Goal: Task Accomplishment & Management: Manage account settings

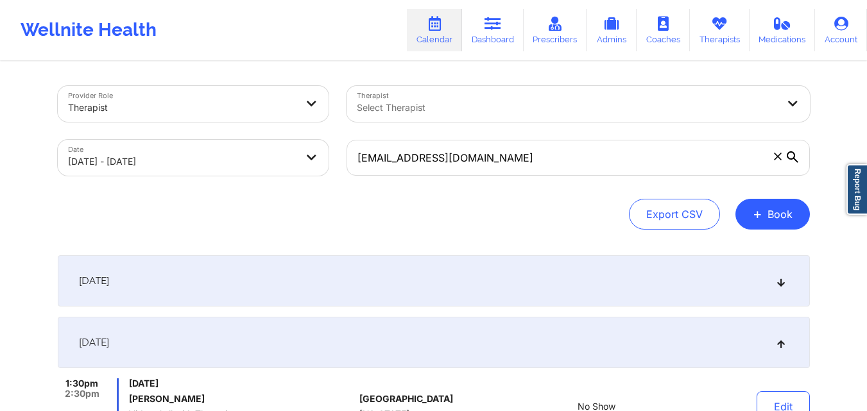
click at [158, 157] on body "Wellnite Health Calendar Dashboard Prescribers Admins Coaches Therapists Medica…" at bounding box center [433, 205] width 867 height 411
select select "2025-8"
select select "2025-9"
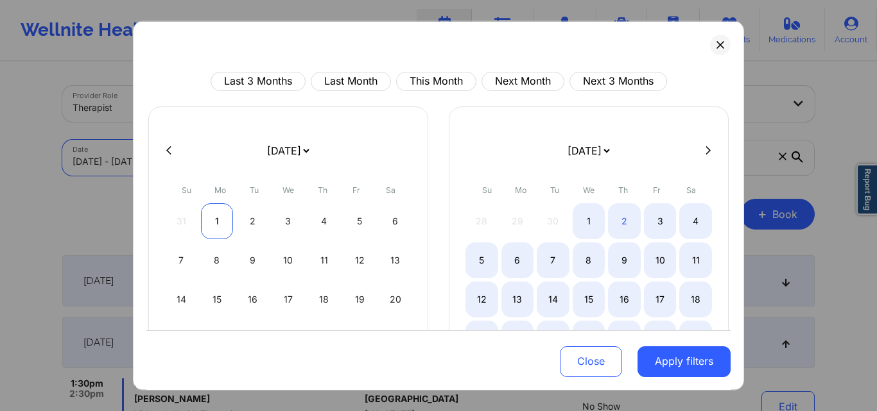
click at [215, 221] on div "1" at bounding box center [217, 221] width 33 height 36
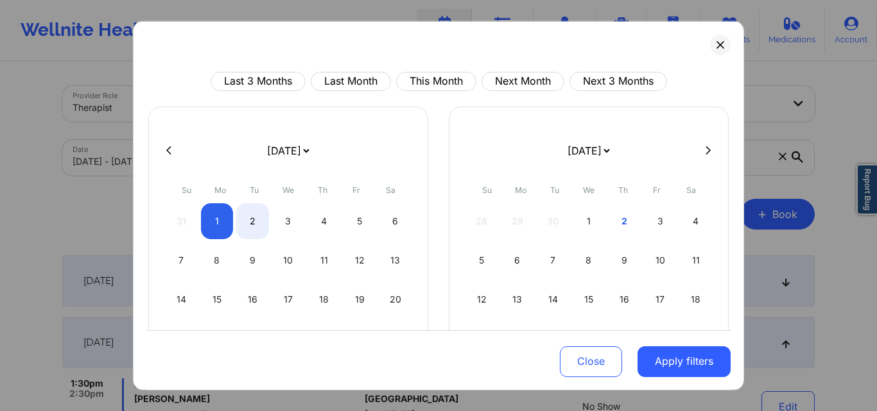
select select "2025-8"
select select "2025-9"
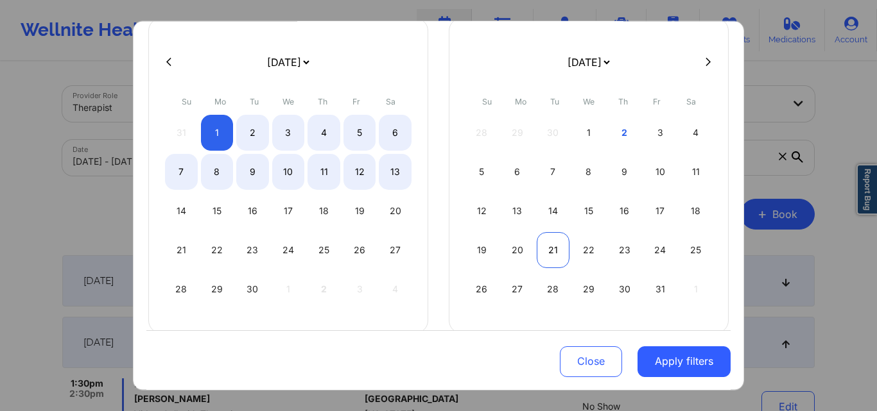
select select "2025-8"
select select "2025-9"
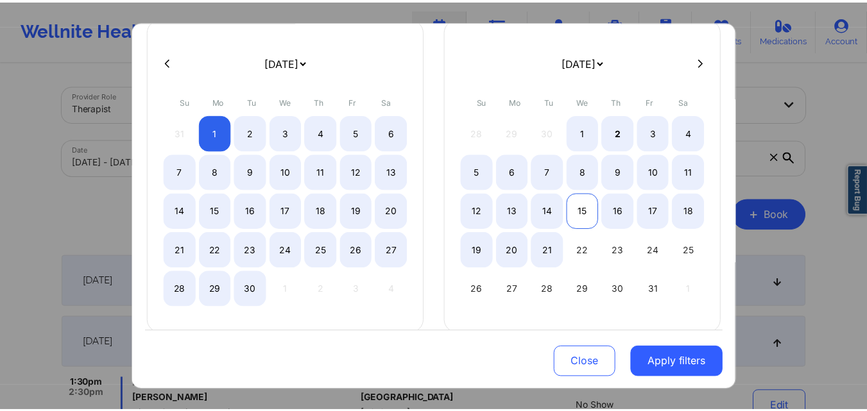
scroll to position [107, 0]
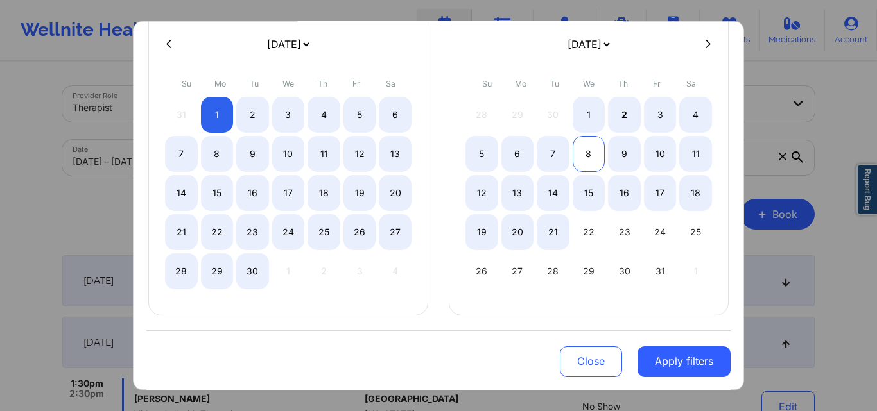
select select "2025-8"
select select "2025-9"
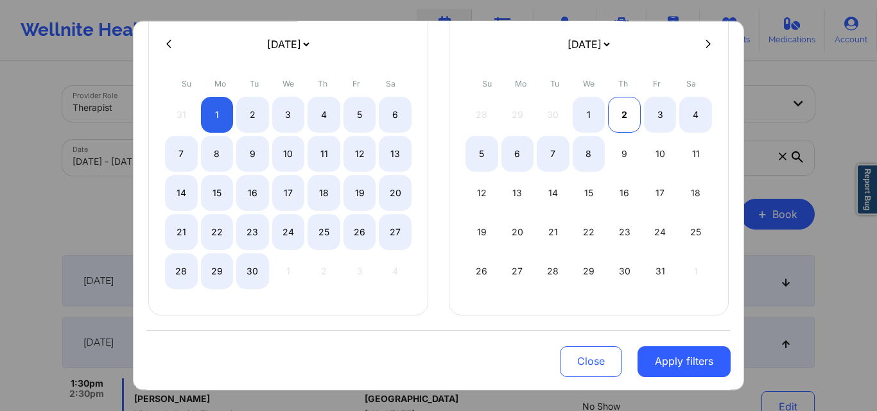
select select "2025-8"
select select "2025-9"
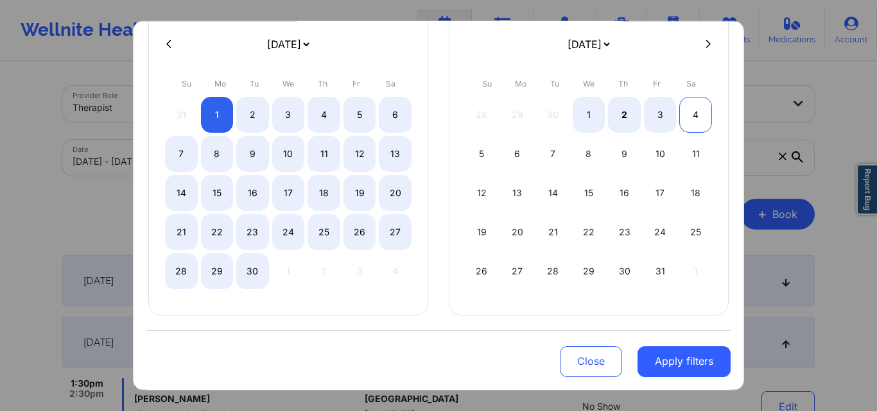
select select "2025-8"
select select "2025-9"
select select "2025-8"
select select "2025-9"
select select "2025-8"
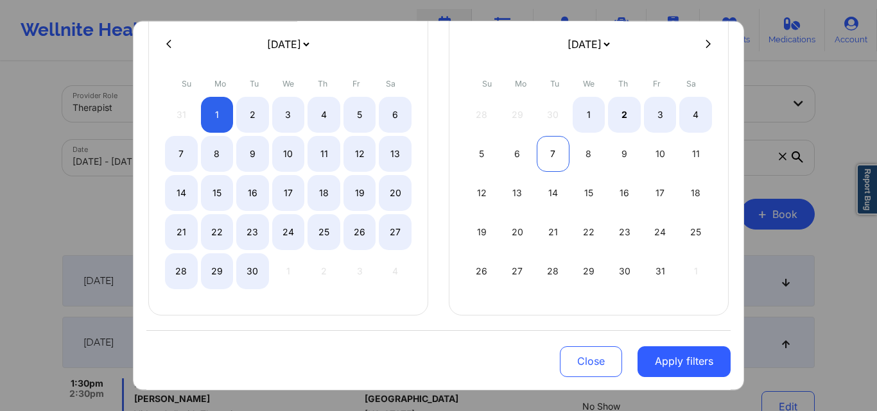
select select "2025-9"
select select "2025-8"
select select "2025-9"
select select "2025-8"
select select "2025-9"
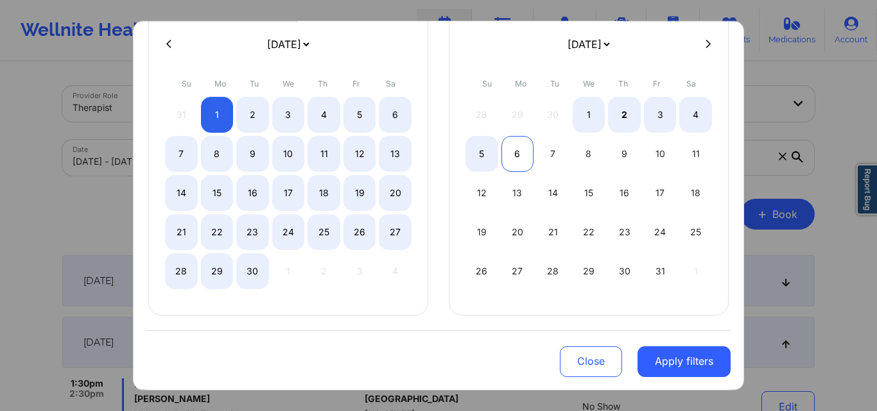
click at [518, 155] on div "6" at bounding box center [517, 153] width 33 height 36
select select "2025-8"
select select "2025-9"
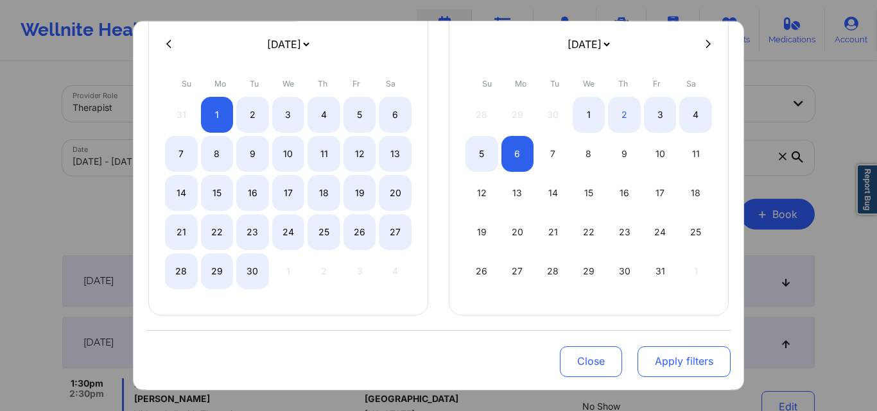
click at [655, 363] on button "Apply filters" at bounding box center [683, 362] width 93 height 31
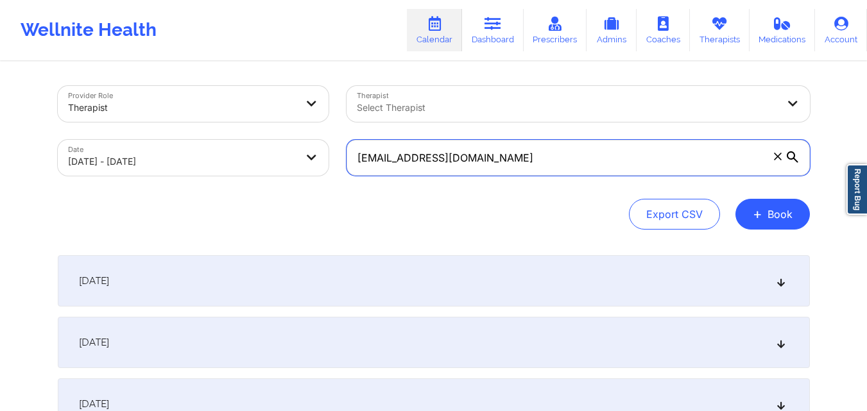
click at [513, 167] on input "houseofmr@gmail.com" at bounding box center [578, 158] width 463 height 36
paste input "brooked2009"
type input "brooked2009@gmail.com"
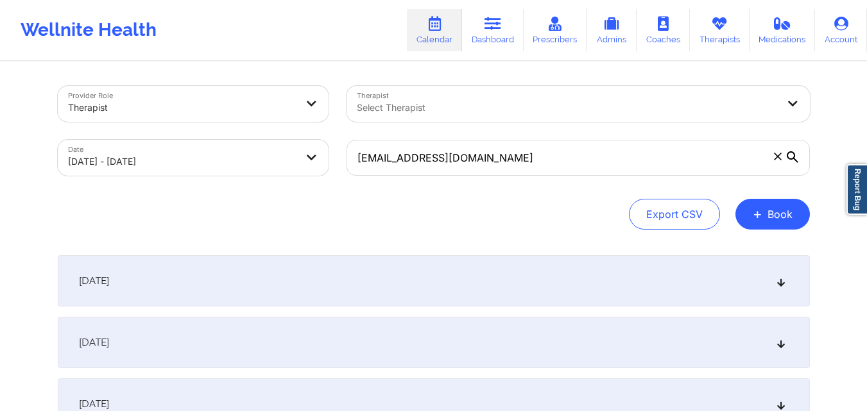
click at [428, 274] on div "September 1, 2025" at bounding box center [434, 280] width 752 height 51
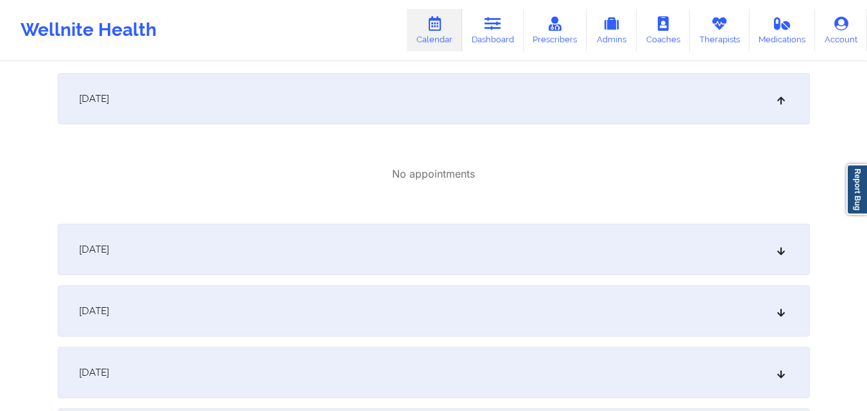
scroll to position [257, 0]
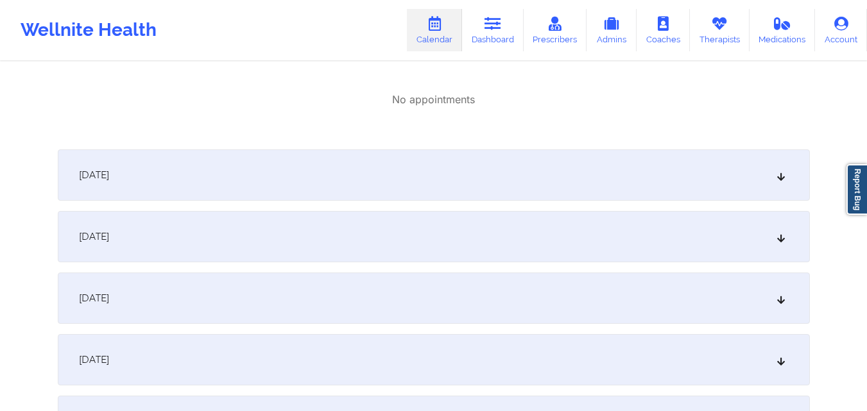
click at [452, 169] on div "September 2, 2025" at bounding box center [434, 175] width 752 height 51
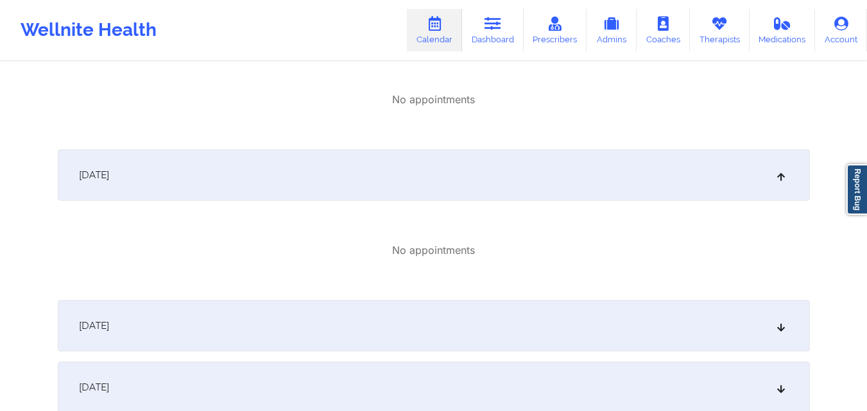
click at [468, 321] on div "September 3, 2025" at bounding box center [434, 325] width 752 height 51
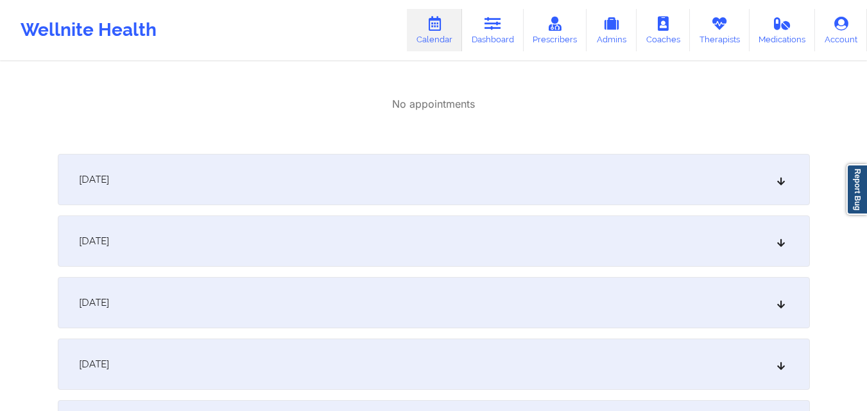
scroll to position [642, 0]
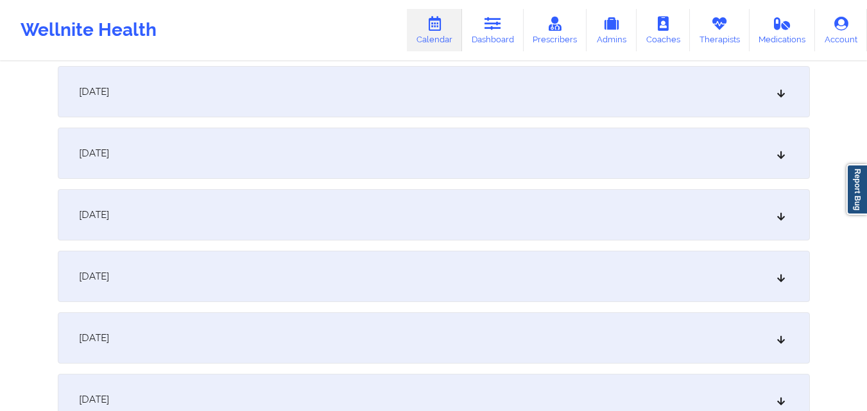
click at [442, 101] on div "September 4, 2025" at bounding box center [434, 91] width 752 height 51
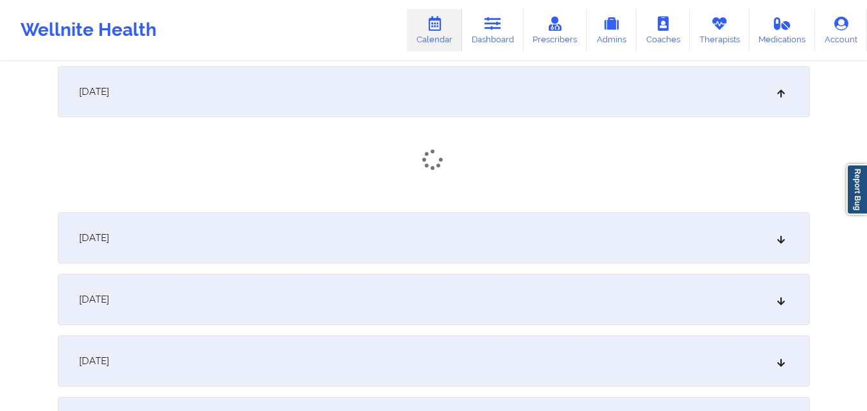
click at [452, 257] on div "September 5, 2025" at bounding box center [434, 237] width 752 height 51
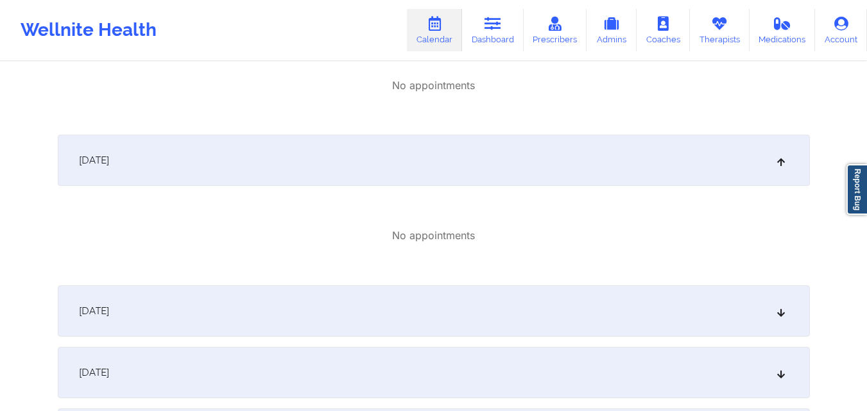
scroll to position [834, 0]
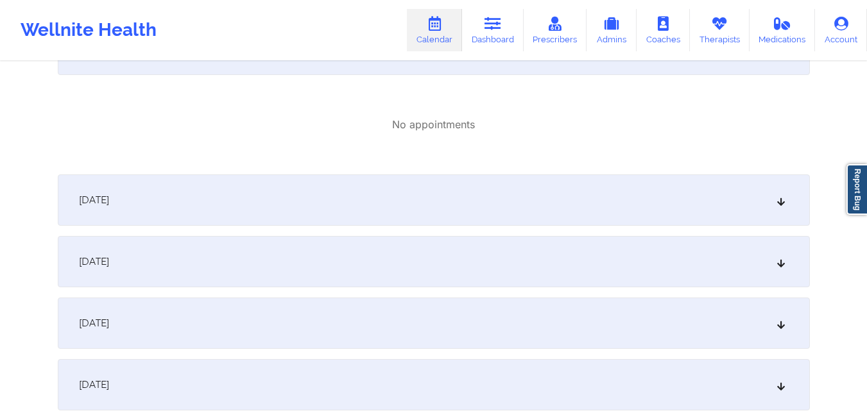
click at [441, 199] on div "September 6, 2025" at bounding box center [434, 200] width 752 height 51
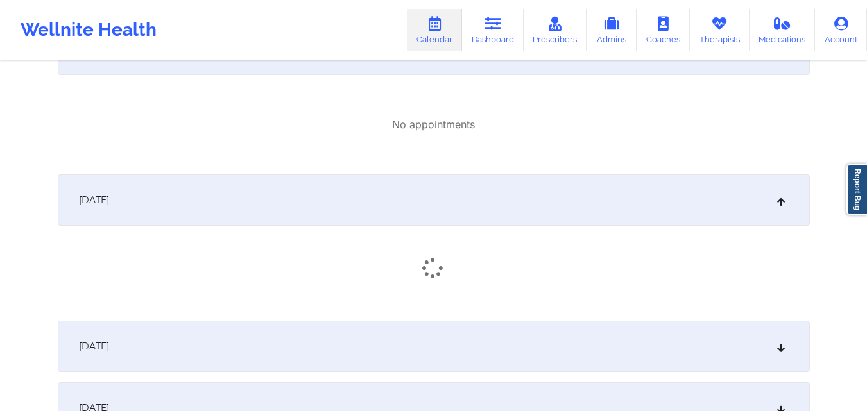
click at [445, 342] on div "September 7, 2025" at bounding box center [434, 346] width 752 height 51
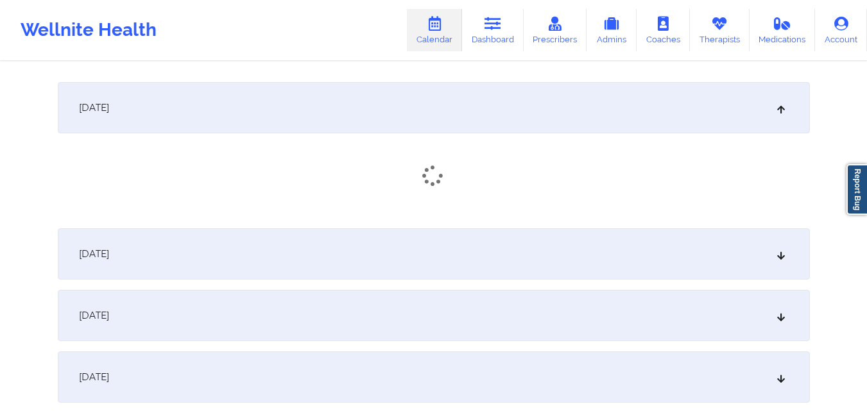
scroll to position [1091, 0]
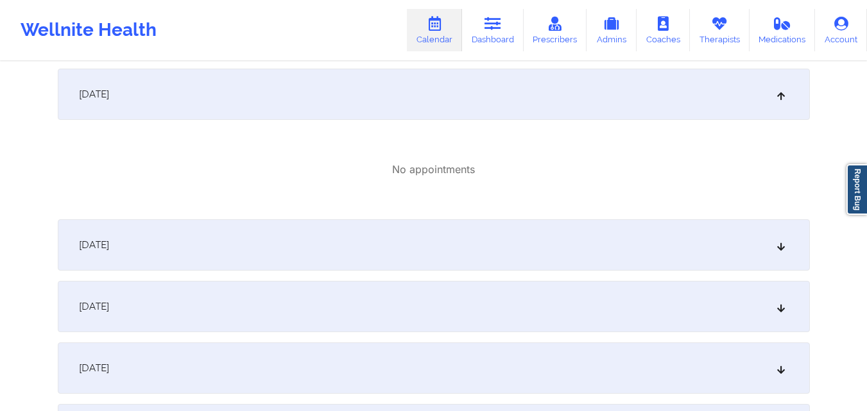
click at [468, 241] on div "September 8, 2025" at bounding box center [434, 244] width 752 height 51
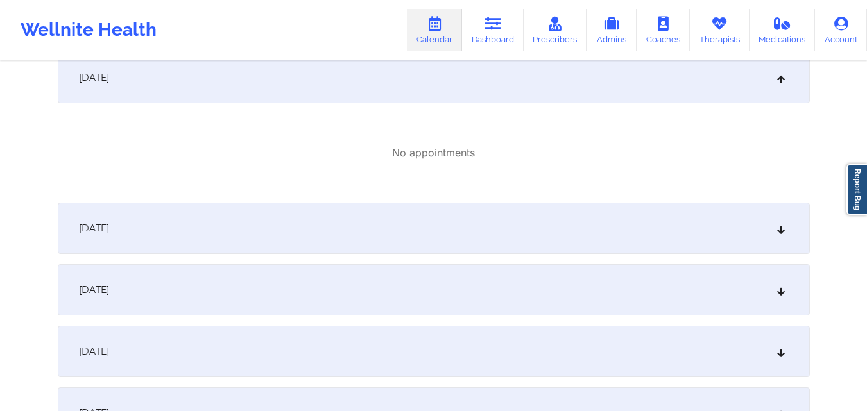
scroll to position [1283, 0]
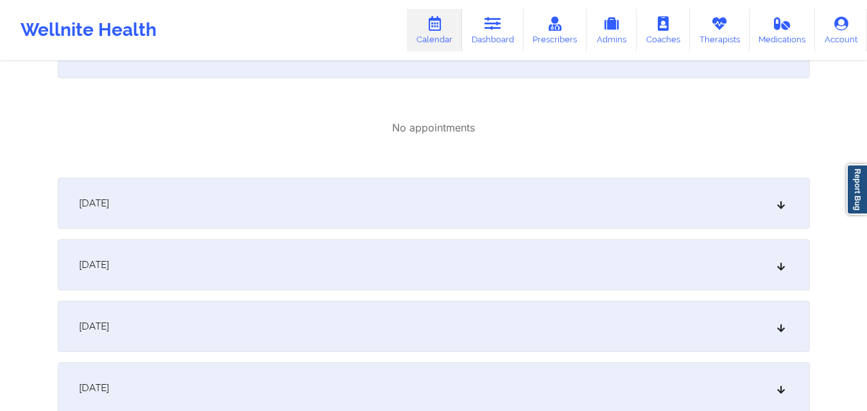
click at [467, 209] on div "September 9, 2025" at bounding box center [434, 203] width 752 height 51
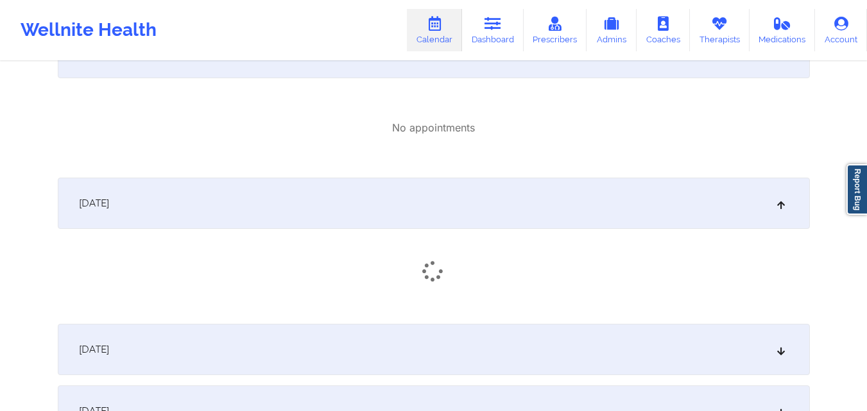
click at [458, 342] on div "September 10, 2025" at bounding box center [434, 349] width 752 height 51
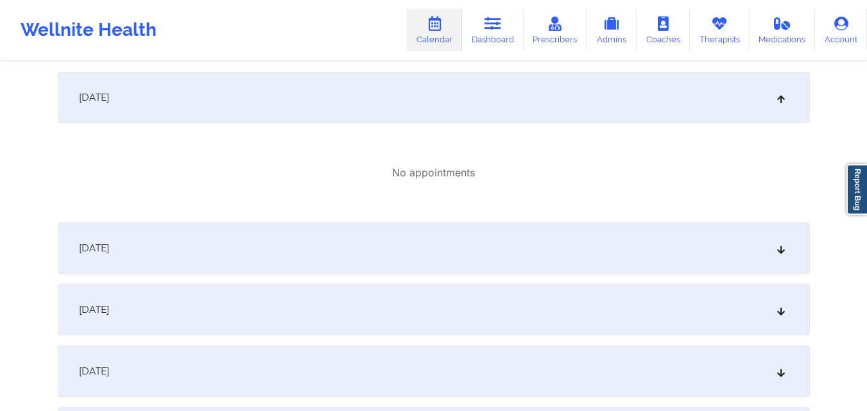
scroll to position [1604, 0]
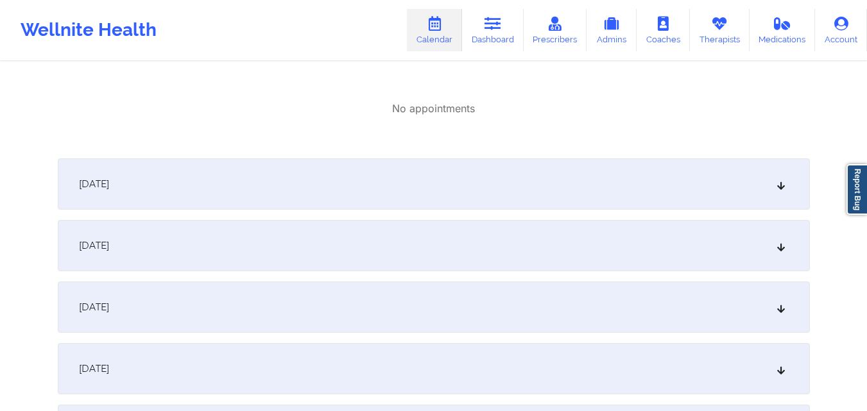
click at [467, 210] on div "September 1, 2025 No appointments September 2, 2025 No appointments September 3…" at bounding box center [434, 200] width 752 height 3099
click at [481, 191] on div "September 11, 2025" at bounding box center [434, 183] width 752 height 51
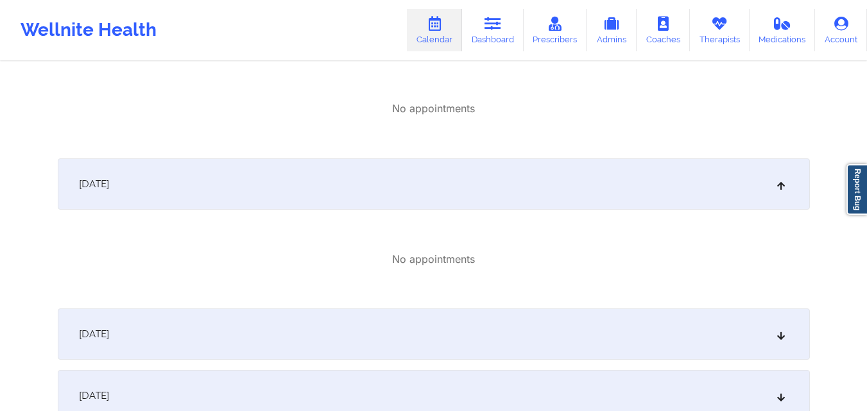
click at [476, 319] on div "September 12, 2025" at bounding box center [434, 334] width 752 height 51
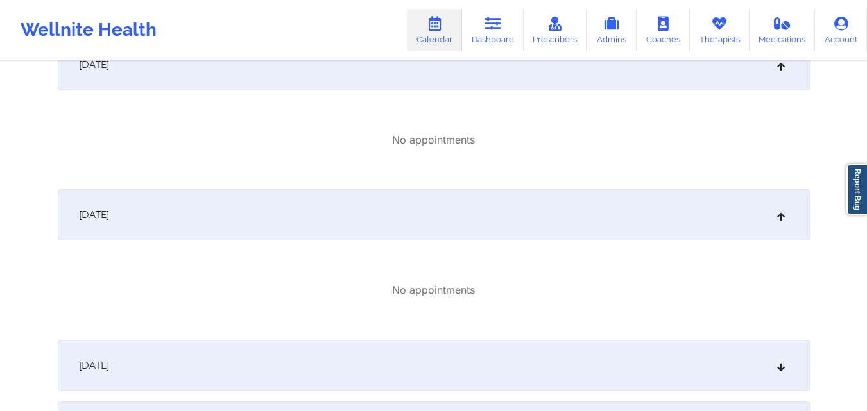
scroll to position [1925, 0]
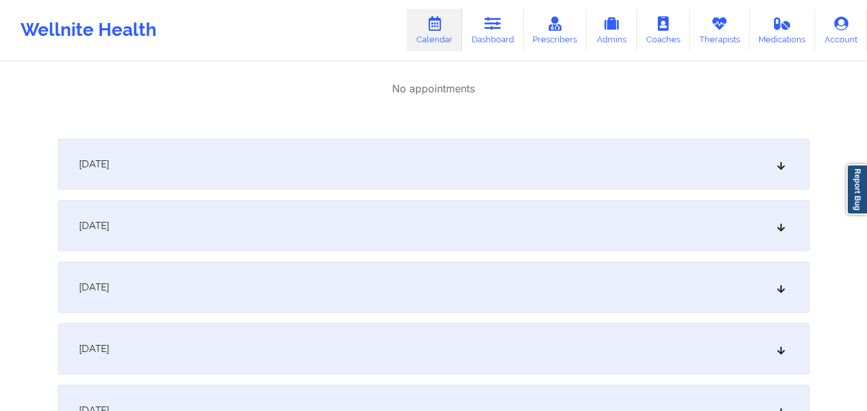
click at [471, 157] on div "September 13, 2025" at bounding box center [434, 164] width 752 height 51
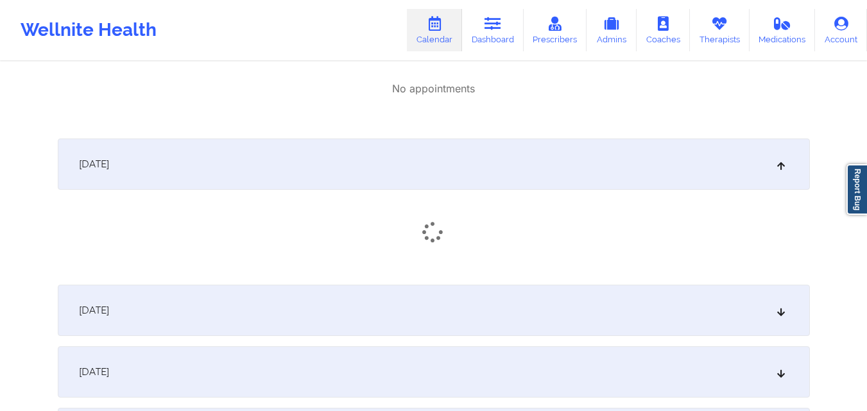
click at [471, 305] on div "September 14, 2025" at bounding box center [434, 310] width 752 height 51
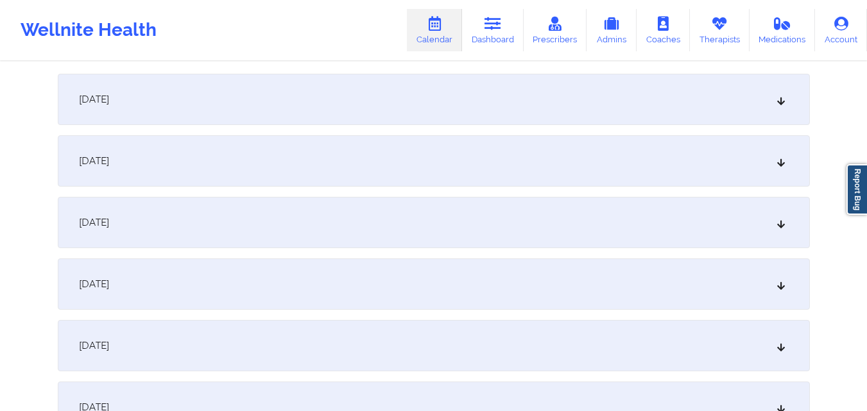
scroll to position [2310, 0]
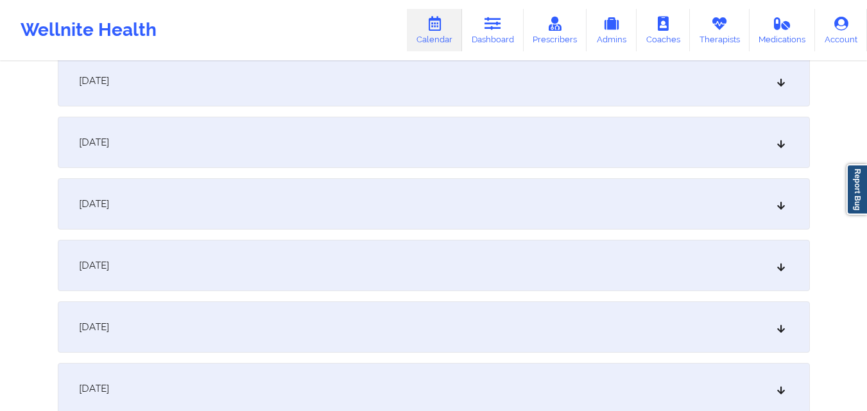
click at [500, 77] on div "September 15, 2025" at bounding box center [434, 80] width 752 height 51
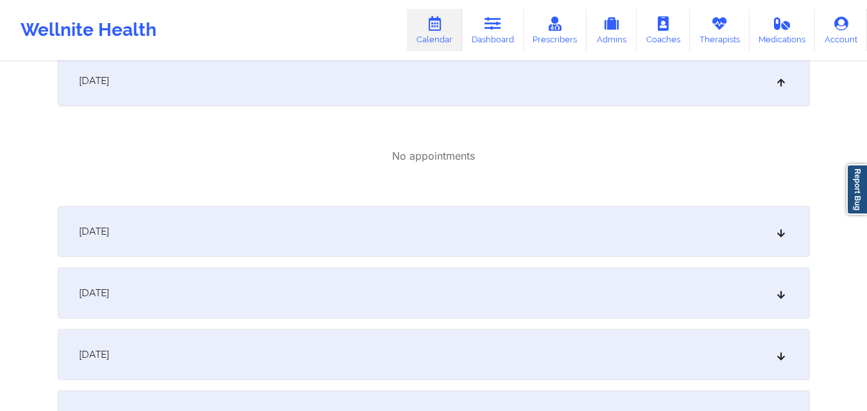
click at [501, 220] on div "September 16, 2025" at bounding box center [434, 231] width 752 height 51
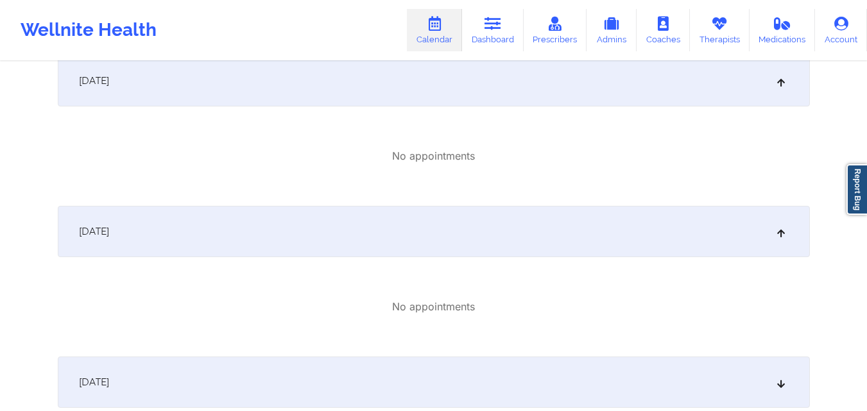
click at [478, 380] on div "September 17, 2025" at bounding box center [434, 382] width 752 height 51
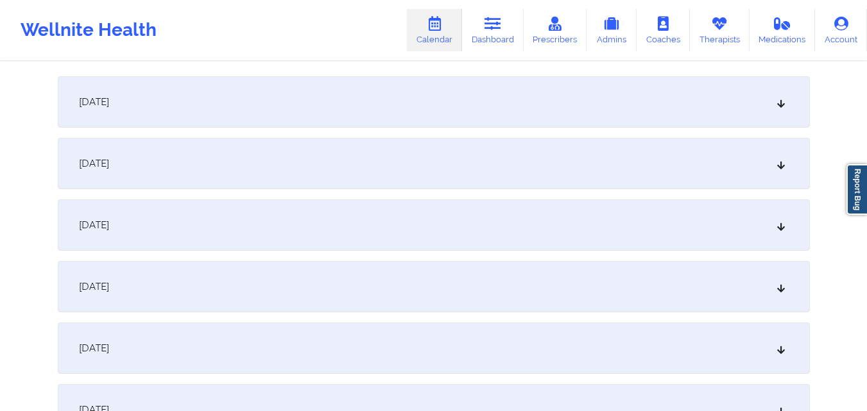
scroll to position [2759, 0]
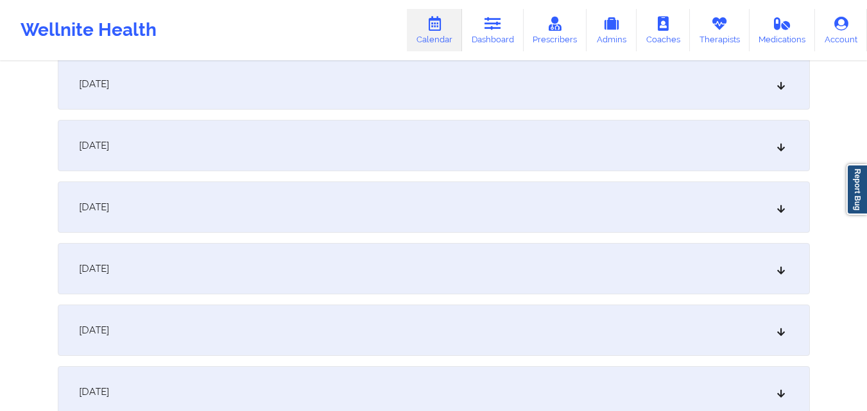
click at [595, 92] on div "September 18, 2025" at bounding box center [434, 83] width 752 height 51
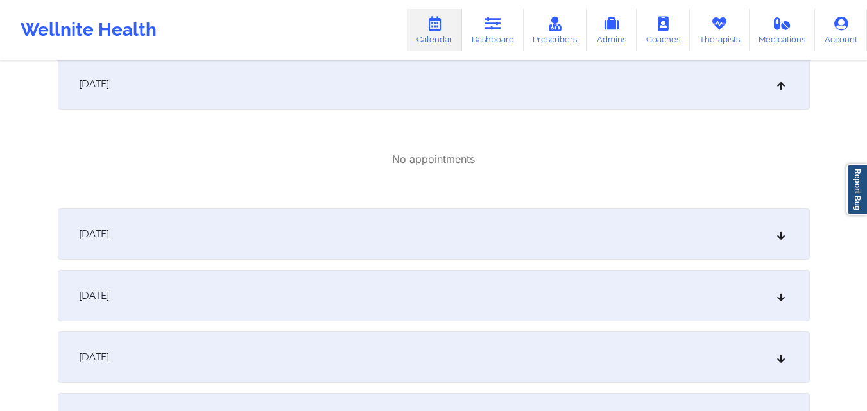
click at [617, 234] on div "September 19, 2025" at bounding box center [434, 234] width 752 height 51
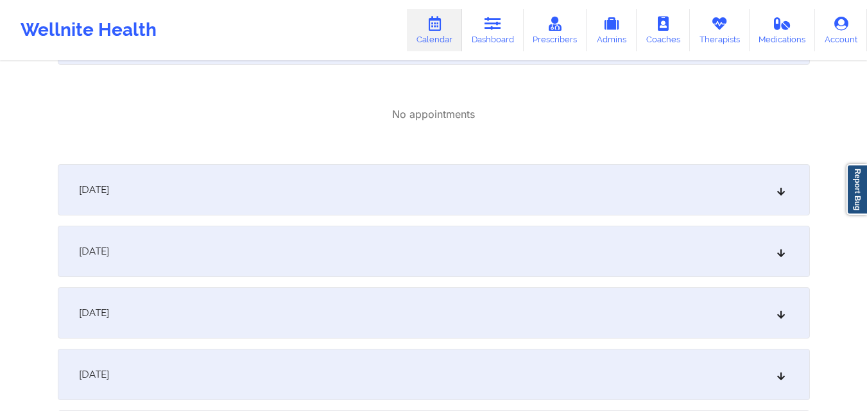
scroll to position [2952, 0]
click at [526, 207] on div "September 20, 2025" at bounding box center [434, 192] width 752 height 51
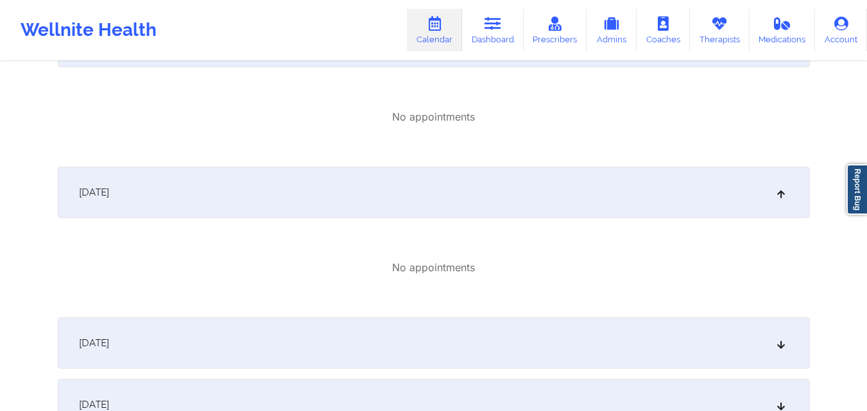
click at [557, 338] on div "September 21, 2025" at bounding box center [434, 343] width 752 height 51
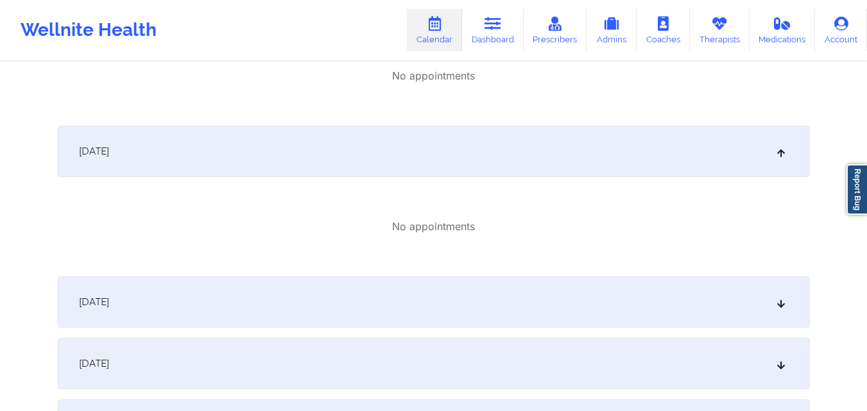
scroll to position [3144, 0]
click at [557, 303] on div "September 22, 2025" at bounding box center [434, 301] width 752 height 51
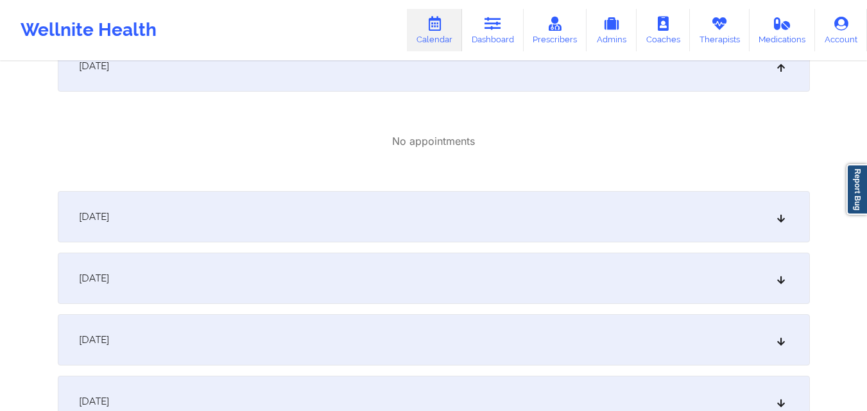
scroll to position [3401, 0]
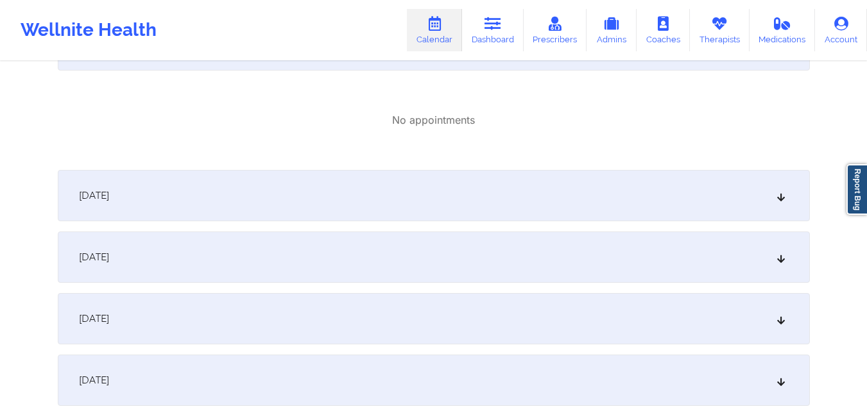
click at [621, 184] on div "September 23, 2025" at bounding box center [434, 195] width 752 height 51
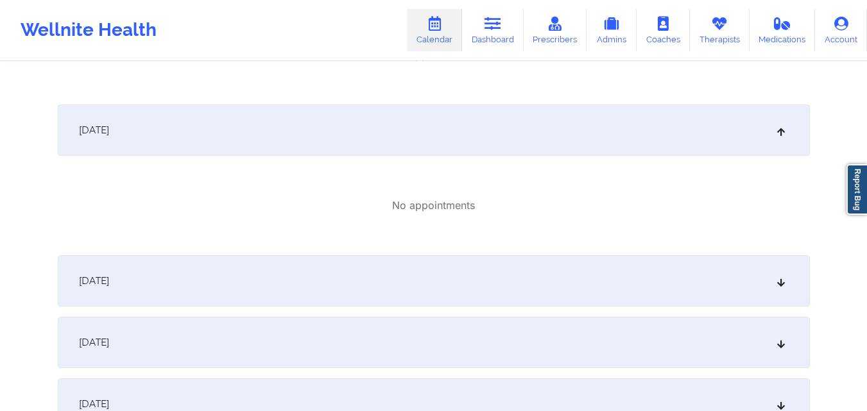
scroll to position [3529, 0]
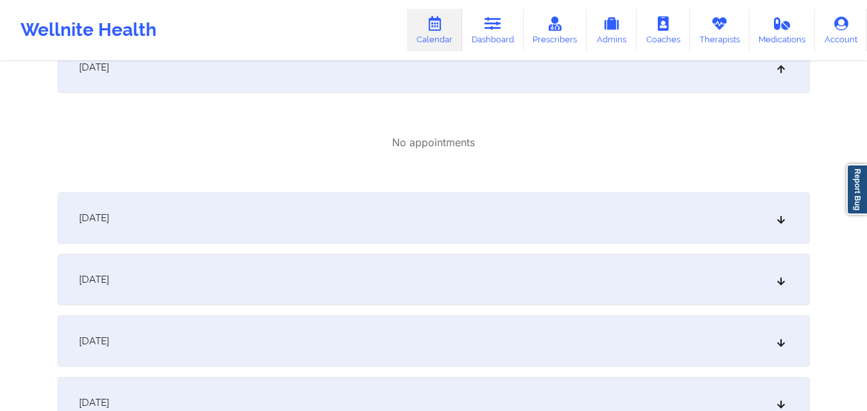
click at [536, 221] on div "September 24, 2025" at bounding box center [434, 218] width 752 height 51
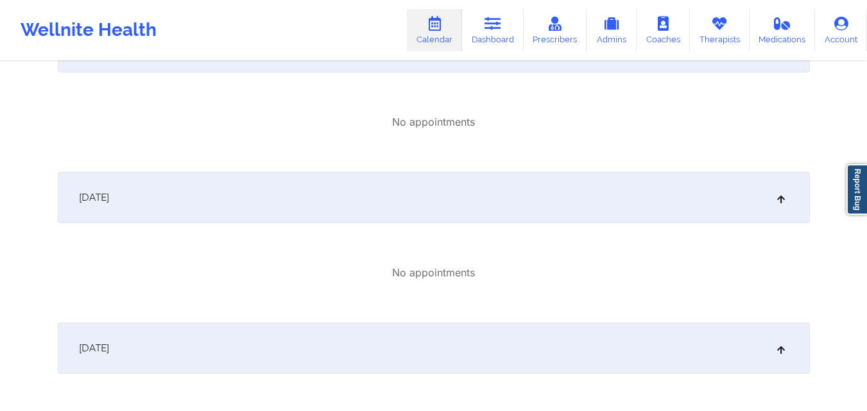
scroll to position [0, 0]
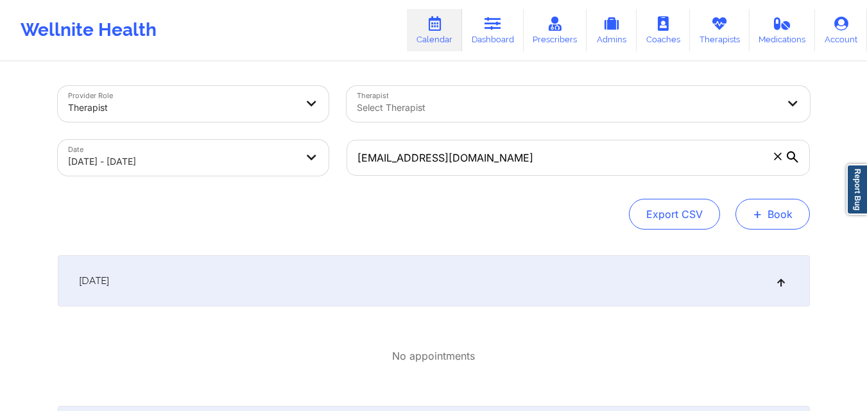
click at [789, 218] on button "+ Book" at bounding box center [772, 214] width 74 height 31
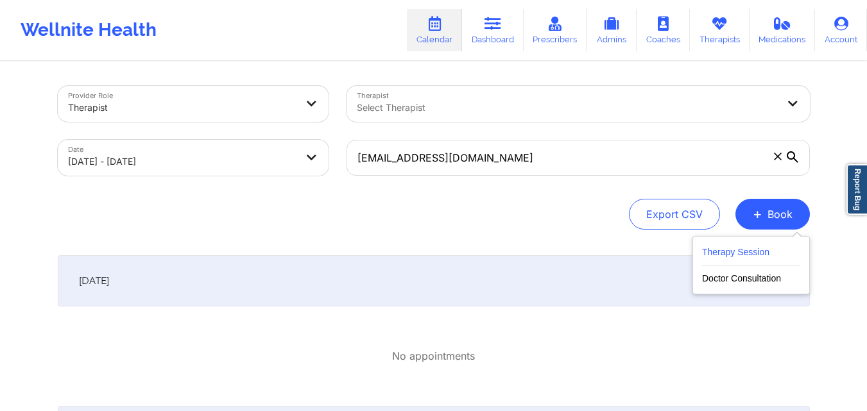
click at [726, 258] on button "Therapy Session" at bounding box center [751, 254] width 98 height 21
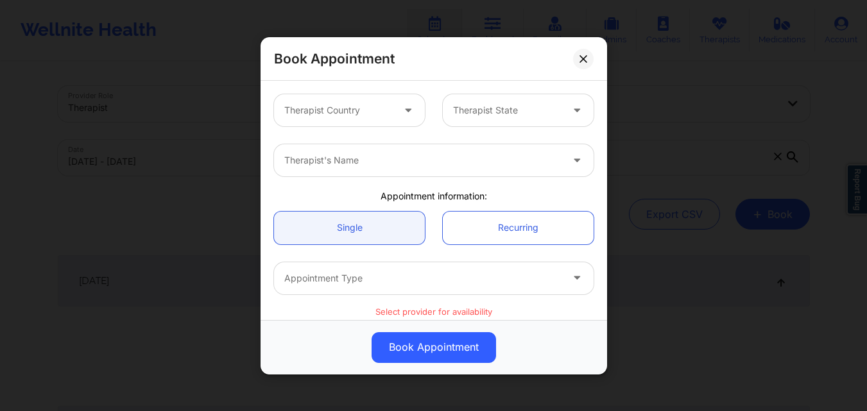
click at [372, 104] on div at bounding box center [338, 110] width 108 height 15
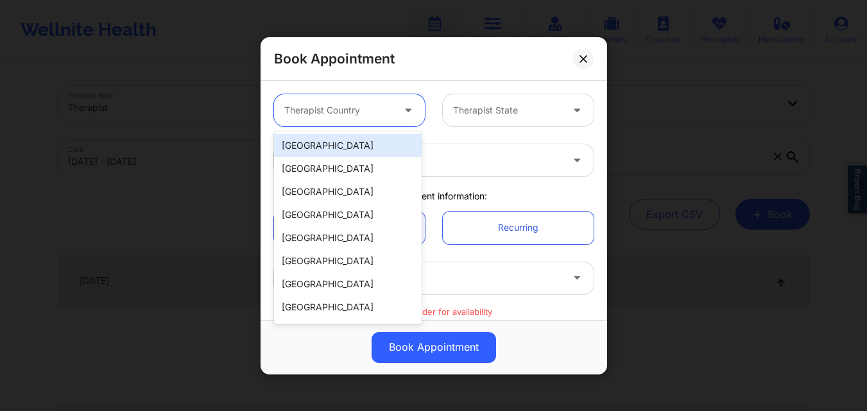
click at [364, 144] on div "[GEOGRAPHIC_DATA]" at bounding box center [348, 145] width 148 height 23
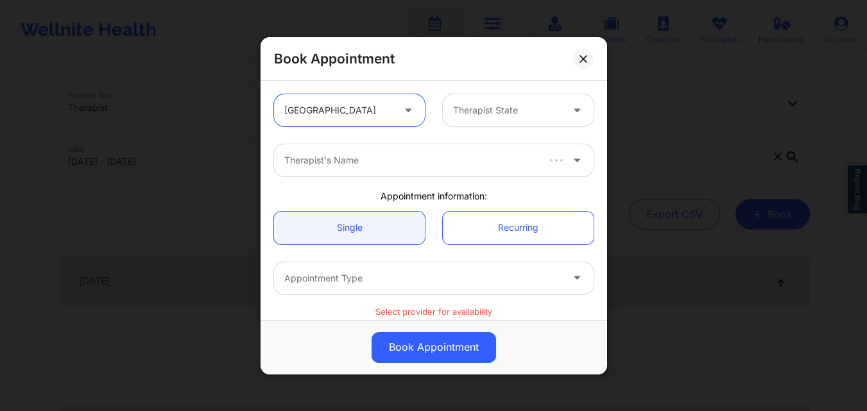
click at [570, 106] on icon at bounding box center [576, 107] width 13 height 11
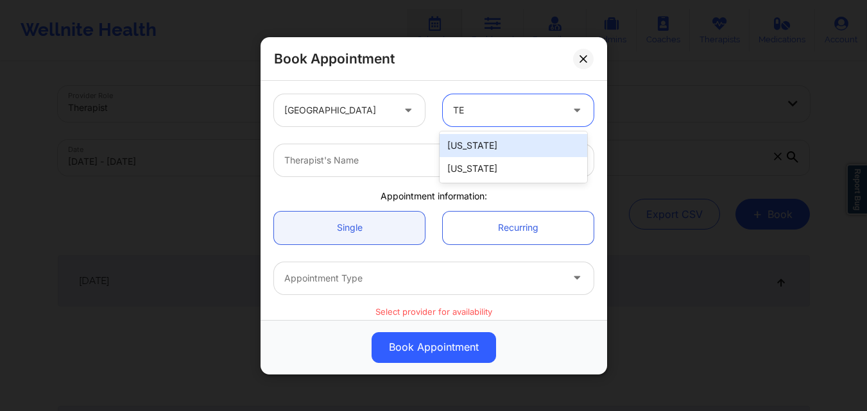
type input "TEX"
click at [529, 152] on div "[US_STATE]" at bounding box center [514, 145] width 148 height 23
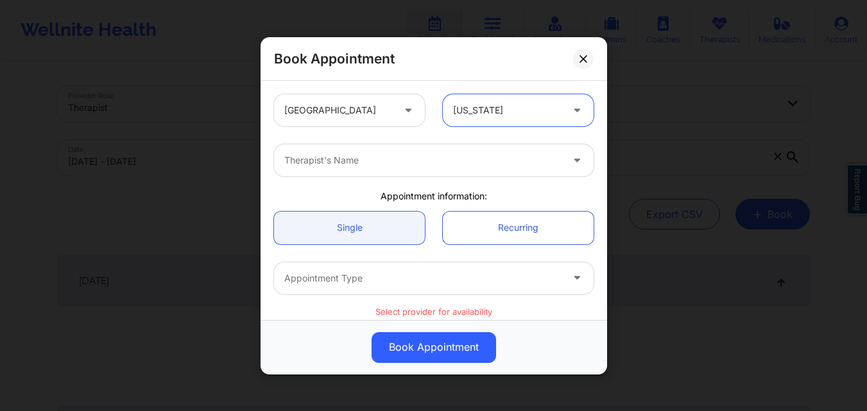
click at [355, 157] on div at bounding box center [422, 160] width 277 height 15
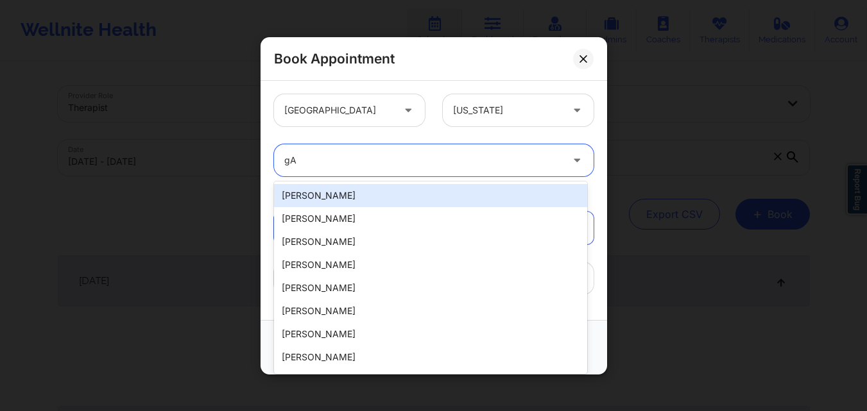
type input "g"
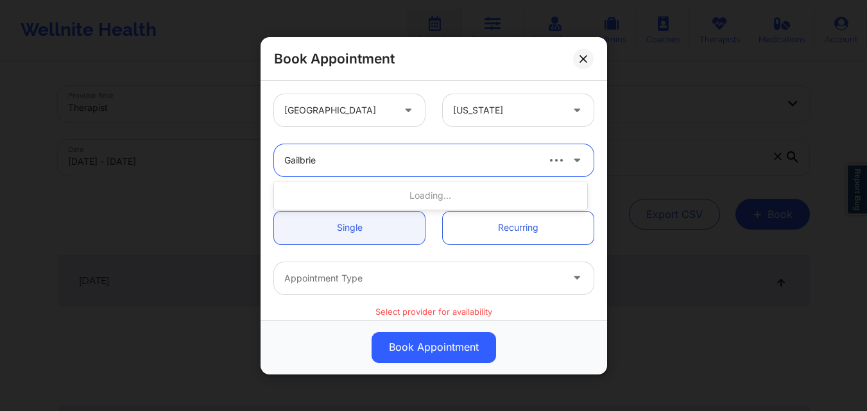
type input "Gailbri"
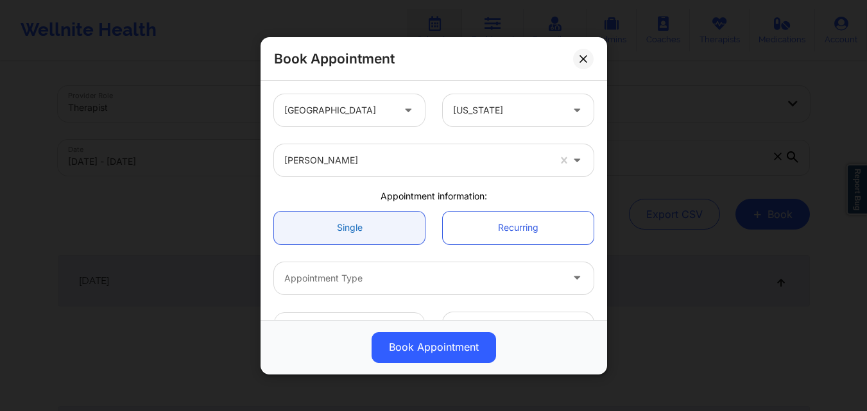
click at [343, 234] on link "Single" at bounding box center [349, 227] width 151 height 33
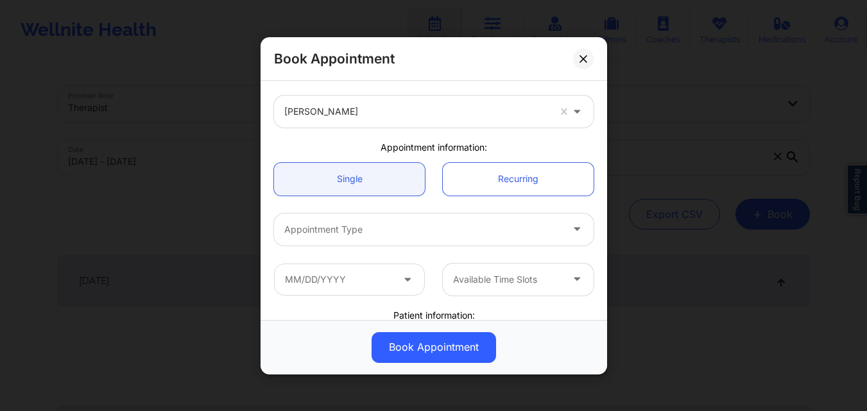
scroll to position [64, 0]
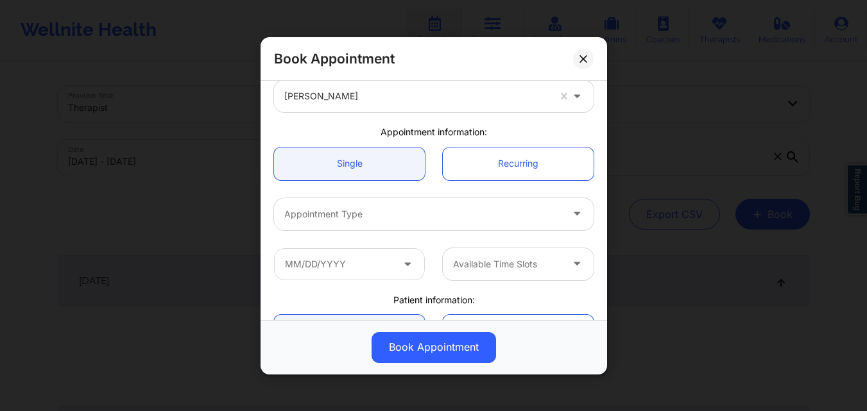
click at [416, 227] on div "Appointment Type" at bounding box center [418, 214] width 289 height 32
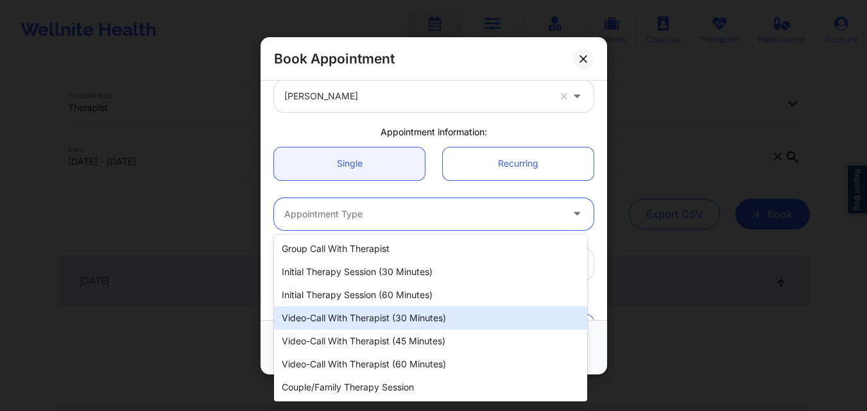
click at [412, 318] on div "Video-Call with Therapist (30 minutes)" at bounding box center [430, 318] width 313 height 23
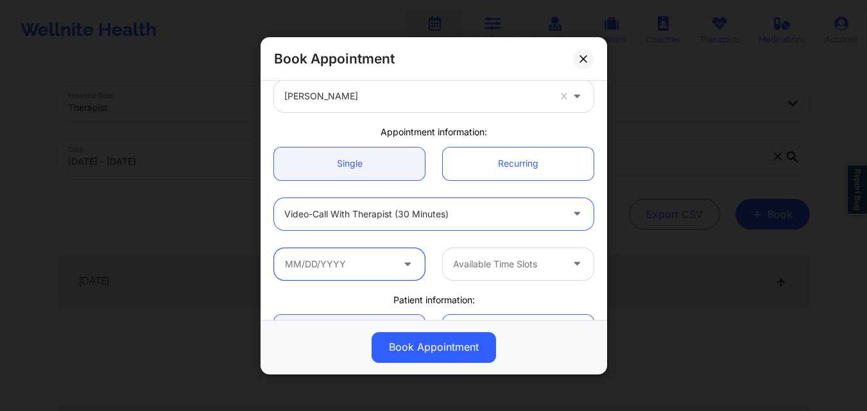
click at [341, 260] on input "text" at bounding box center [349, 264] width 151 height 32
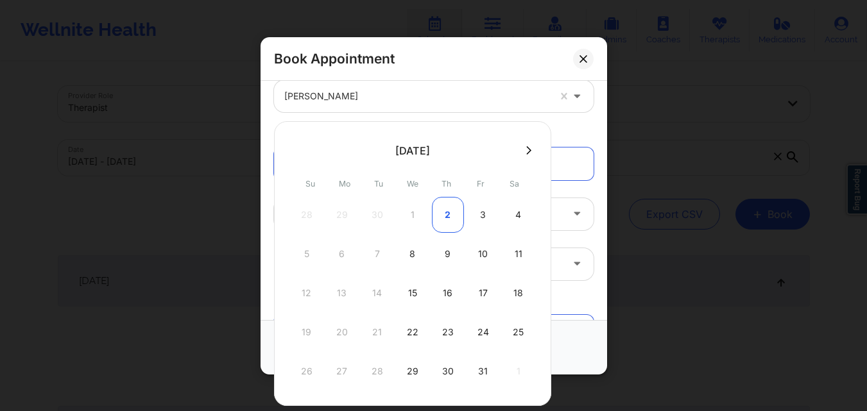
click at [446, 216] on div "2" at bounding box center [448, 215] width 32 height 36
type input "10/02/2025"
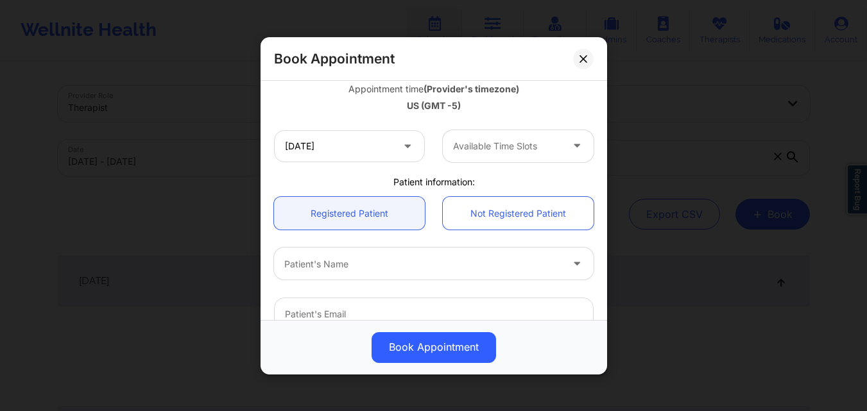
scroll to position [257, 0]
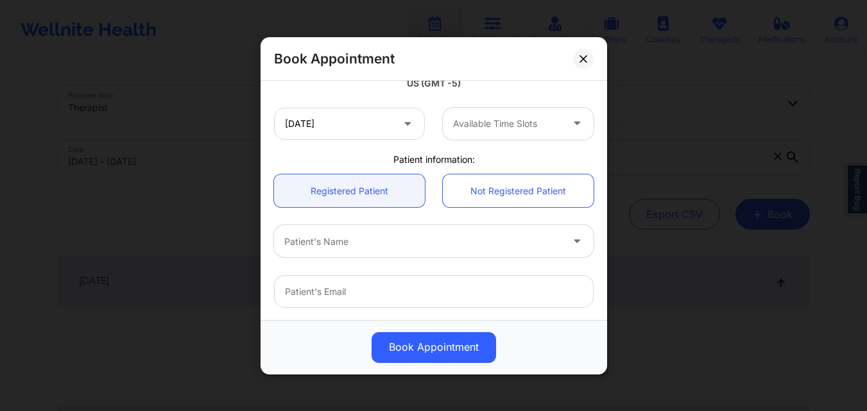
click at [537, 115] on div "Available Time Slots" at bounding box center [503, 123] width 120 height 32
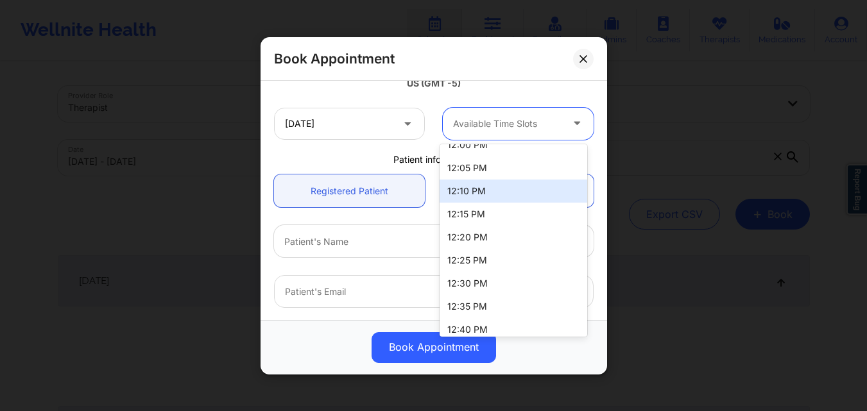
scroll to position [449, 0]
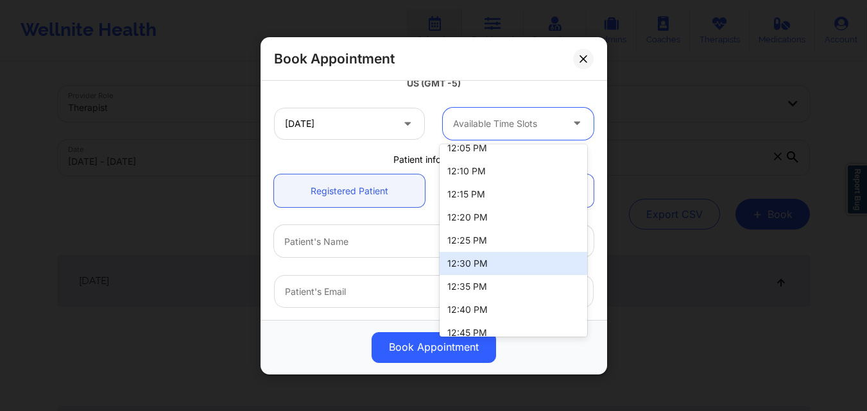
click at [499, 263] on div "12:30 PM" at bounding box center [514, 263] width 148 height 23
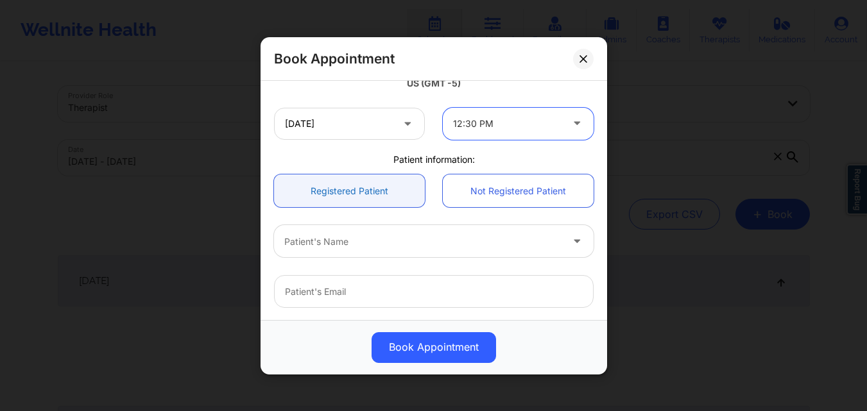
click at [359, 198] on link "Registered Patient" at bounding box center [349, 191] width 151 height 33
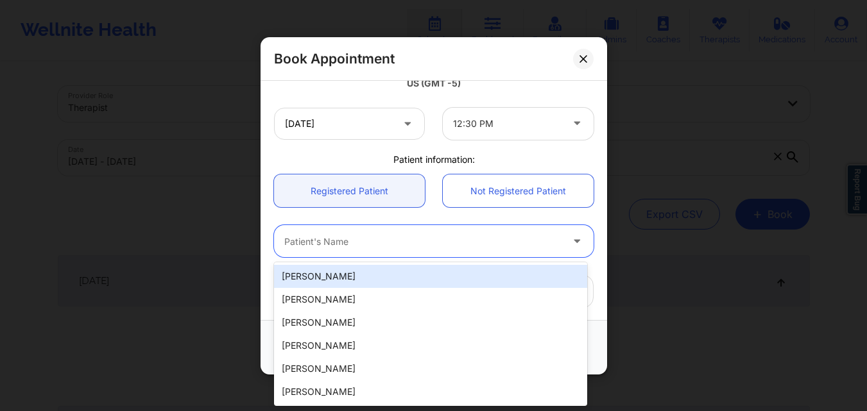
click at [364, 245] on div at bounding box center [422, 241] width 277 height 15
type input "Benjamin"
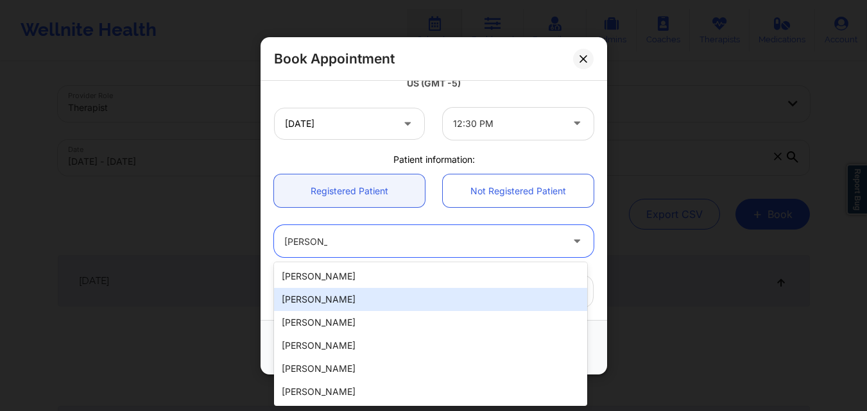
type input "brooked2009@gmail.com"
type input "+18328895613"
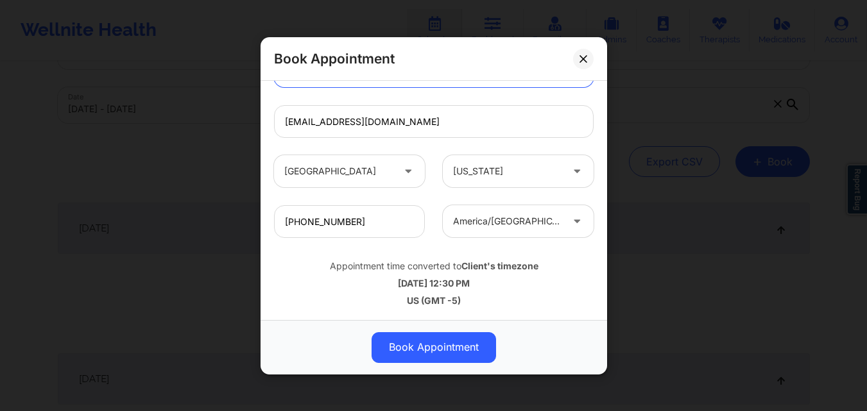
scroll to position [193, 0]
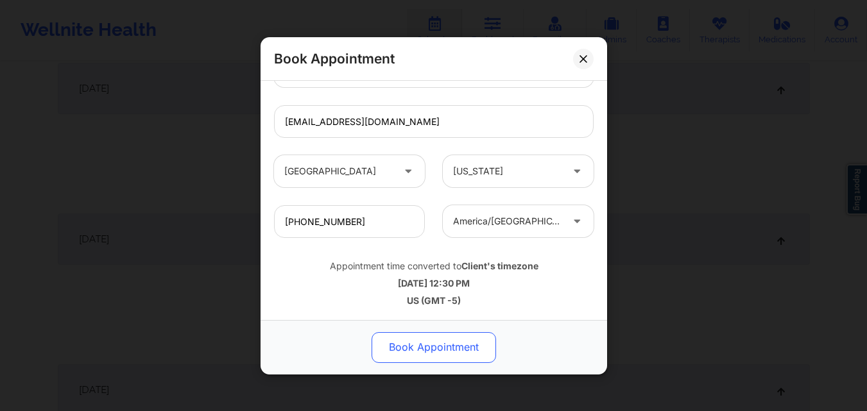
click at [451, 353] on button "Book Appointment" at bounding box center [434, 347] width 124 height 31
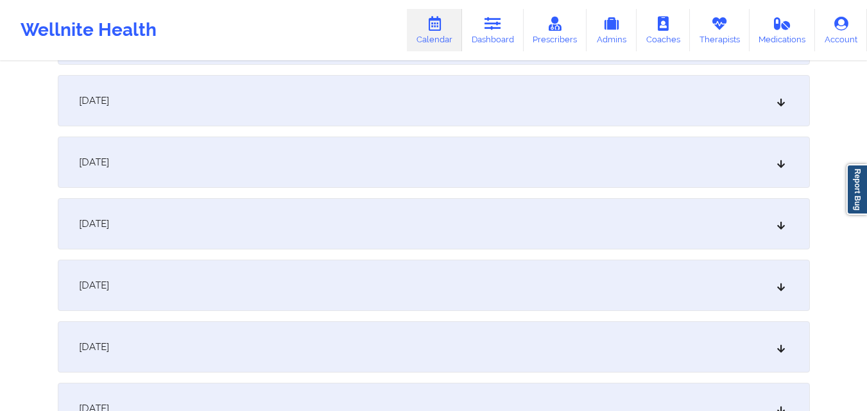
scroll to position [1476, 0]
click at [420, 219] on div "September 24, 2025" at bounding box center [434, 221] width 752 height 51
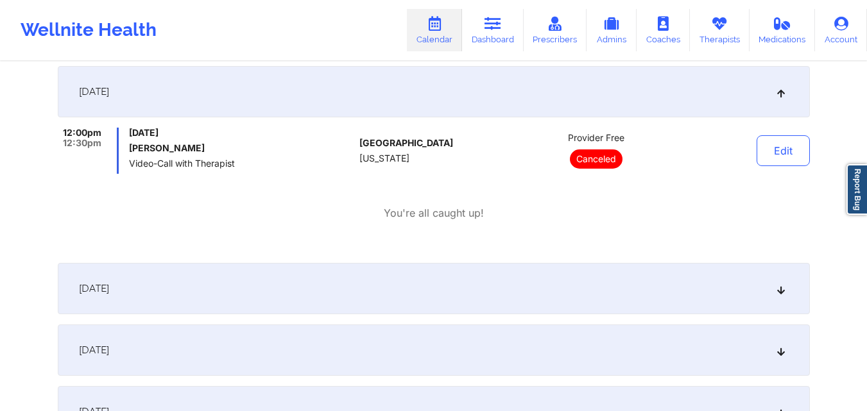
scroll to position [1604, 0]
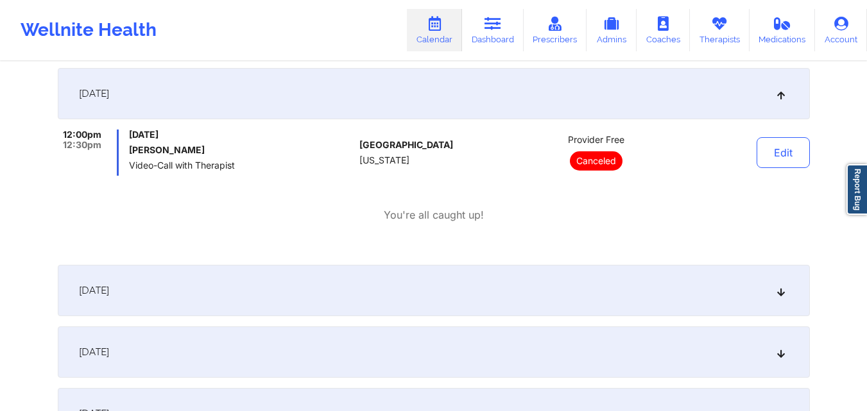
click at [470, 291] on div "September 25, 2025" at bounding box center [434, 290] width 752 height 51
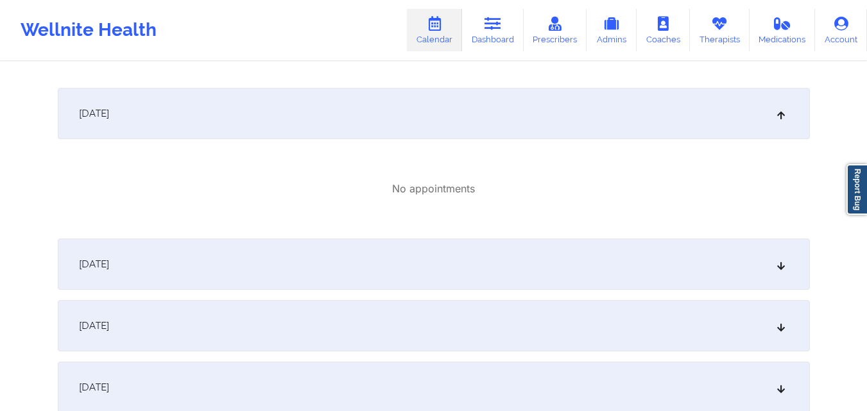
scroll to position [1797, 0]
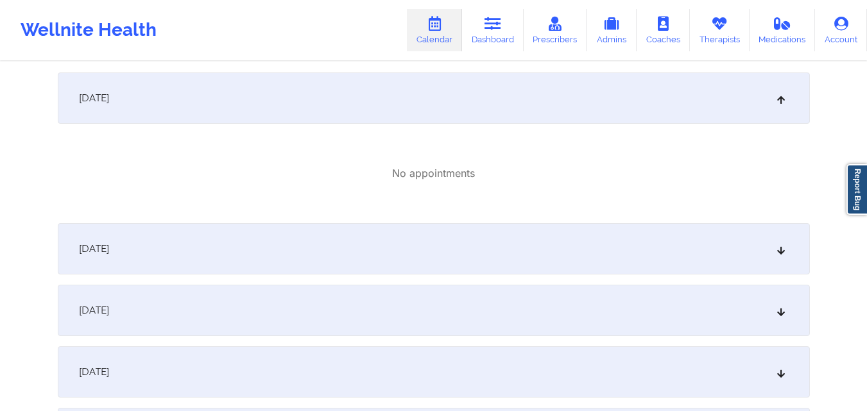
click at [482, 245] on div "September 26, 2025" at bounding box center [434, 248] width 752 height 51
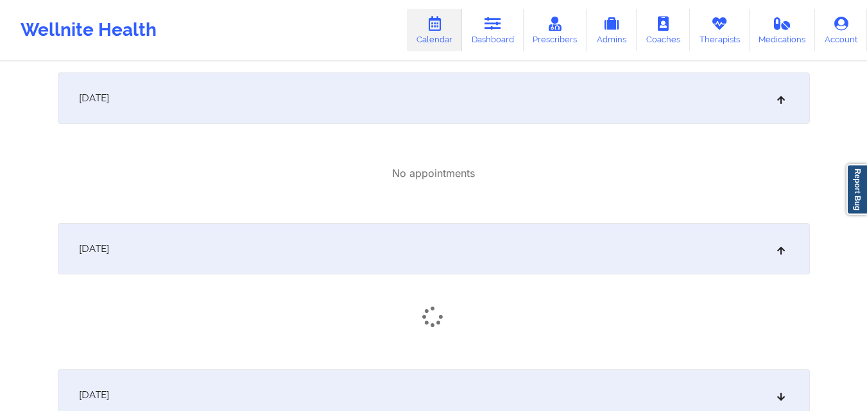
scroll to position [1925, 0]
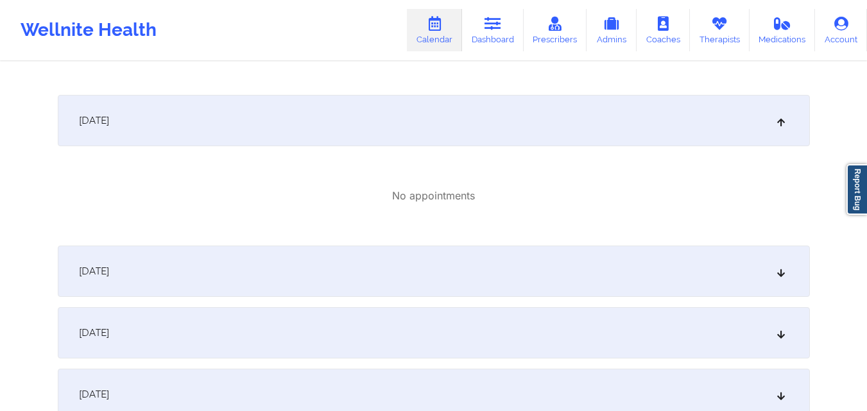
click at [511, 277] on div "September 27, 2025" at bounding box center [434, 271] width 752 height 51
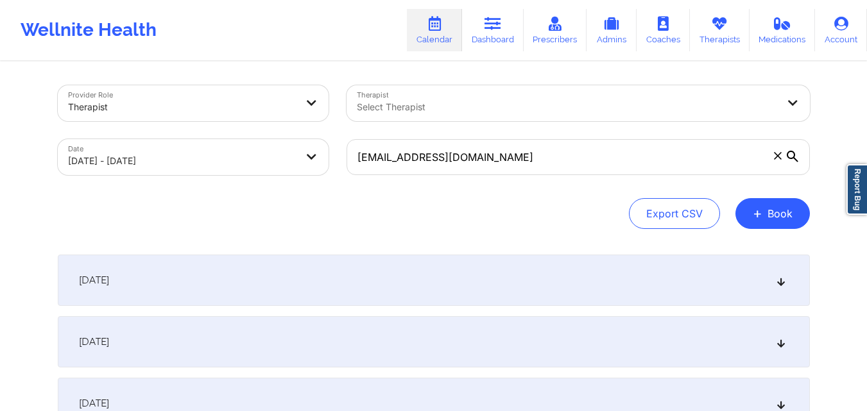
scroll to position [0, 0]
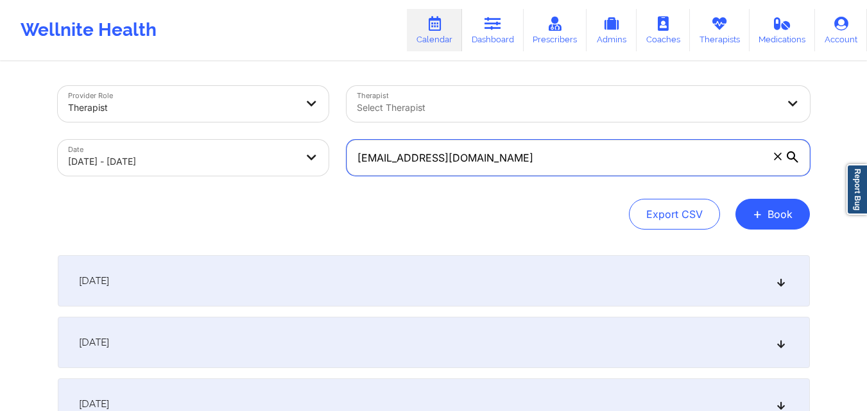
click at [511, 160] on input "brooked2009@gmail.com" at bounding box center [578, 158] width 463 height 36
paste input "Tammy.munoz@live"
click at [363, 159] on input "Tammy.munoz@live.com" at bounding box center [578, 158] width 463 height 36
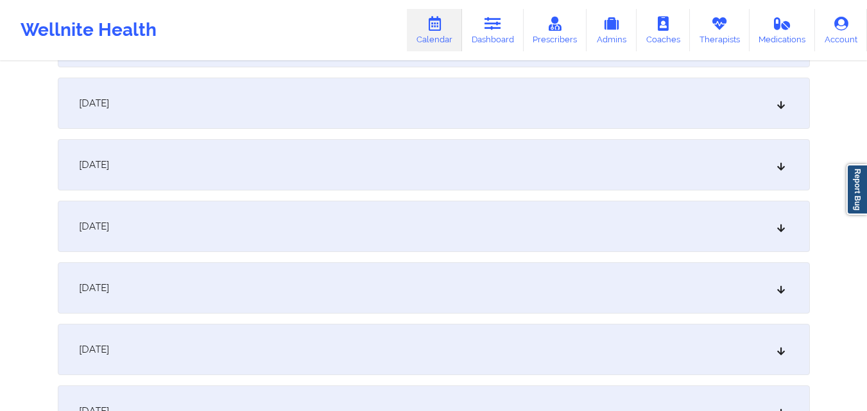
scroll to position [1963, 0]
type input "tammy.munoz@live.com"
click at [363, 239] on div "[DATE]" at bounding box center [434, 227] width 752 height 51
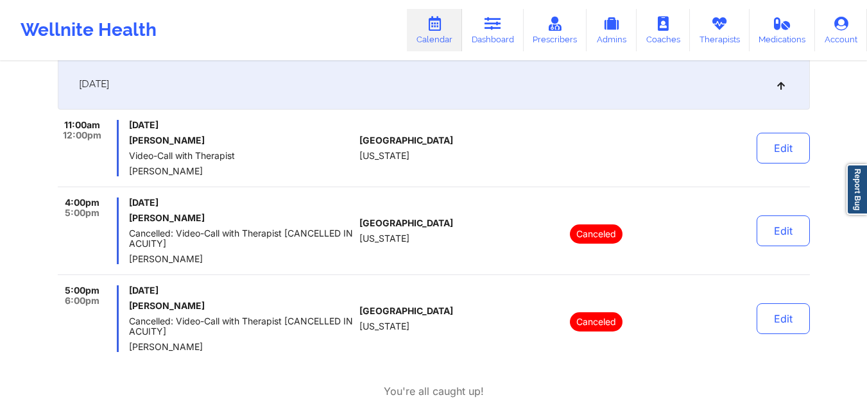
scroll to position [2091, 0]
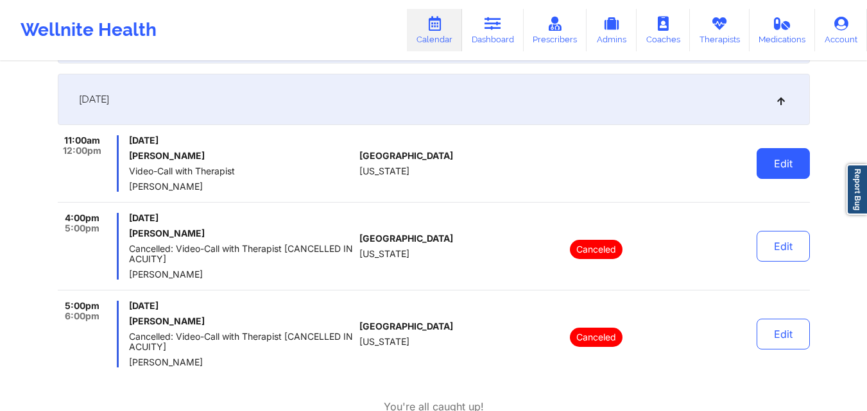
click at [788, 173] on button "Edit" at bounding box center [783, 163] width 53 height 31
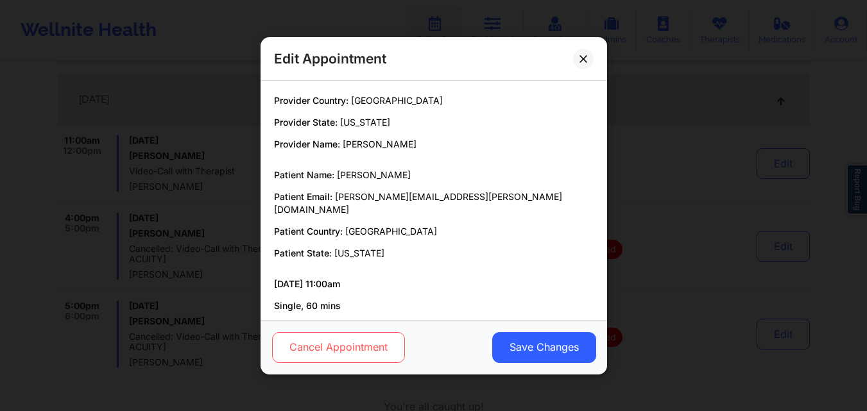
click at [382, 341] on button "Cancel Appointment" at bounding box center [337, 347] width 133 height 31
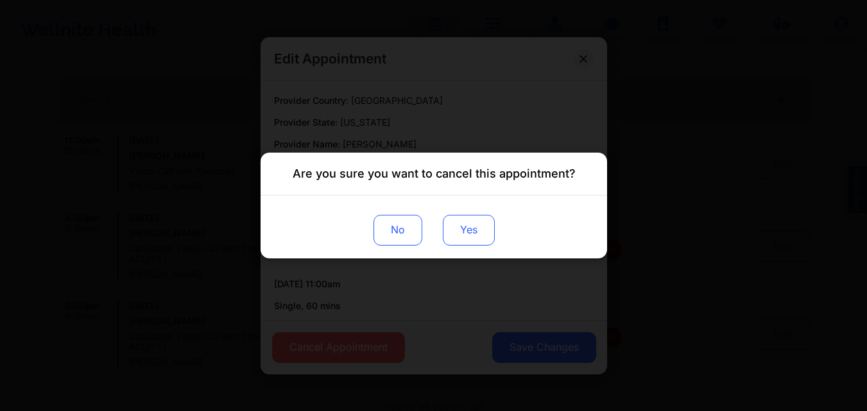
click at [461, 232] on button "Yes" at bounding box center [468, 230] width 52 height 31
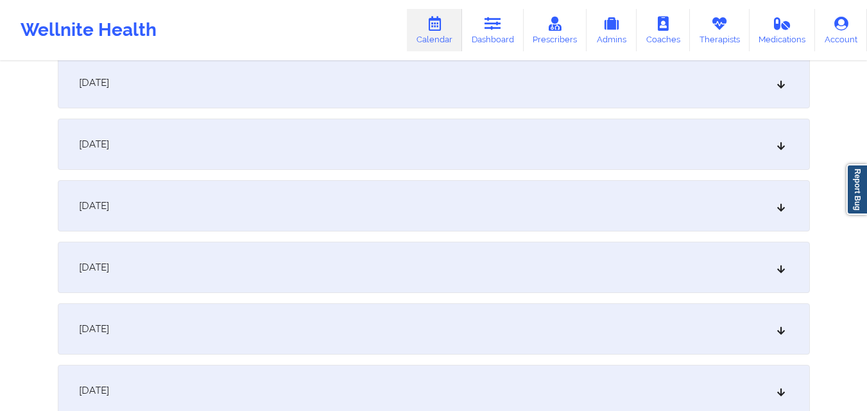
scroll to position [1476, 0]
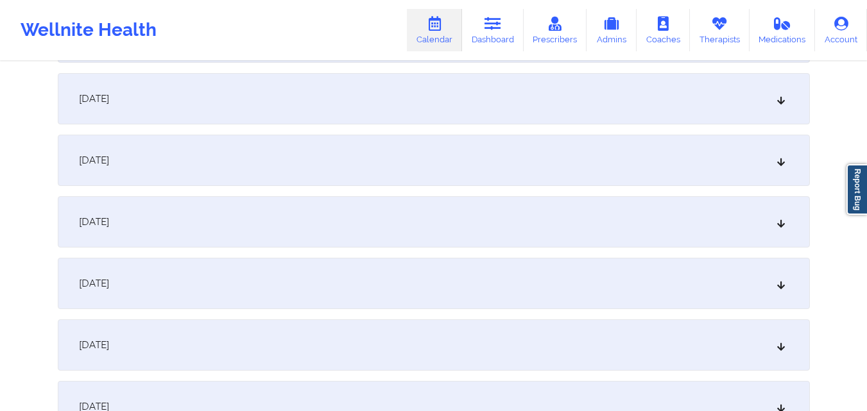
click at [443, 230] on div "September 24, 2025" at bounding box center [434, 221] width 752 height 51
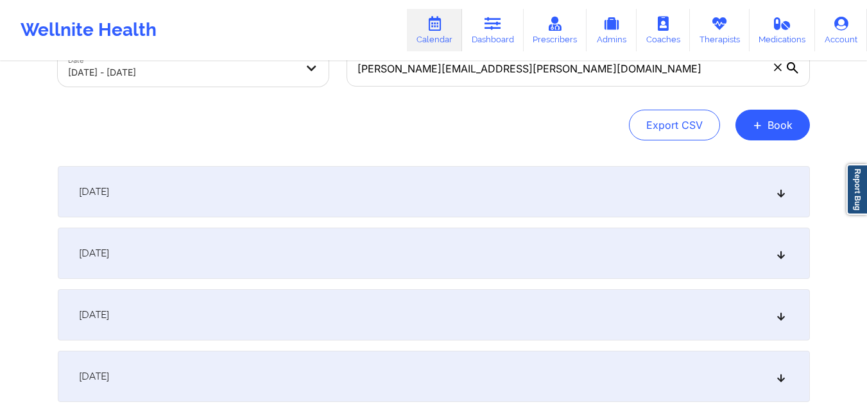
scroll to position [0, 0]
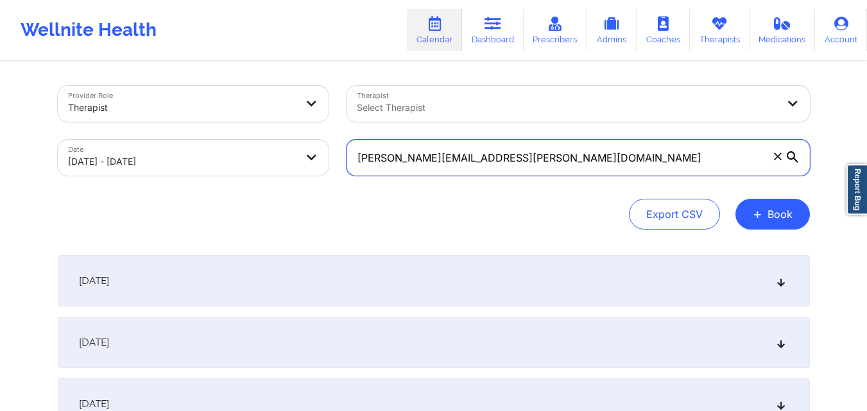
click at [531, 155] on input "tammy.munoz@live.com" at bounding box center [578, 158] width 463 height 36
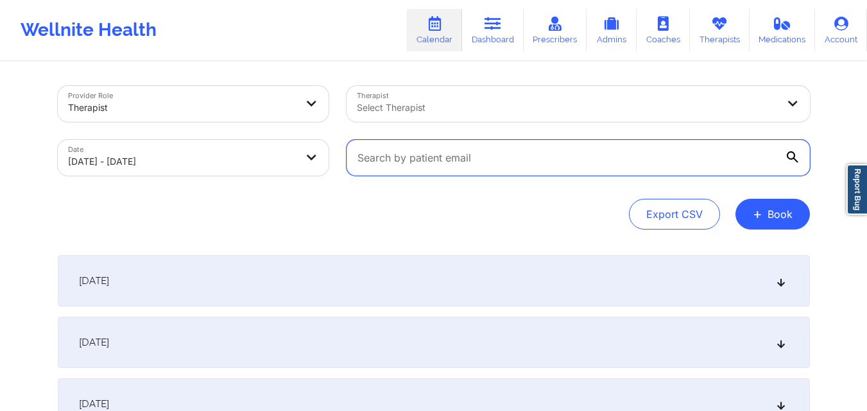
paste input "brooked2009@gmail.com"
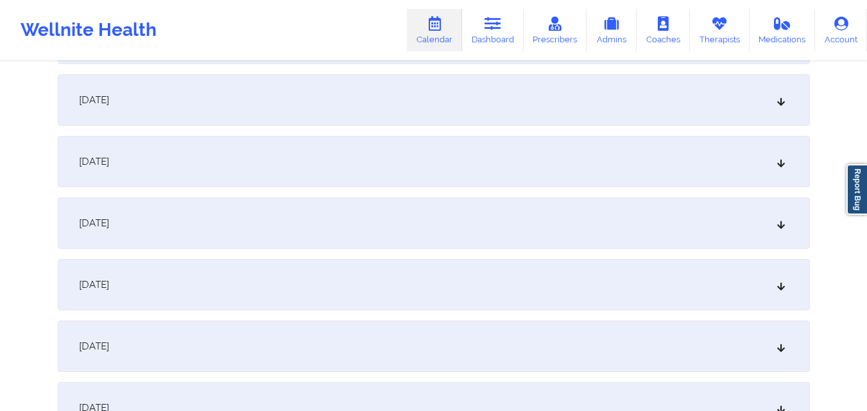
scroll to position [1476, 0]
click at [424, 234] on div "September 24, 2025" at bounding box center [434, 221] width 752 height 51
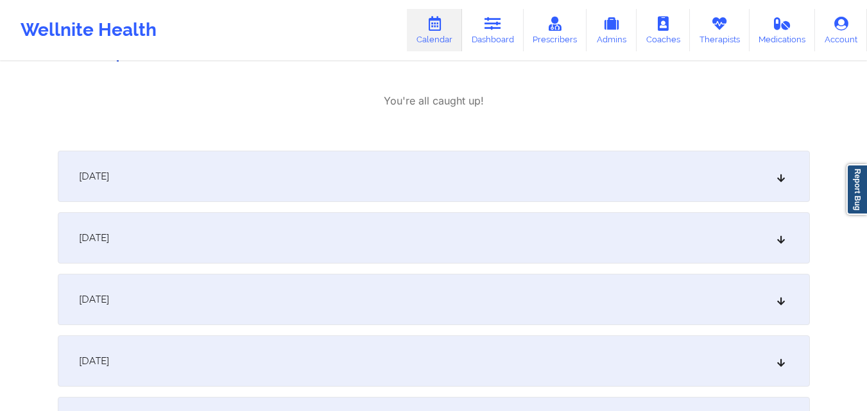
scroll to position [1733, 0]
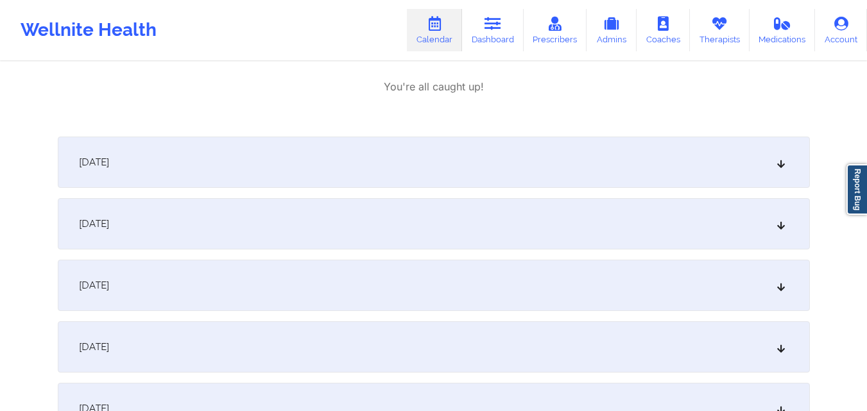
click at [477, 269] on div "September 27, 2025" at bounding box center [434, 285] width 752 height 51
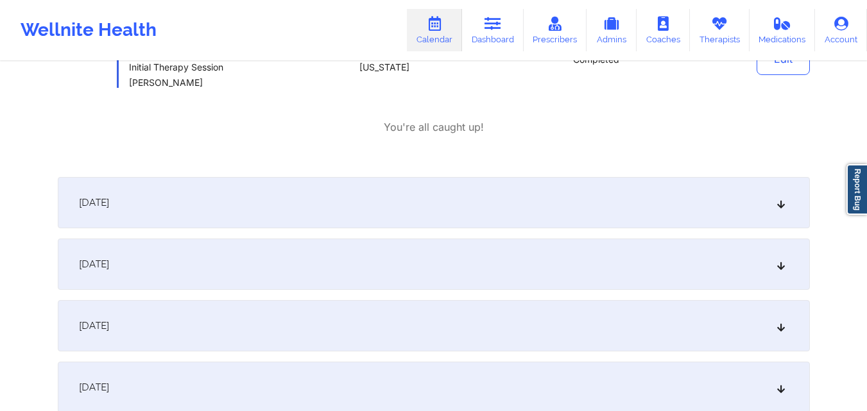
scroll to position [2053, 0]
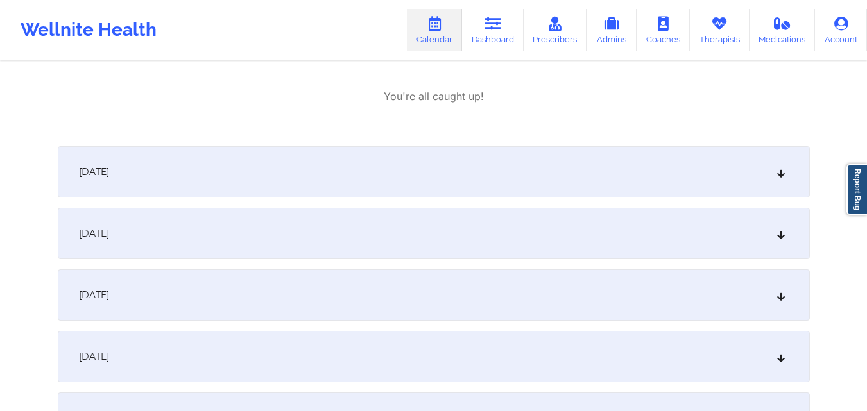
click at [445, 153] on div "September 28, 2025" at bounding box center [434, 171] width 752 height 51
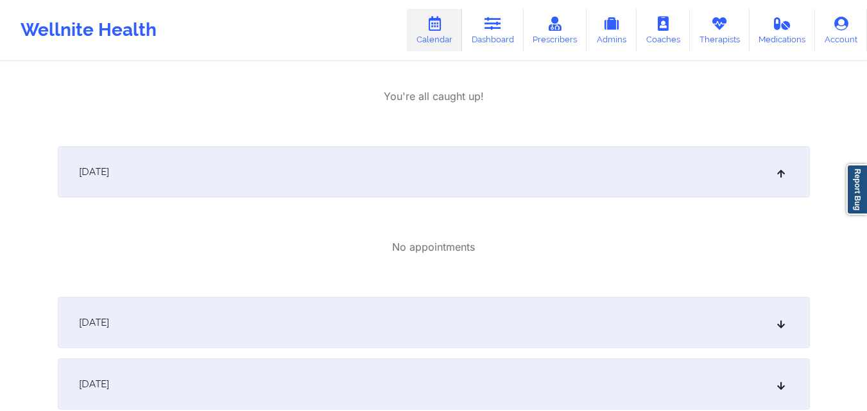
click at [460, 311] on div "September 29, 2025" at bounding box center [434, 322] width 752 height 51
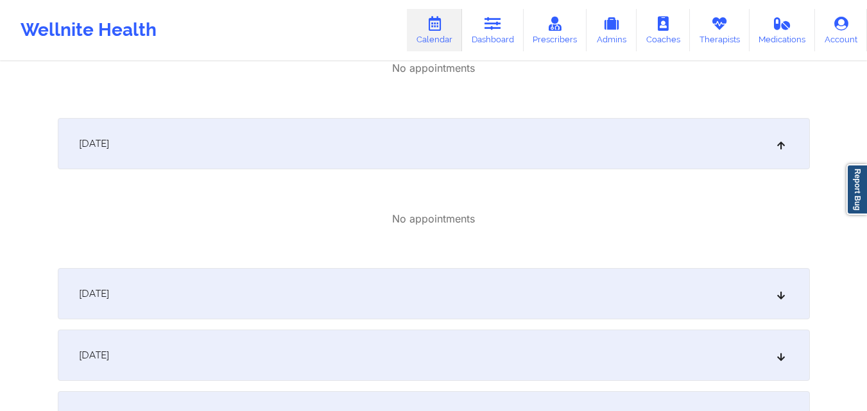
scroll to position [2246, 0]
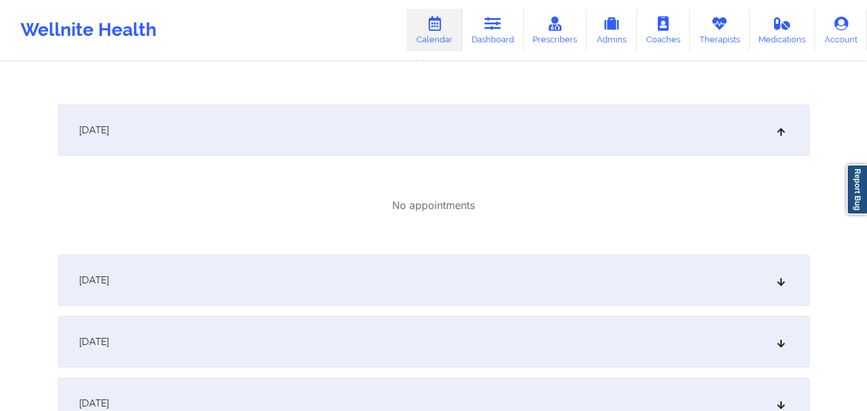
click at [472, 277] on div "September 30, 2025" at bounding box center [434, 280] width 752 height 51
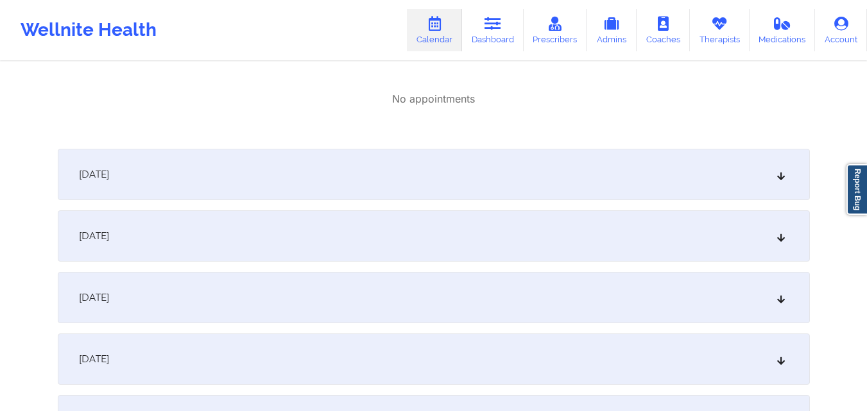
click at [485, 174] on div "[DATE]" at bounding box center [434, 174] width 752 height 51
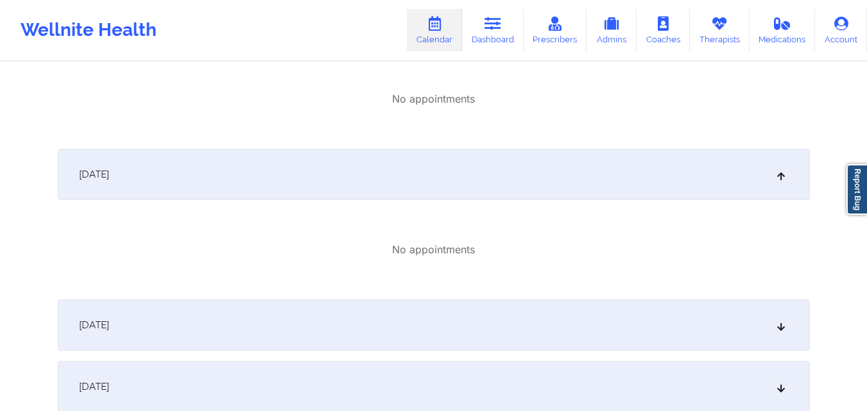
click at [498, 312] on div "[DATE]" at bounding box center [434, 325] width 752 height 51
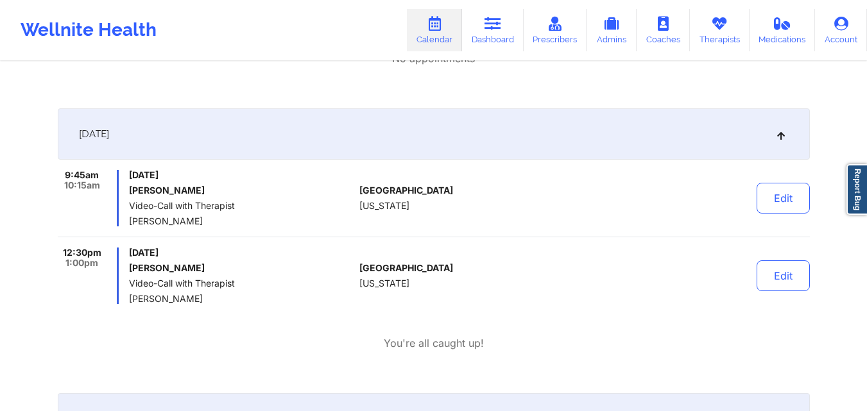
scroll to position [2695, 0]
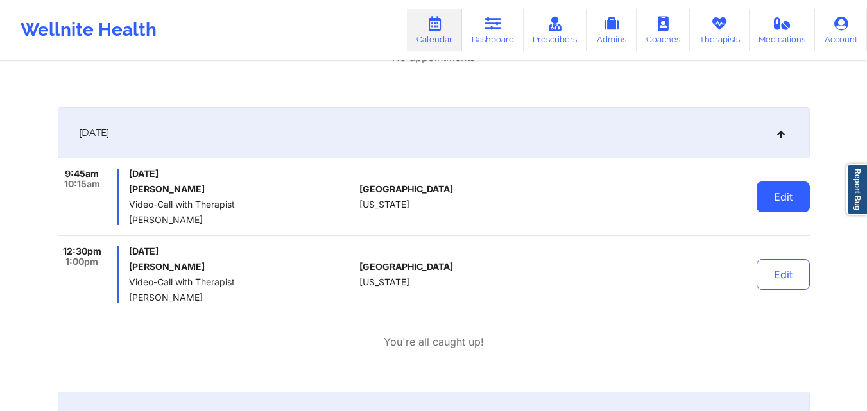
click at [785, 202] on button "Edit" at bounding box center [783, 197] width 53 height 31
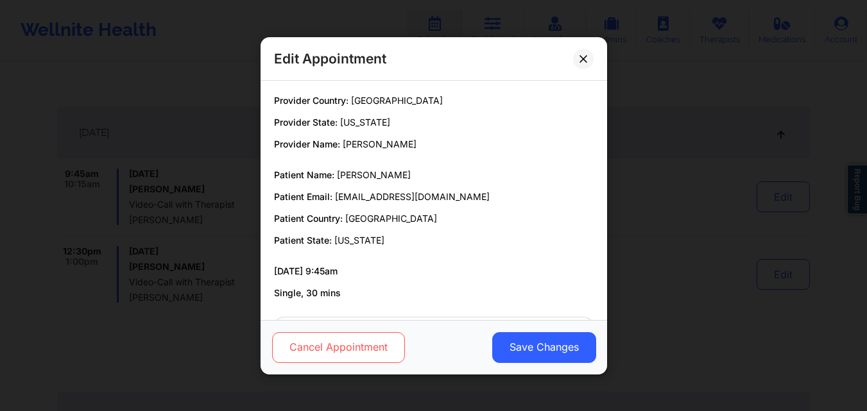
click at [346, 345] on button "Cancel Appointment" at bounding box center [337, 347] width 133 height 31
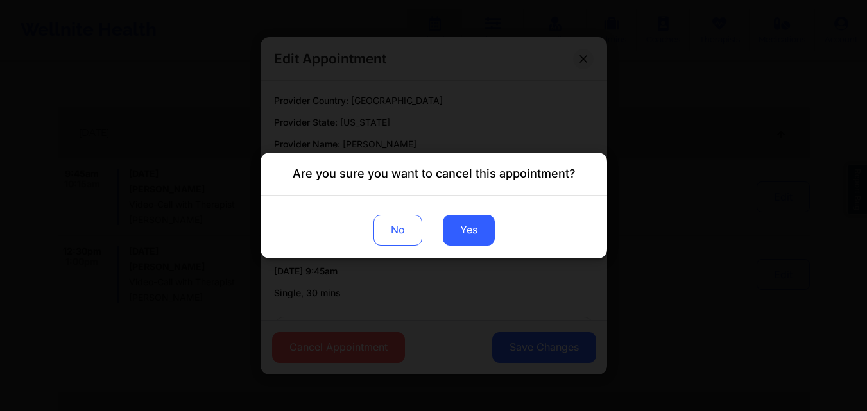
click at [722, 175] on div "Are you sure you want to cancel this appointment? No Yes" at bounding box center [433, 205] width 867 height 411
click at [586, 56] on div "Are you sure you want to cancel this appointment? No Yes" at bounding box center [433, 205] width 867 height 411
drag, startPoint x: 399, startPoint y: 223, endPoint x: 419, endPoint y: 223, distance: 19.9
click at [400, 223] on button "No" at bounding box center [397, 230] width 49 height 31
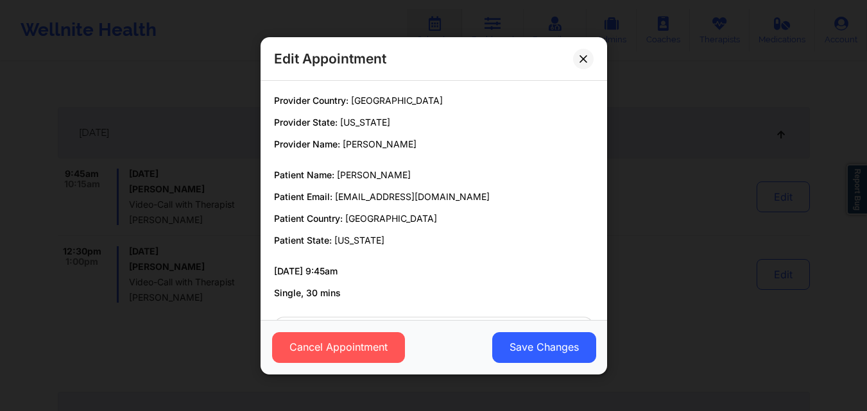
click at [705, 203] on div "Edit Appointment Provider Country: United States Provider State: Texas Provider…" at bounding box center [433, 205] width 867 height 411
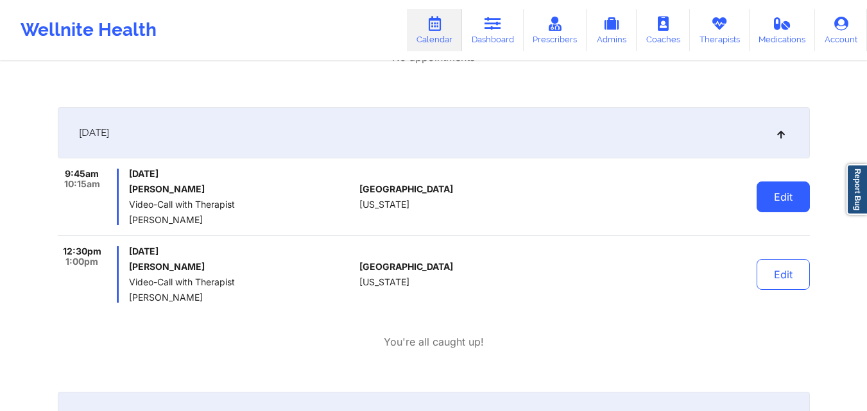
click at [793, 205] on button "Edit" at bounding box center [783, 197] width 53 height 31
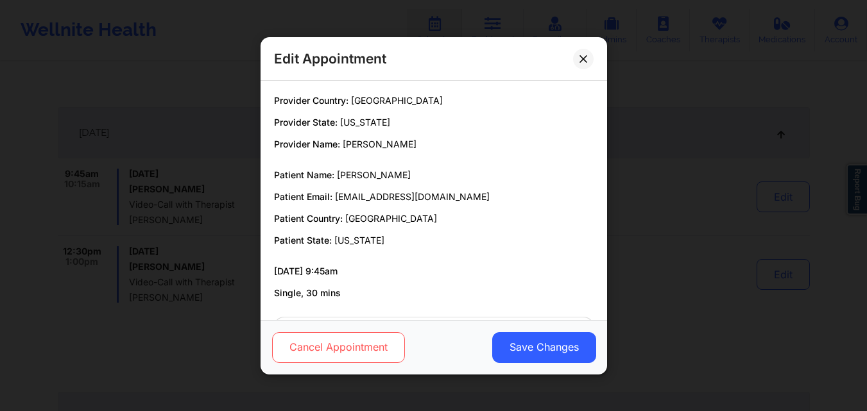
click at [375, 343] on button "Cancel Appointment" at bounding box center [337, 347] width 133 height 31
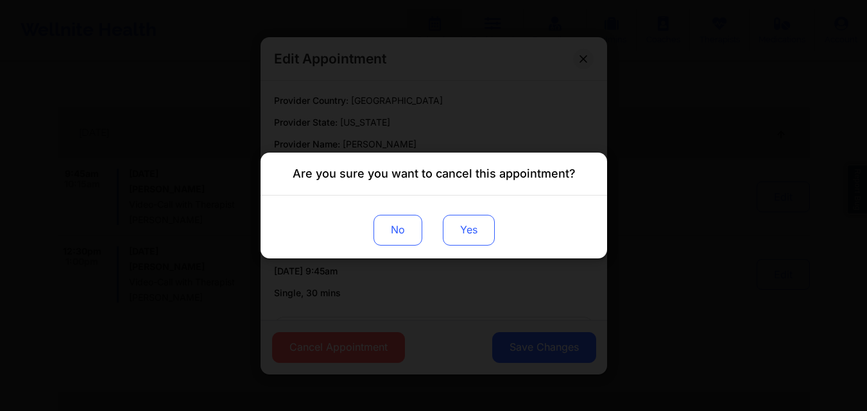
click at [456, 236] on button "Yes" at bounding box center [468, 230] width 52 height 31
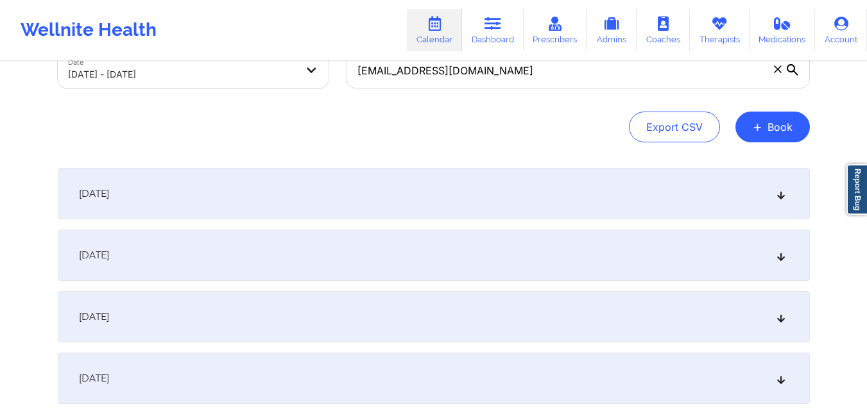
scroll to position [0, 0]
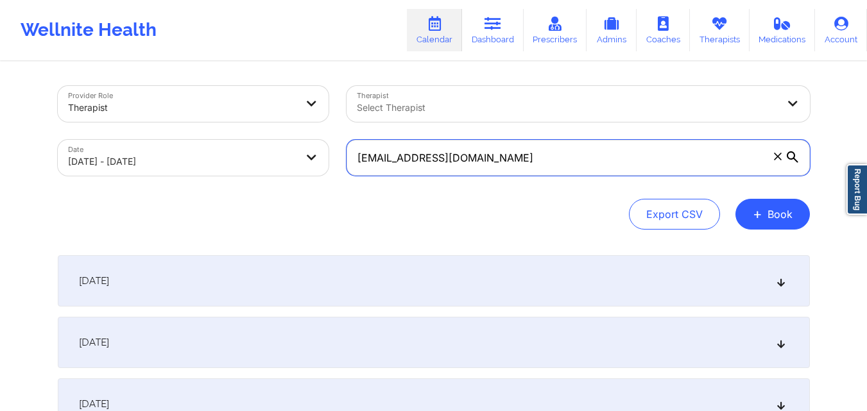
click at [517, 150] on input "brooked2009@gmail.com" at bounding box center [578, 158] width 463 height 36
paste input "jameranbarnes"
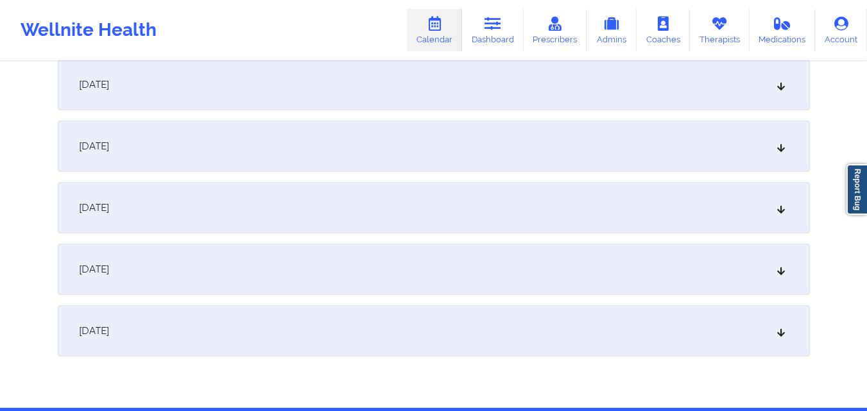
scroll to position [2091, 0]
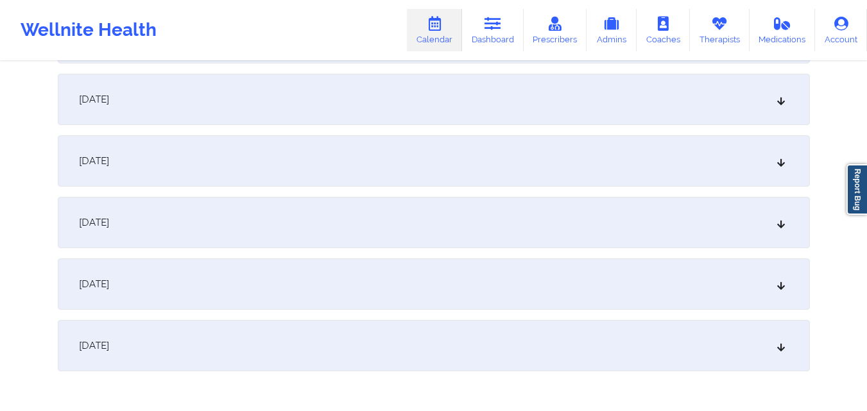
type input "jameranbarnes@gmail.com"
click at [524, 115] on div "[DATE]" at bounding box center [434, 99] width 752 height 51
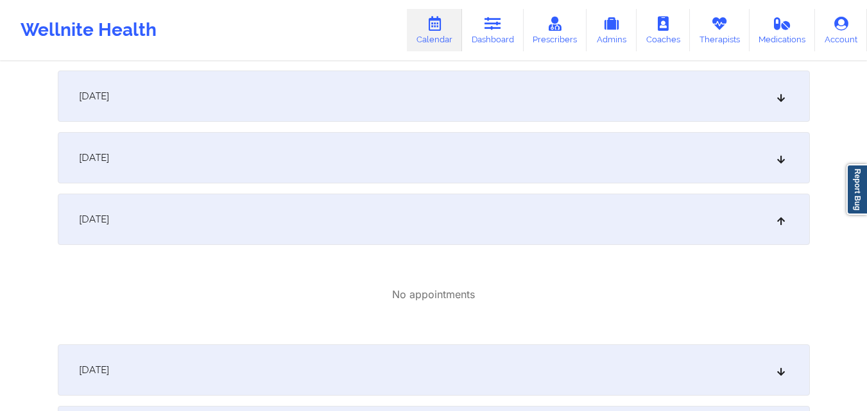
scroll to position [1963, 0]
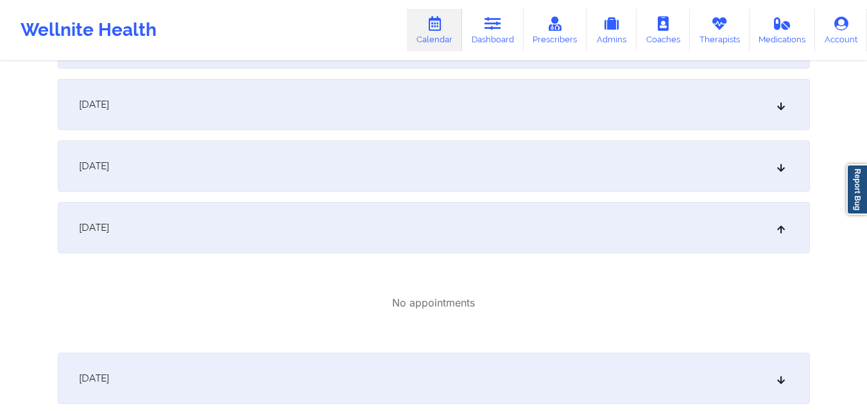
click at [542, 166] on div "[DATE]" at bounding box center [434, 166] width 752 height 51
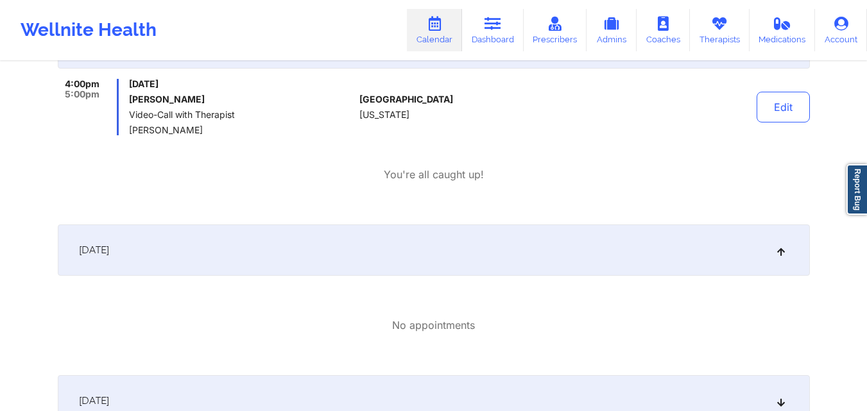
scroll to position [2091, 0]
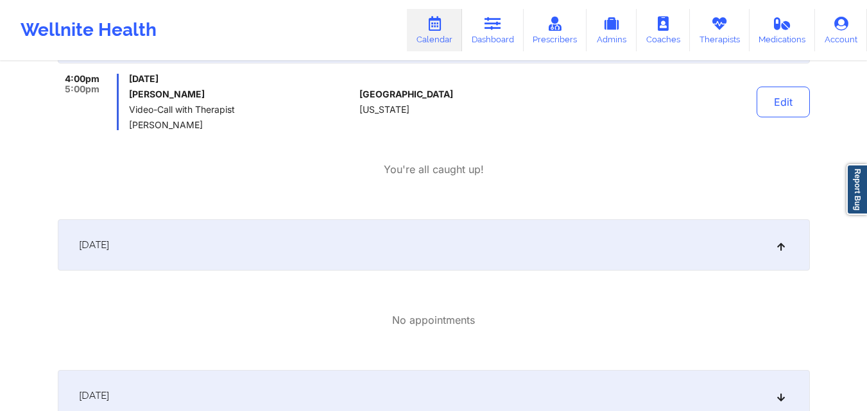
click at [533, 228] on div "[DATE]" at bounding box center [434, 244] width 752 height 51
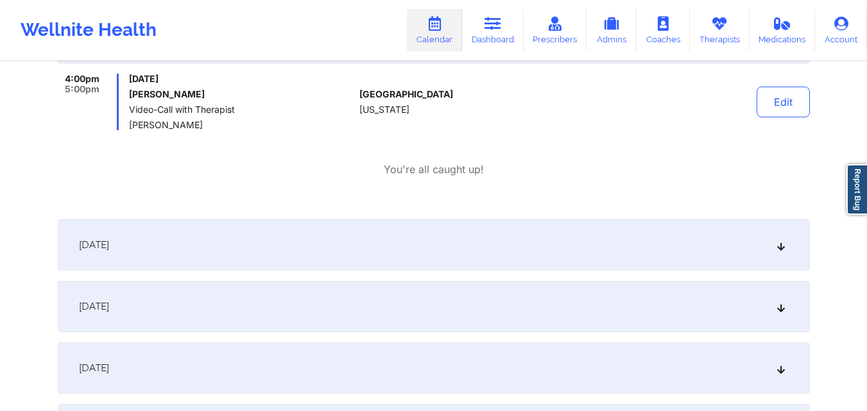
click at [533, 228] on div "[DATE]" at bounding box center [434, 244] width 752 height 51
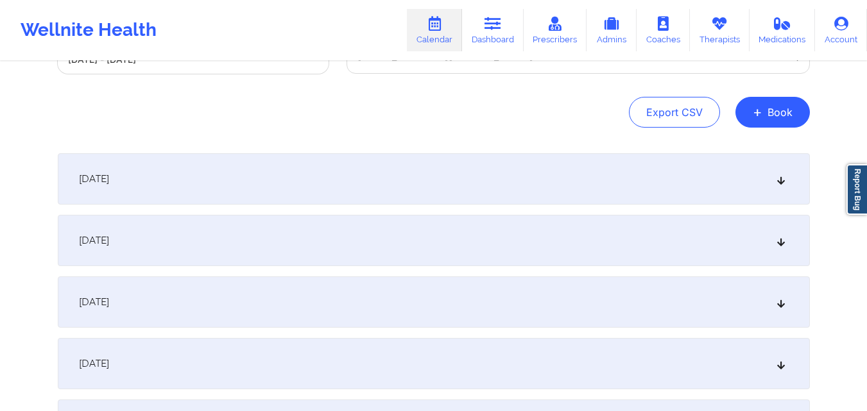
scroll to position [0, 0]
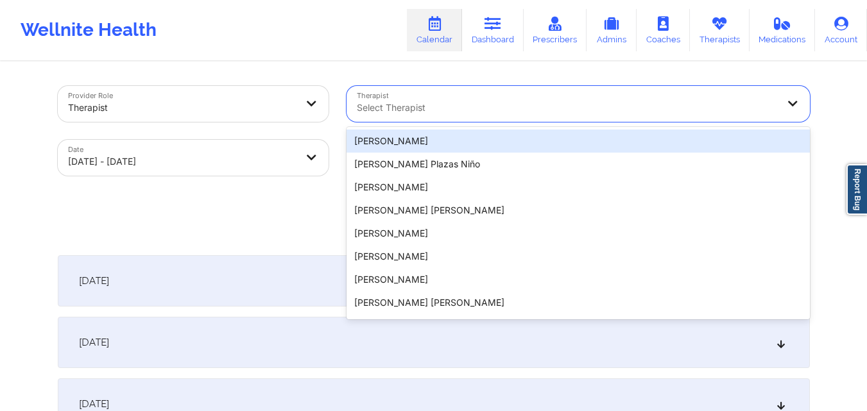
click at [456, 99] on div "Select Therapist" at bounding box center [563, 104] width 432 height 36
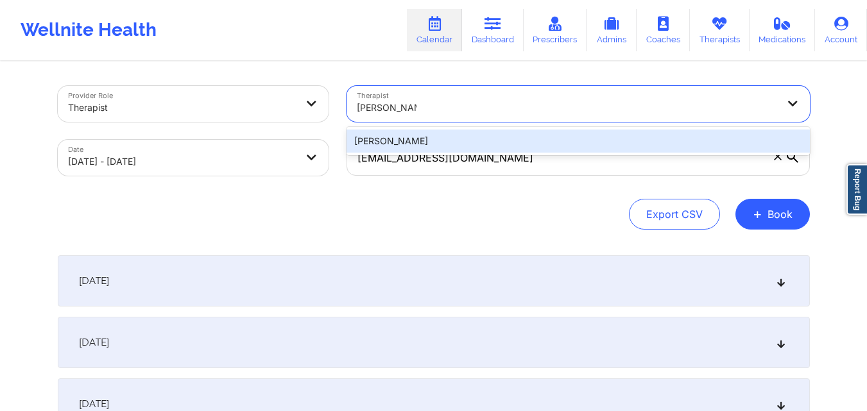
type input "Nicole Carrita"
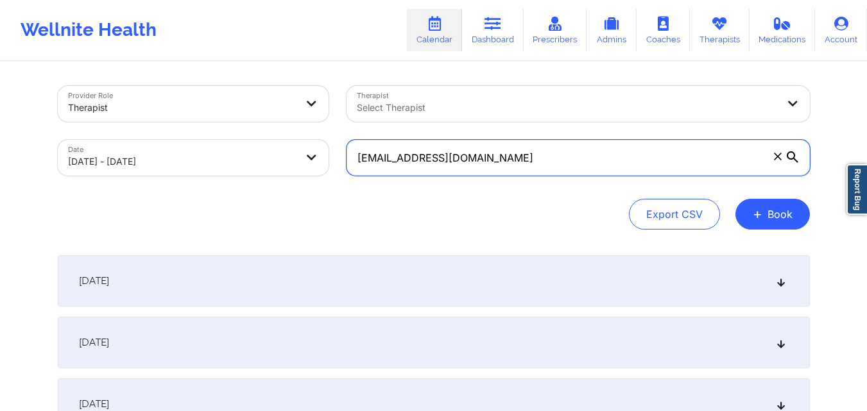
click at [504, 170] on input "jameranbarnes@gmail.com" at bounding box center [578, 158] width 463 height 36
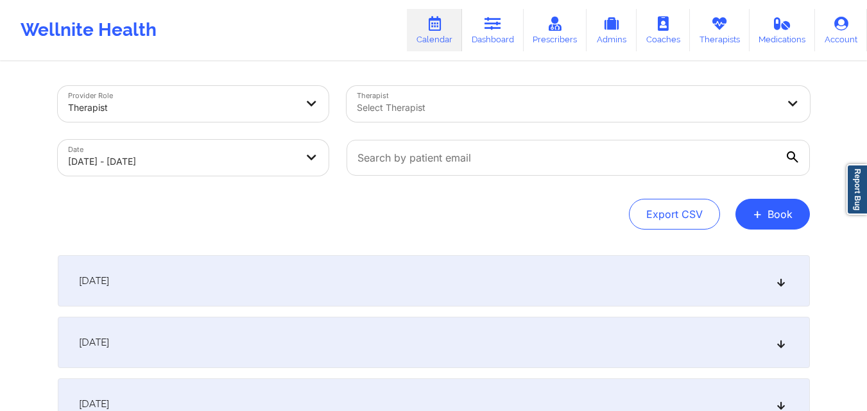
click at [477, 96] on div "Select Therapist" at bounding box center [563, 104] width 432 height 36
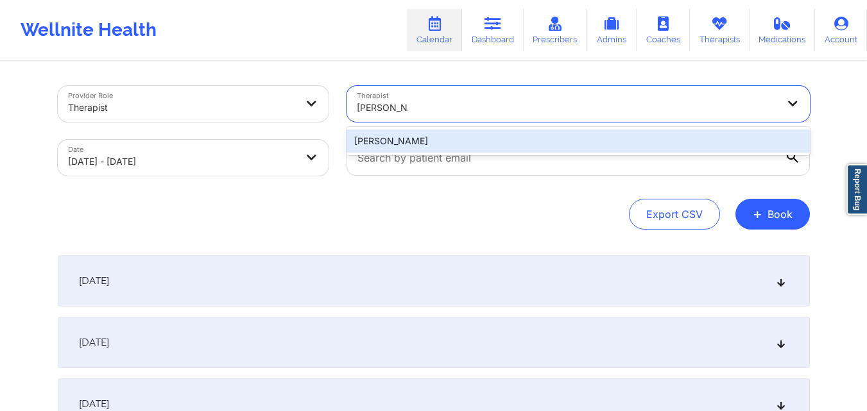
type input "Nicole Carrita"
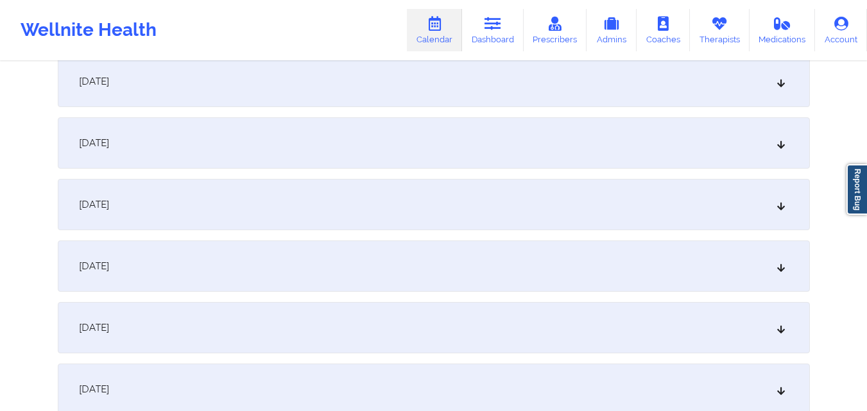
scroll to position [1963, 0]
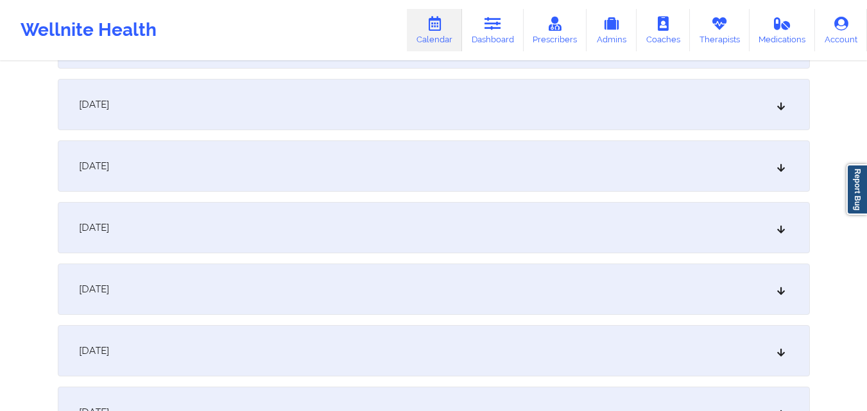
click at [422, 238] on div "[DATE]" at bounding box center [434, 227] width 752 height 51
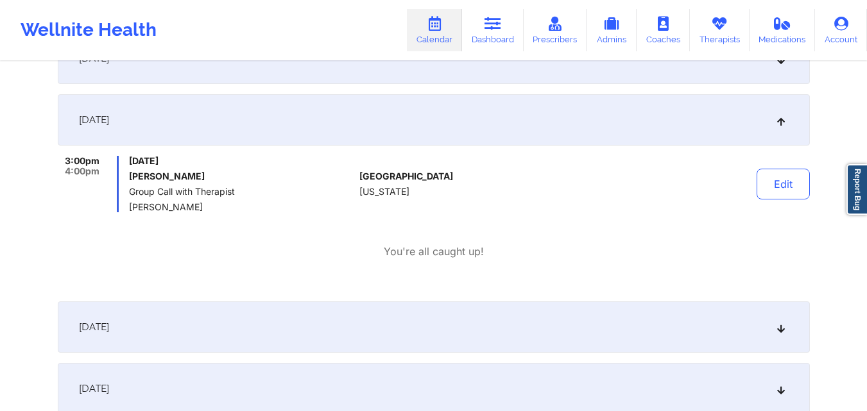
scroll to position [2091, 0]
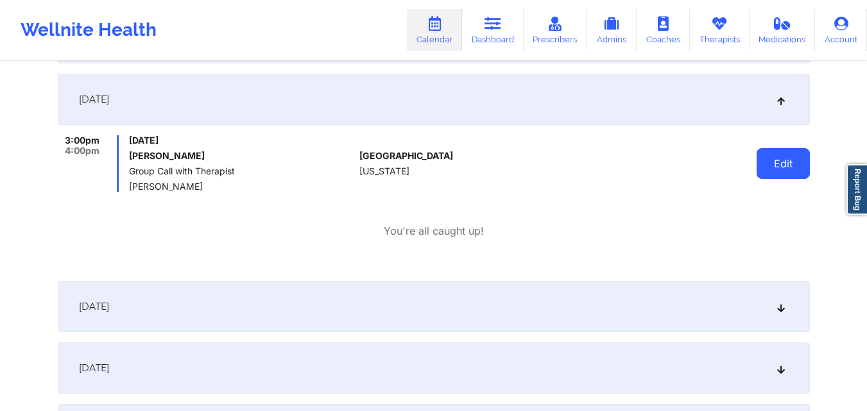
click at [784, 163] on button "Edit" at bounding box center [783, 163] width 53 height 31
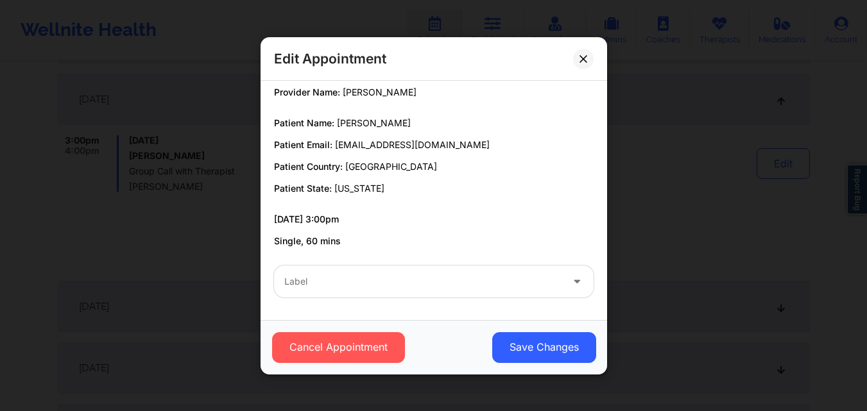
scroll to position [0, 0]
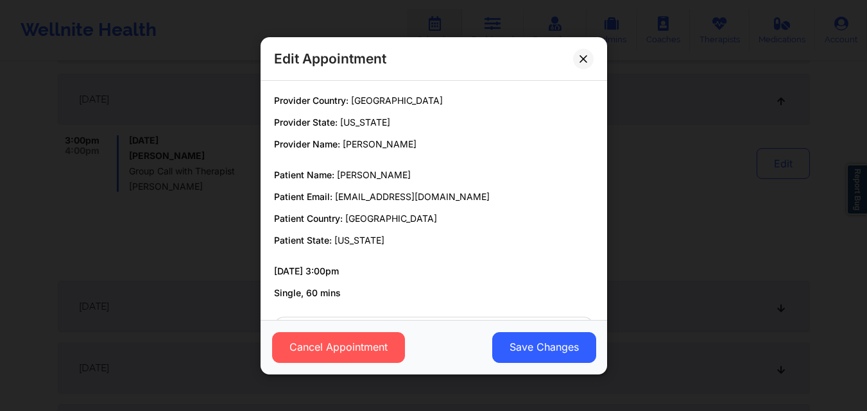
click at [701, 173] on div "Edit Appointment Provider Country: United States Provider State: Pennsylvania P…" at bounding box center [433, 205] width 867 height 411
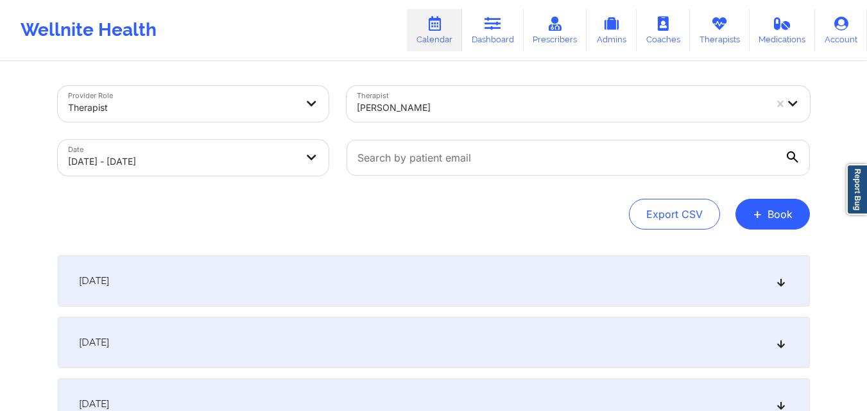
click at [456, 112] on div at bounding box center [561, 107] width 408 height 15
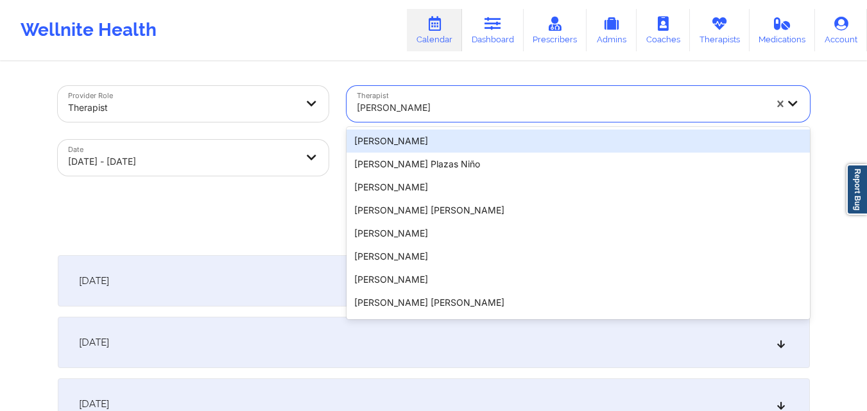
click at [456, 112] on div at bounding box center [561, 107] width 408 height 15
paste input "Brianna Mclaguhlin"
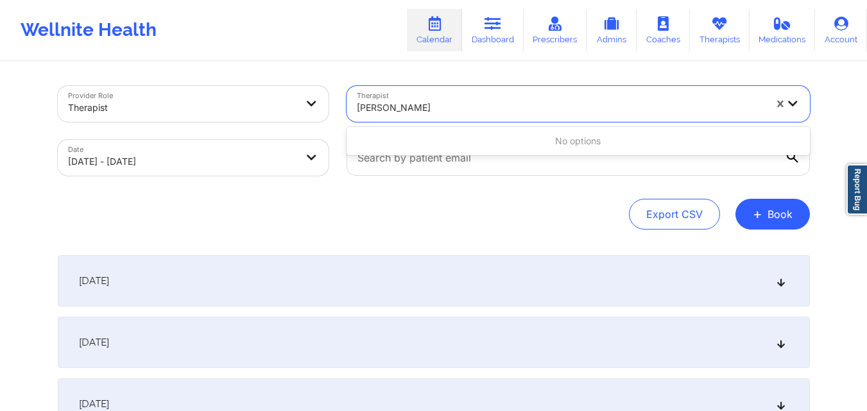
type input "[PERSON_NAME]"
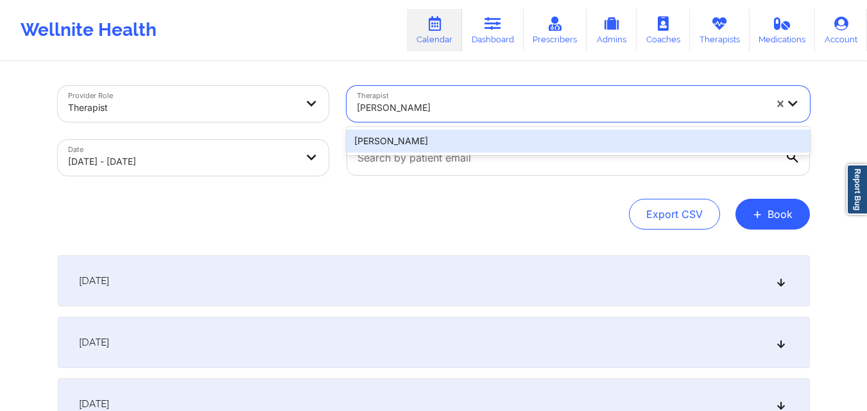
click at [462, 143] on div "[PERSON_NAME]" at bounding box center [578, 141] width 463 height 23
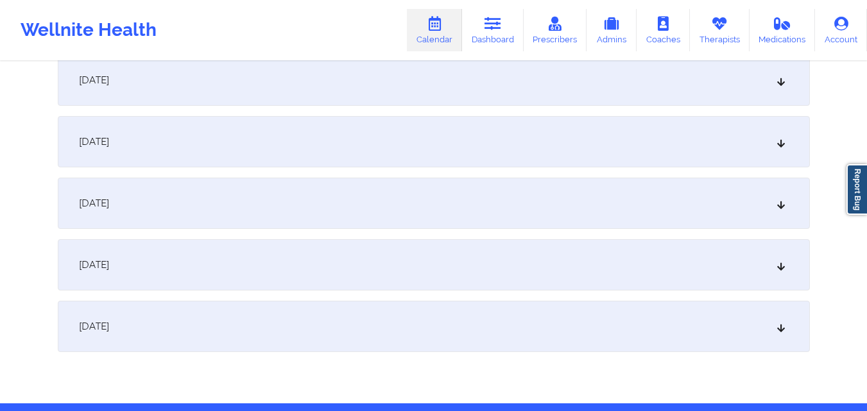
scroll to position [2091, 0]
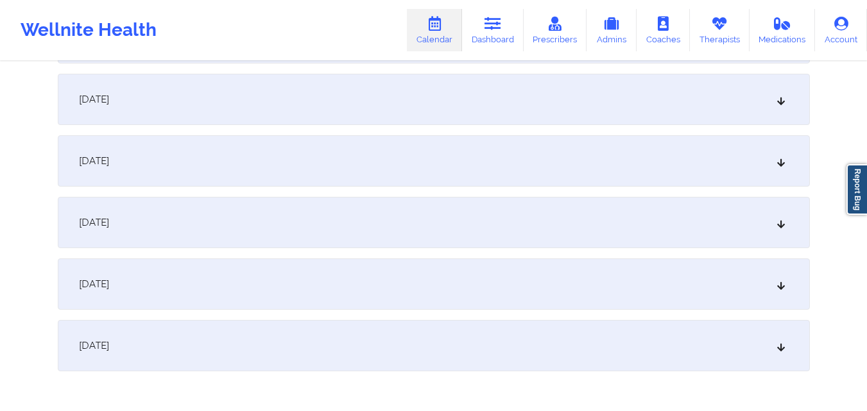
click at [468, 110] on div "[DATE]" at bounding box center [434, 99] width 752 height 51
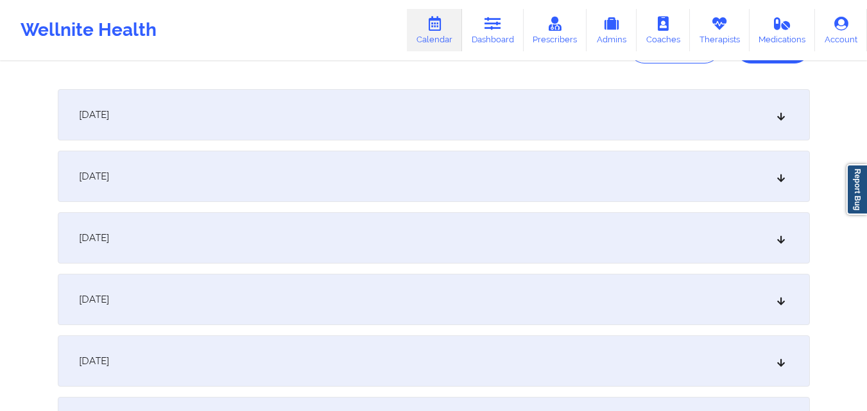
scroll to position [0, 0]
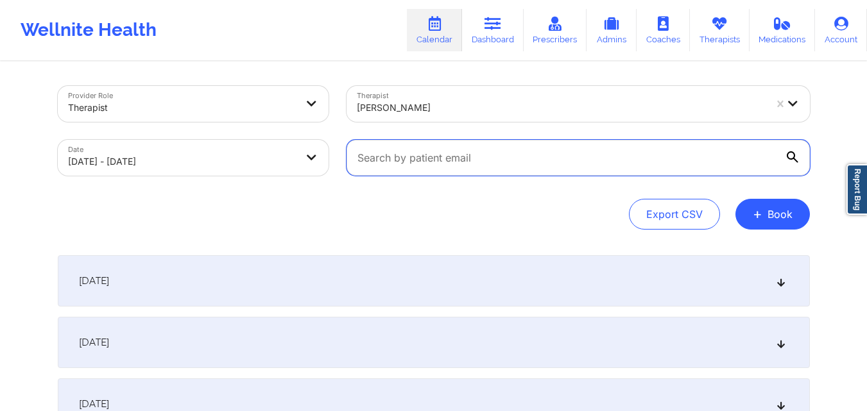
click at [502, 161] on input "text" at bounding box center [578, 158] width 463 height 36
click at [512, 164] on input "text" at bounding box center [578, 158] width 463 height 36
paste input "[EMAIL_ADDRESS][DOMAIN_NAME]"
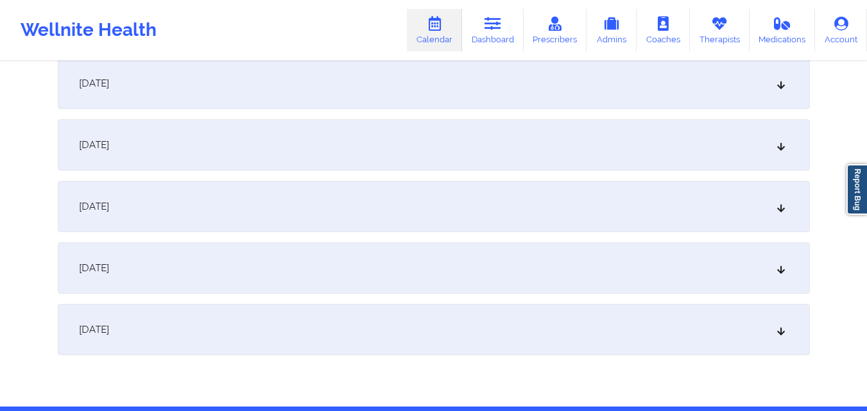
scroll to position [2155, 0]
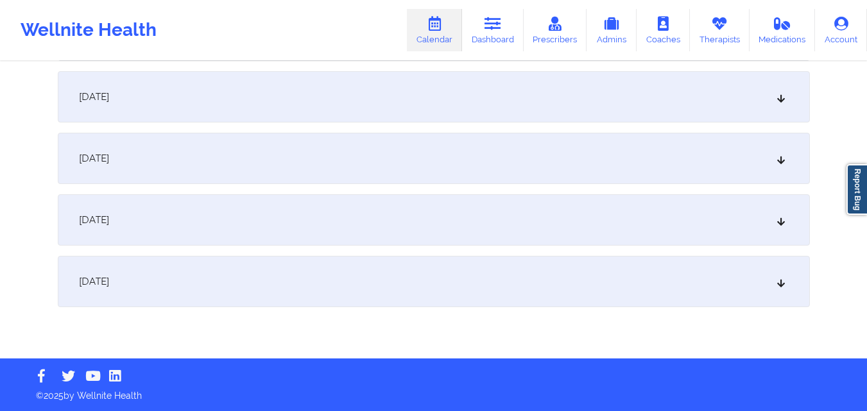
type input "[EMAIL_ADDRESS][DOMAIN_NAME]"
click at [440, 280] on div "[DATE]" at bounding box center [434, 281] width 752 height 51
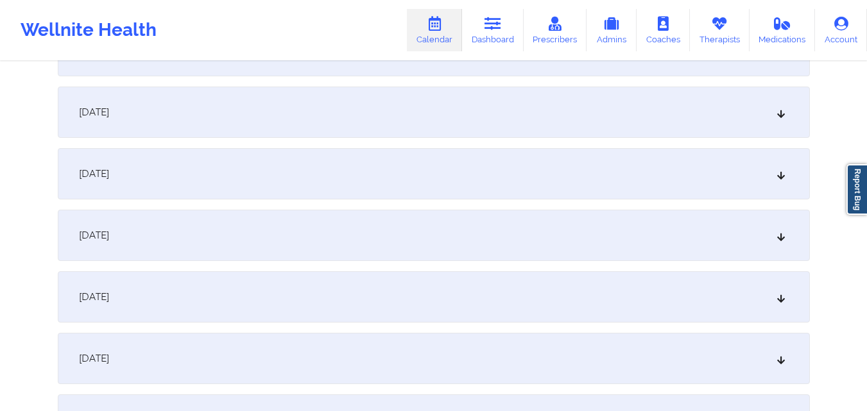
scroll to position [0, 0]
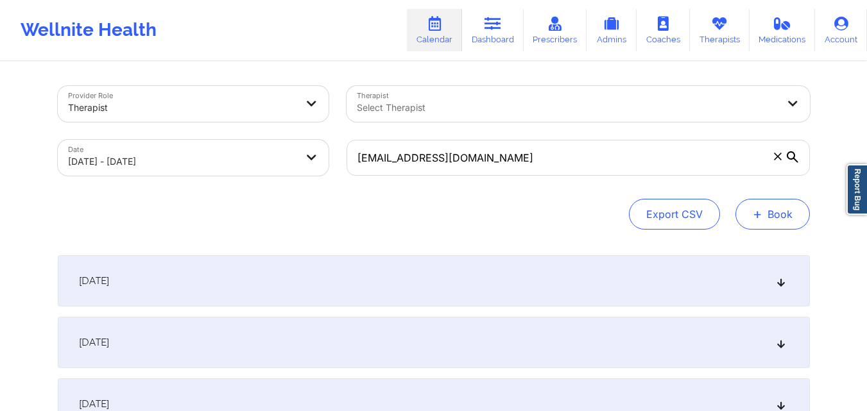
click at [781, 218] on button "+ Book" at bounding box center [772, 214] width 74 height 31
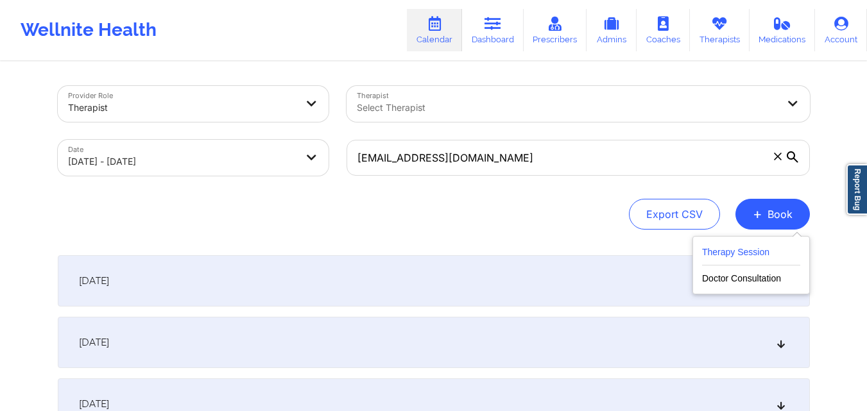
click at [730, 256] on button "Therapy Session" at bounding box center [751, 254] width 98 height 21
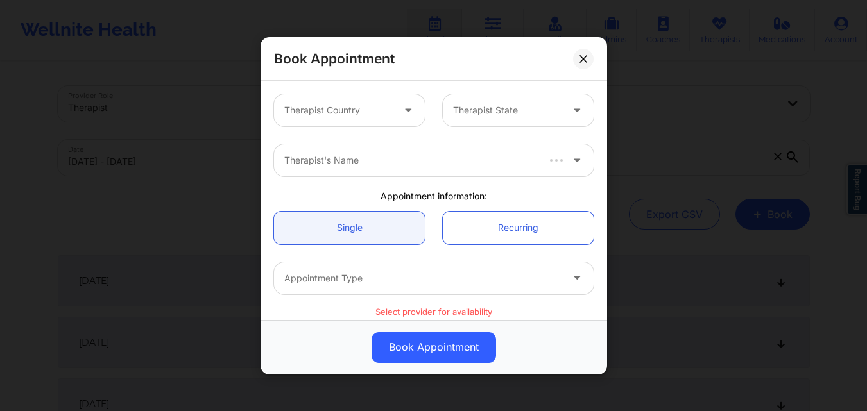
click at [348, 117] on div at bounding box center [338, 110] width 108 height 15
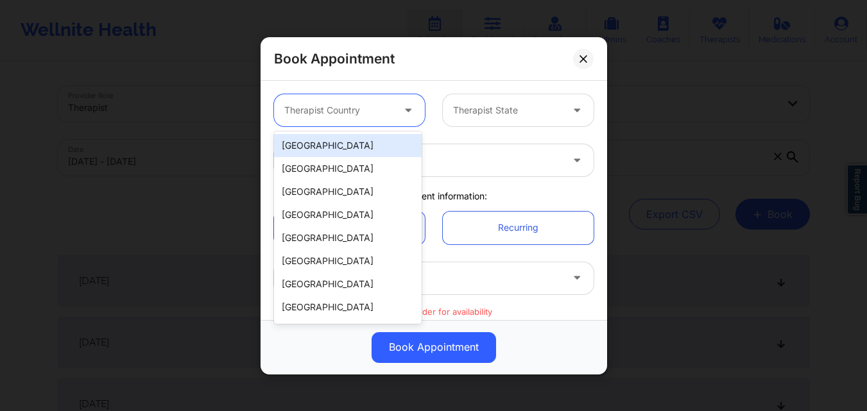
click at [347, 150] on div "[GEOGRAPHIC_DATA]" at bounding box center [348, 145] width 148 height 23
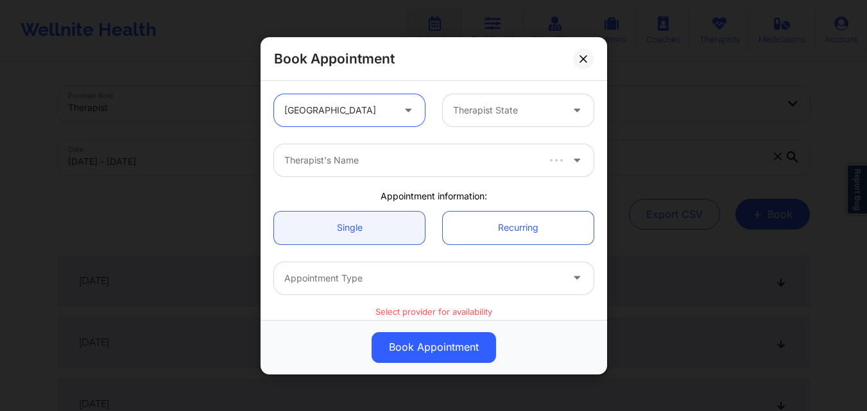
click at [511, 118] on div "Therapist State" at bounding box center [503, 110] width 120 height 32
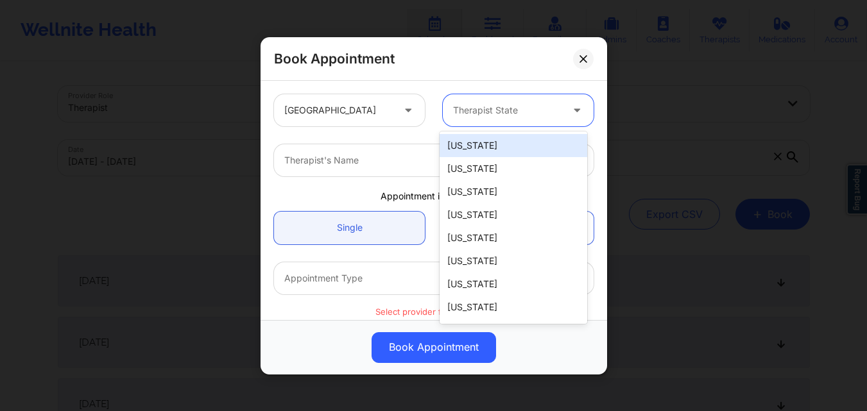
type input "F"
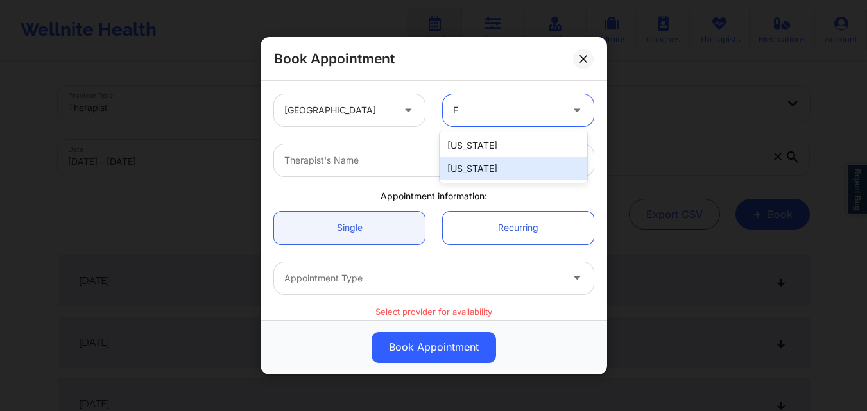
click at [509, 163] on div "[US_STATE]" at bounding box center [514, 168] width 148 height 23
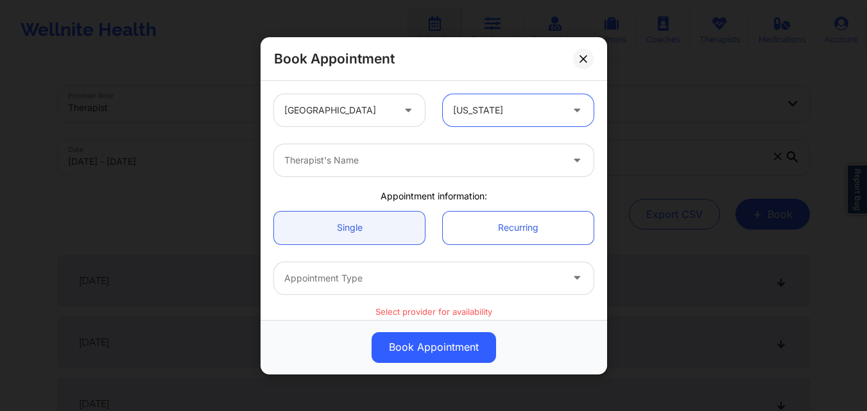
click at [318, 161] on div at bounding box center [422, 160] width 277 height 15
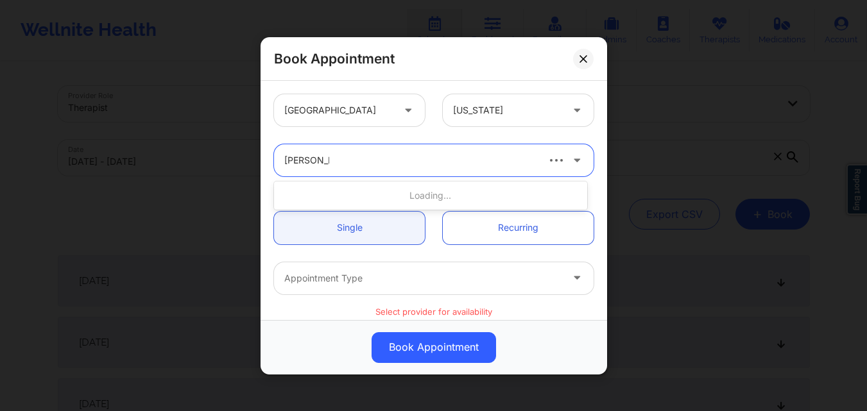
type input "[PERSON_NAME]"
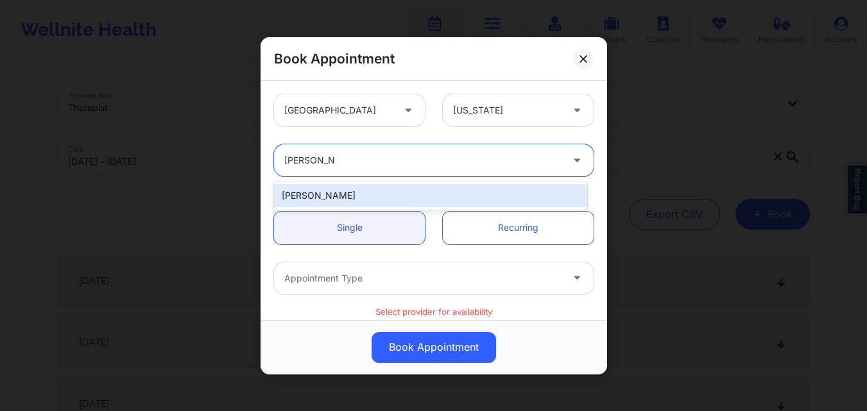
click at [341, 202] on div "[PERSON_NAME]" at bounding box center [430, 195] width 313 height 23
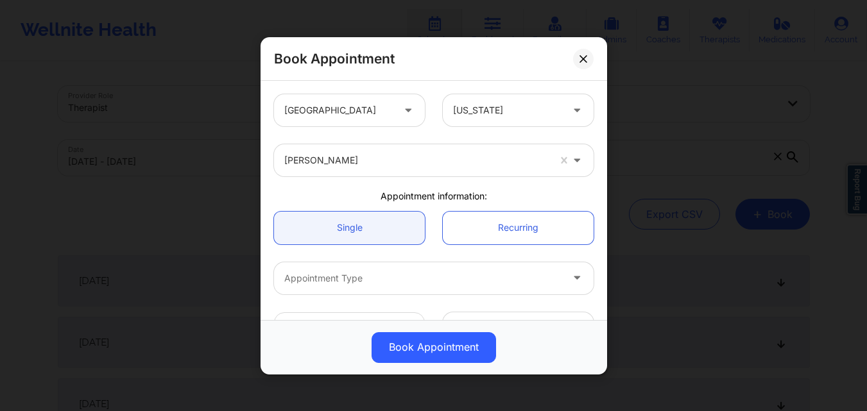
click at [347, 250] on div "Single Recurring" at bounding box center [434, 227] width 338 height 51
click at [347, 237] on link "Single" at bounding box center [349, 227] width 151 height 33
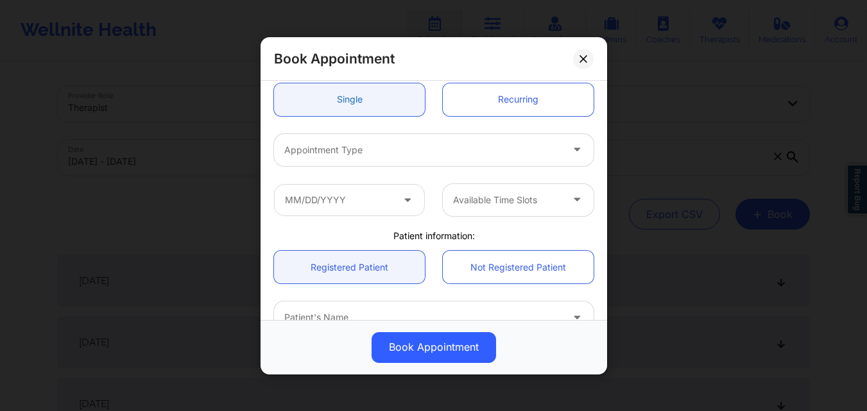
click at [338, 101] on link "Single" at bounding box center [349, 99] width 151 height 33
click at [370, 163] on div "Appointment Type" at bounding box center [418, 149] width 289 height 32
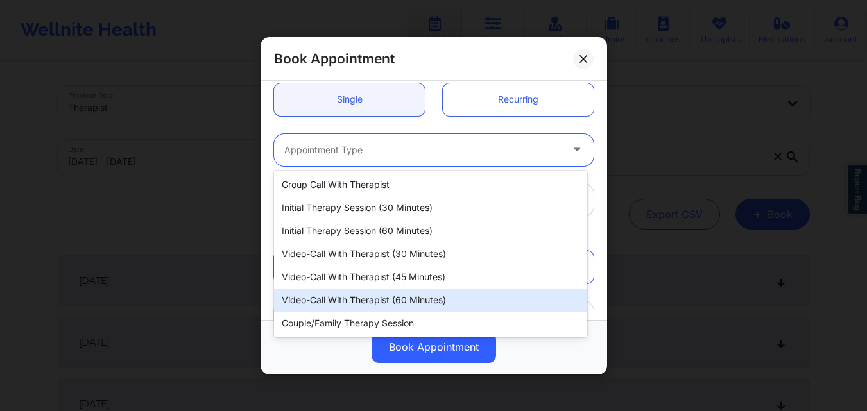
click at [389, 302] on div "Video-Call with Therapist (60 minutes)" at bounding box center [430, 300] width 313 height 23
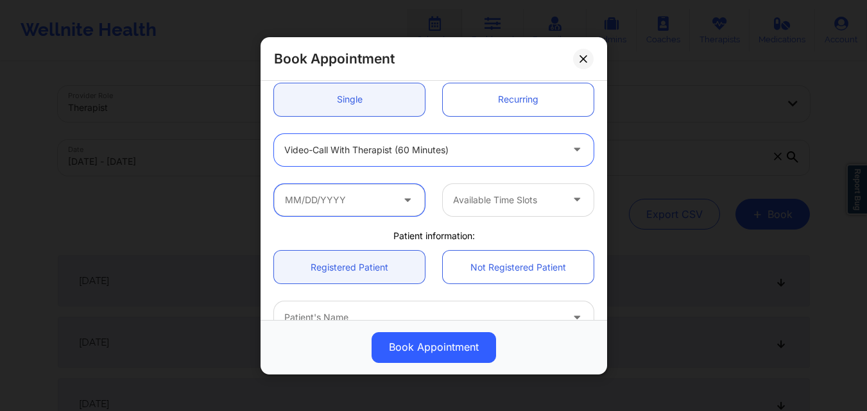
click at [354, 198] on input "text" at bounding box center [349, 200] width 151 height 32
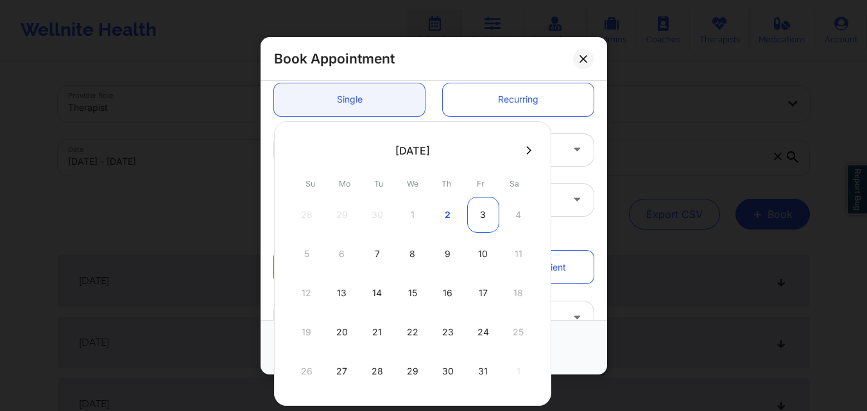
click at [481, 216] on div "3" at bounding box center [483, 215] width 32 height 36
type input "[DATE]"
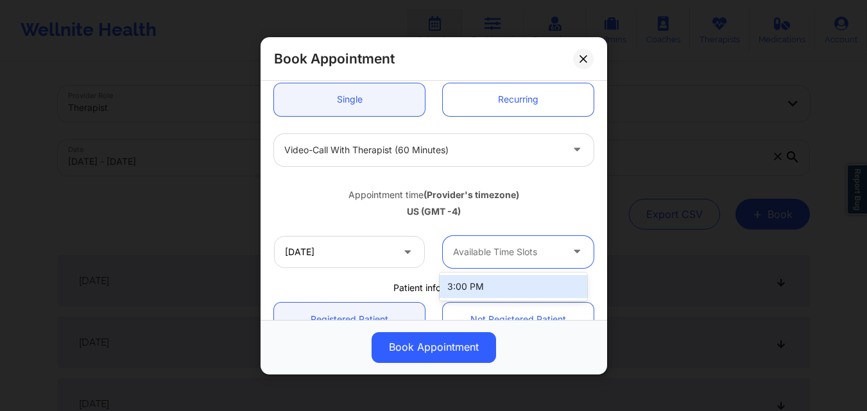
click at [525, 252] on div at bounding box center [507, 251] width 108 height 15
click at [522, 279] on div "3:00 PM" at bounding box center [514, 286] width 148 height 23
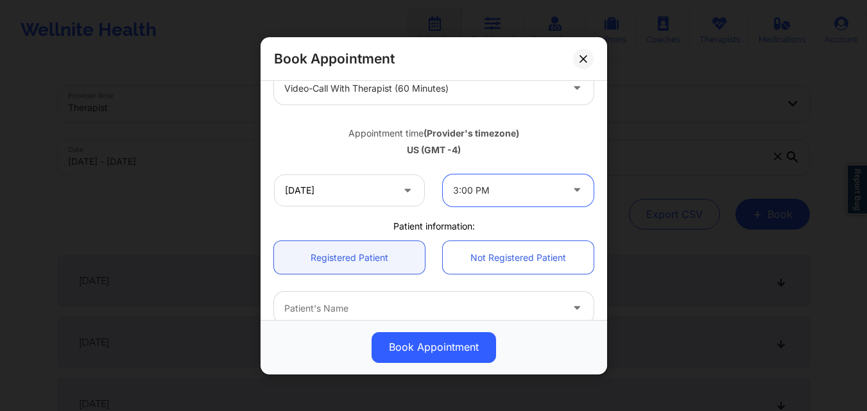
scroll to position [257, 0]
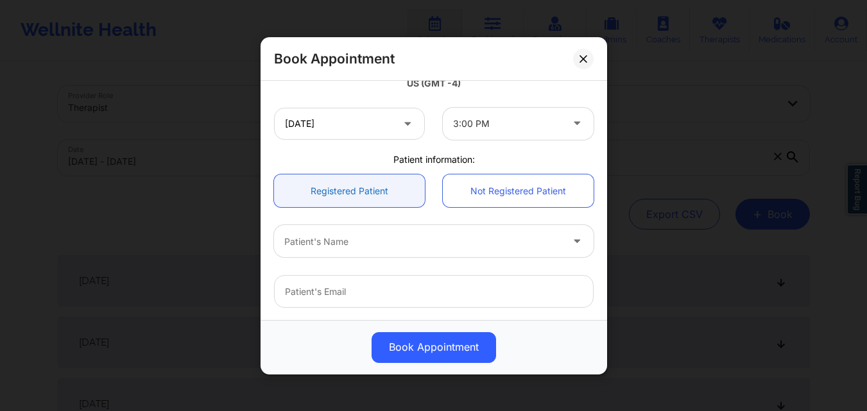
click at [347, 187] on link "Registered Patient" at bounding box center [349, 191] width 151 height 33
click at [366, 249] on div at bounding box center [422, 241] width 277 height 15
type input "Erin Eliza"
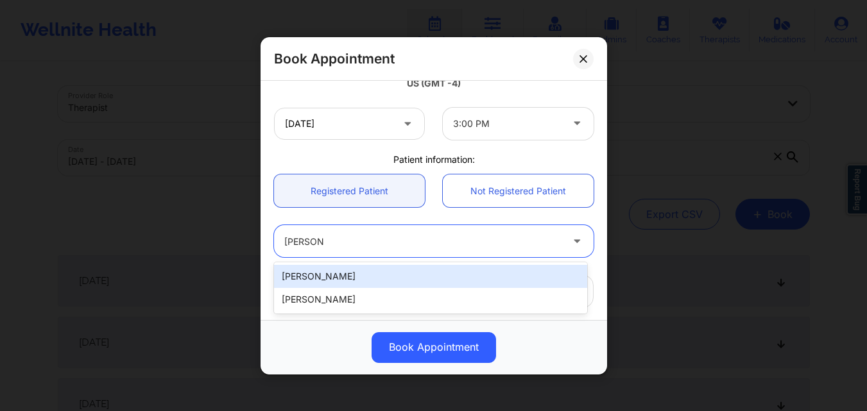
click at [354, 277] on div "[PERSON_NAME]" at bounding box center [430, 276] width 313 height 23
type input "[EMAIL_ADDRESS][DOMAIN_NAME]"
type input "[PHONE_NUMBER]"
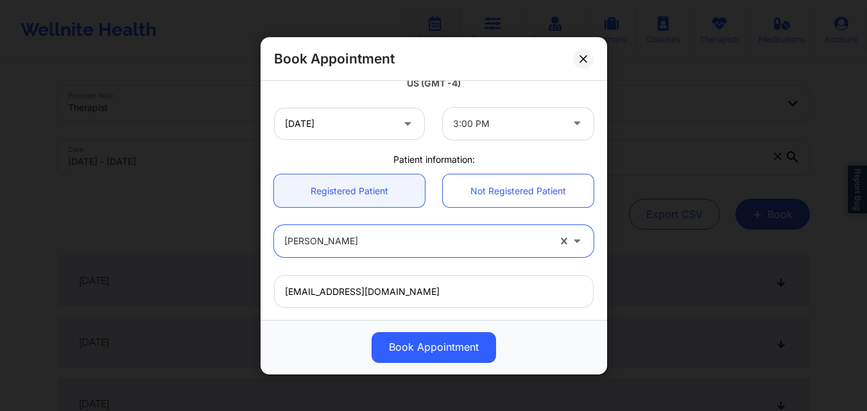
scroll to position [427, 0]
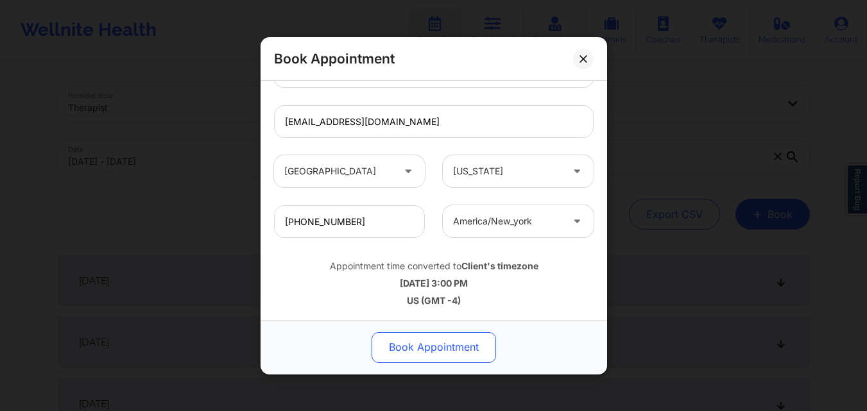
click at [448, 349] on button "Book Appointment" at bounding box center [434, 347] width 124 height 31
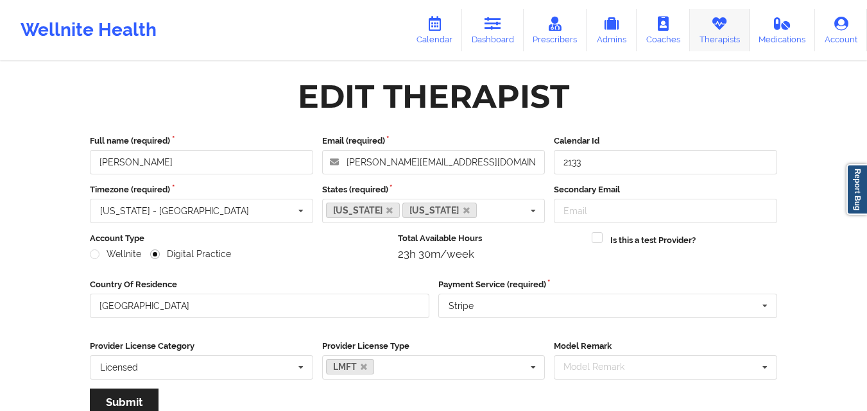
click at [737, 29] on link "Therapists" at bounding box center [720, 30] width 60 height 42
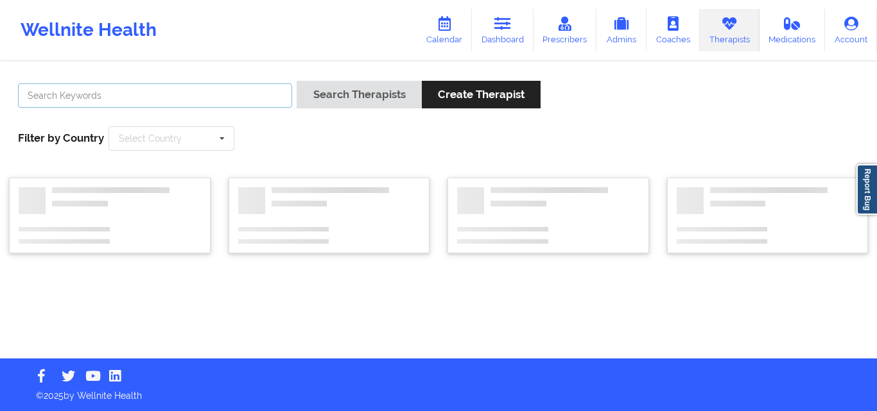
click at [191, 88] on input "text" at bounding box center [155, 95] width 274 height 24
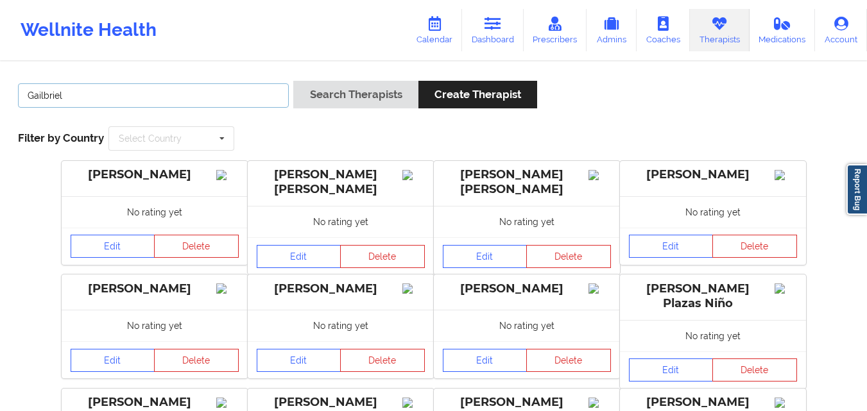
type input "Gailbriel"
click at [293, 81] on button "Search Therapists" at bounding box center [355, 95] width 124 height 28
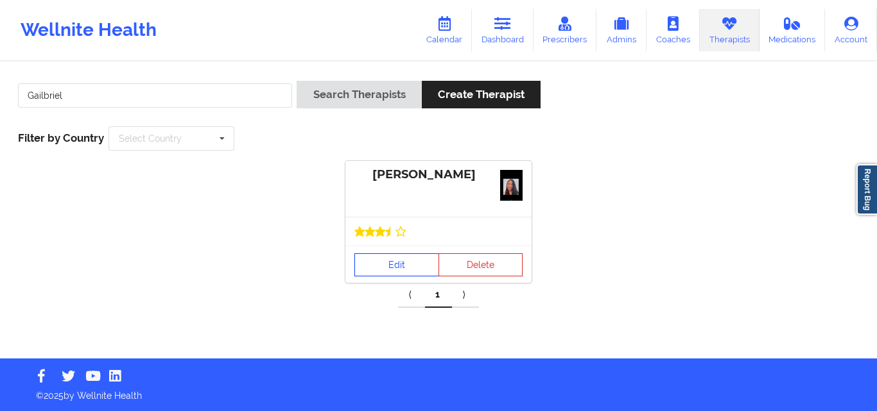
click at [381, 260] on link "Edit" at bounding box center [396, 264] width 85 height 23
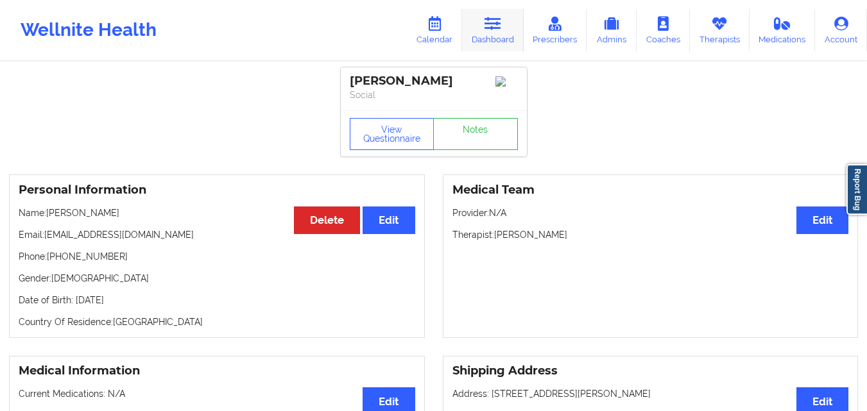
click at [504, 39] on link "Dashboard" at bounding box center [493, 30] width 62 height 42
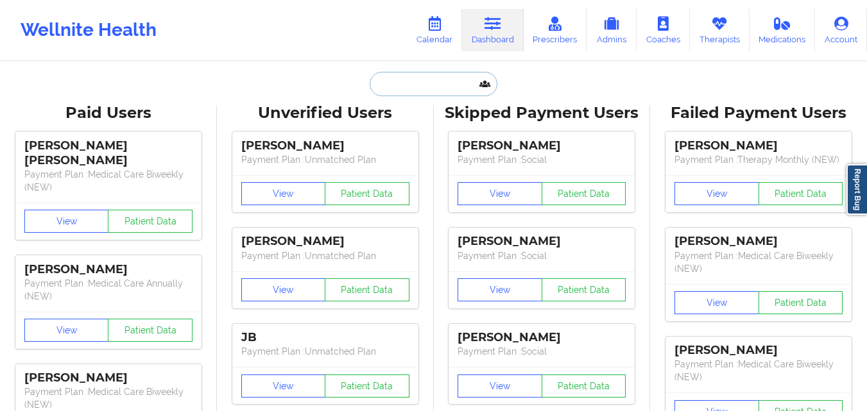
click at [399, 86] on input "text" at bounding box center [433, 84] width 127 height 24
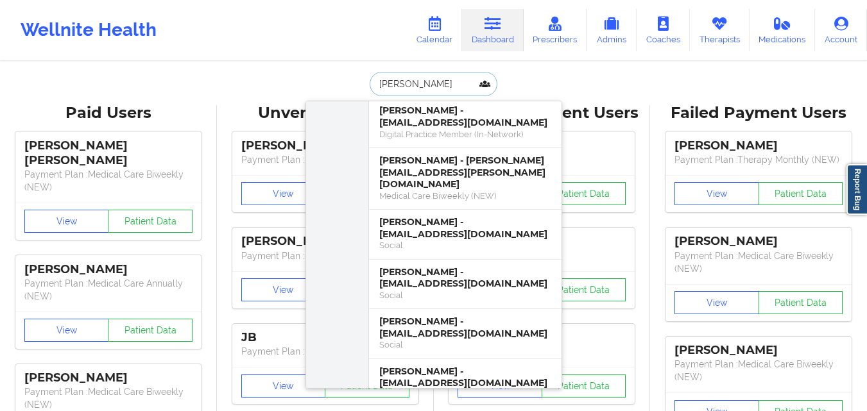
scroll to position [642, 0]
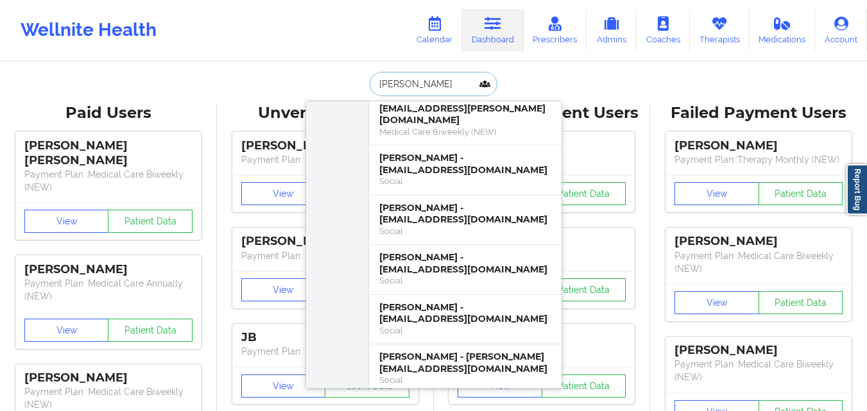
click at [441, 83] on input "[PERSON_NAME]" at bounding box center [433, 84] width 127 height 24
type input "E"
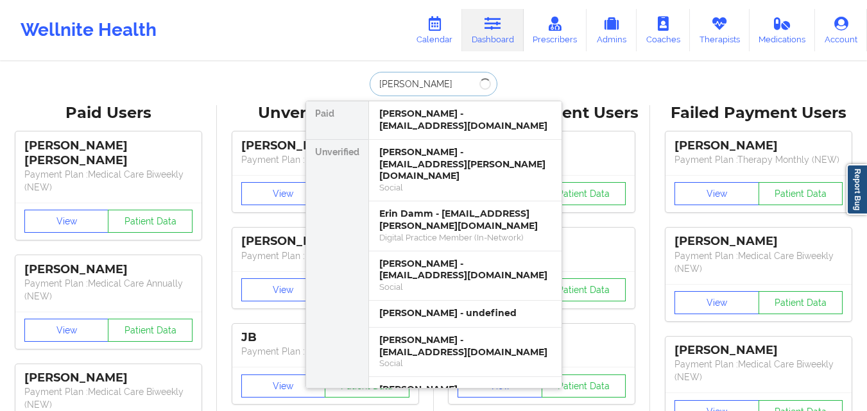
type input "[PERSON_NAME]"
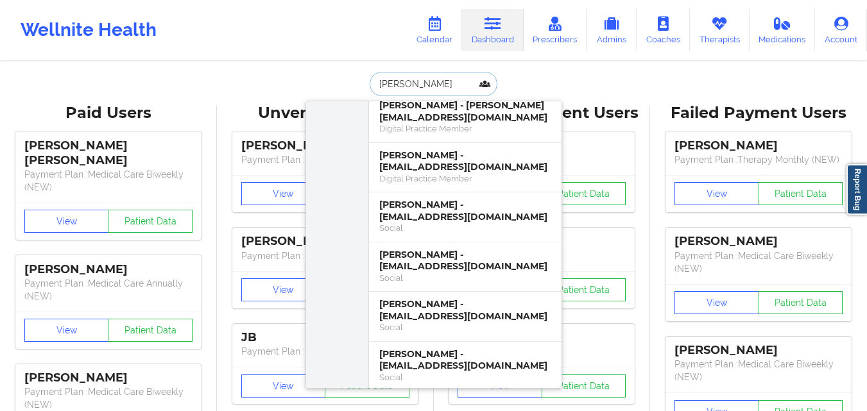
scroll to position [1027, 0]
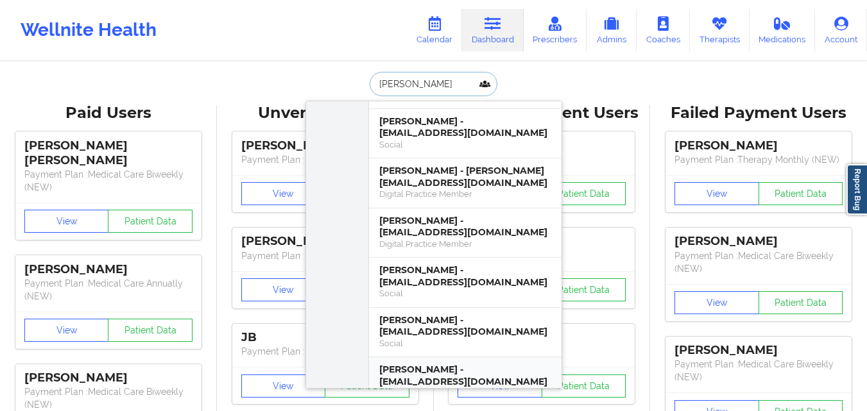
click at [519, 388] on div "Social" at bounding box center [465, 393] width 172 height 11
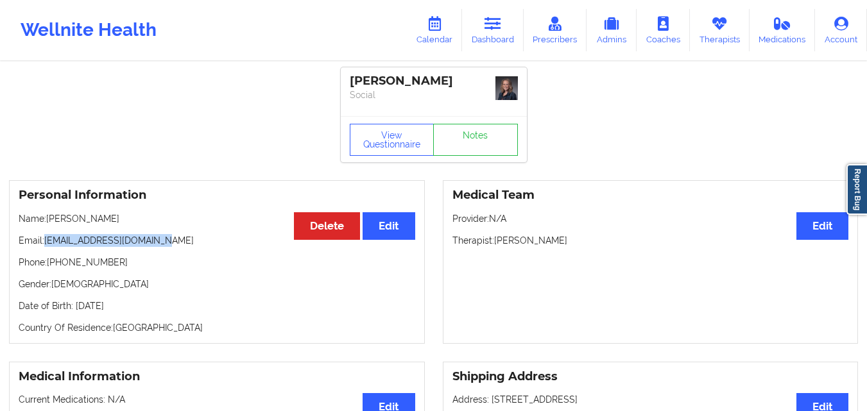
drag, startPoint x: 46, startPoint y: 241, endPoint x: 181, endPoint y: 241, distance: 135.4
click at [181, 241] on p "Email: gramofsunshine@gmail.com" at bounding box center [217, 240] width 397 height 13
copy p "[EMAIL_ADDRESS][DOMAIN_NAME]"
click at [501, 42] on link "Dashboard" at bounding box center [493, 30] width 62 height 42
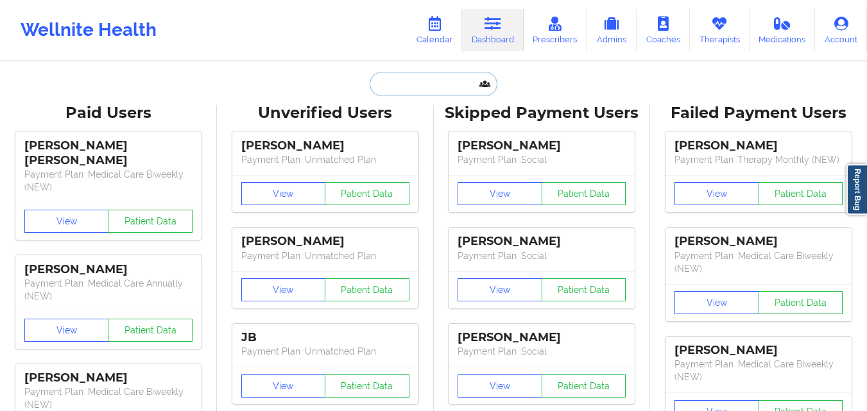
click at [398, 83] on input "text" at bounding box center [433, 84] width 127 height 24
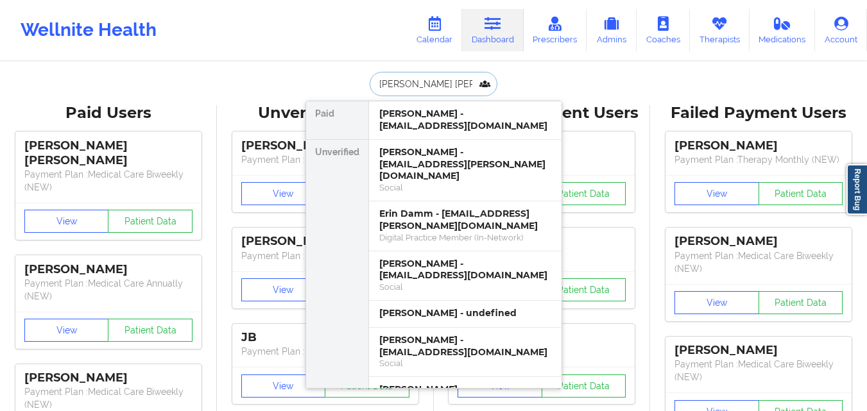
type input "Erin Eliza"
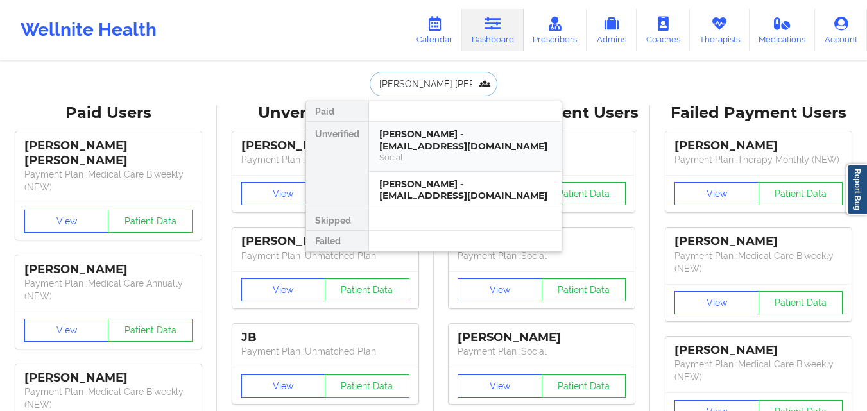
click at [445, 141] on div "Erin Elizabeth Hanis - gramofsunshine@gmail.com" at bounding box center [465, 140] width 172 height 24
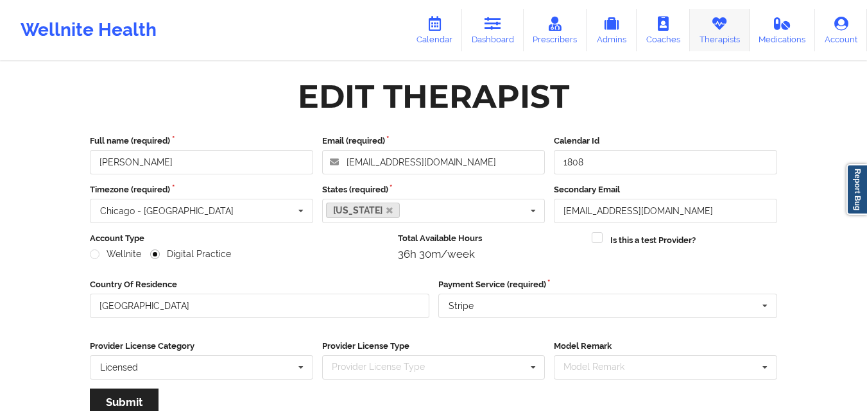
click at [709, 33] on link "Therapists" at bounding box center [720, 30] width 60 height 42
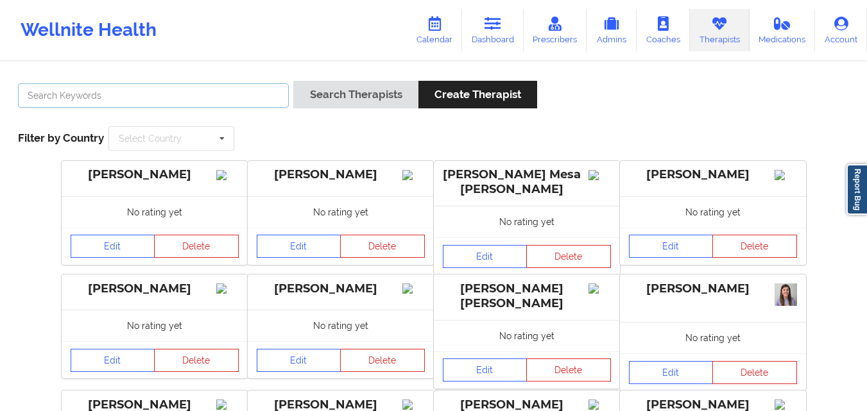
click at [172, 94] on input "text" at bounding box center [153, 95] width 271 height 24
type input "[PERSON_NAME]"
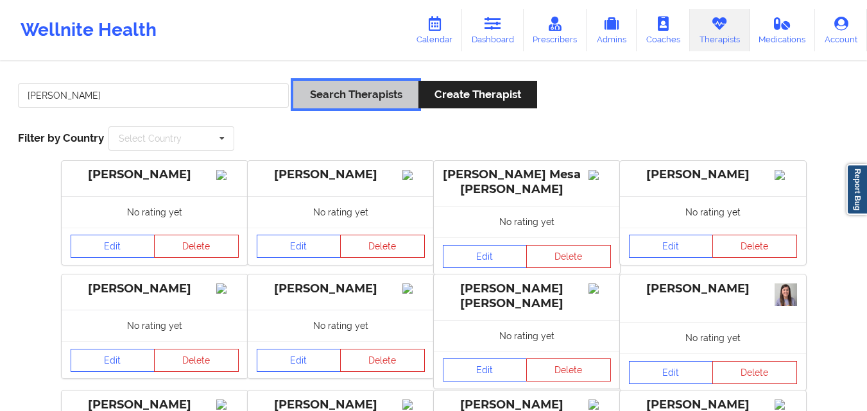
click at [349, 108] on button "Search Therapists" at bounding box center [355, 95] width 124 height 28
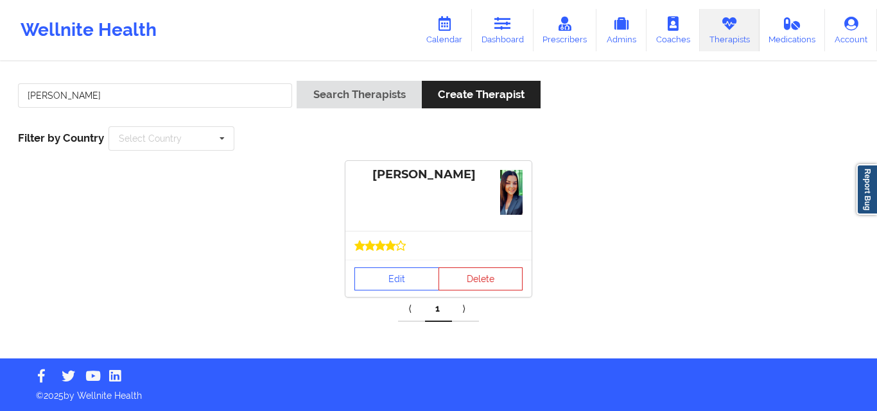
click at [405, 234] on div at bounding box center [438, 245] width 186 height 29
click at [396, 277] on link "Edit" at bounding box center [396, 279] width 85 height 23
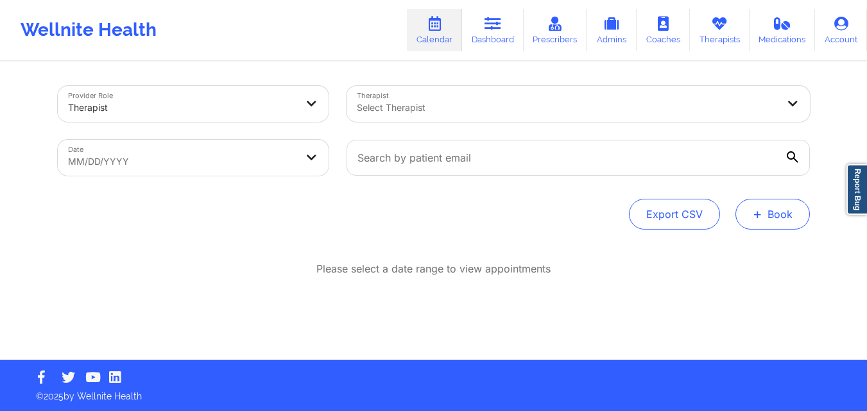
click at [775, 221] on button "+ Book" at bounding box center [772, 214] width 74 height 31
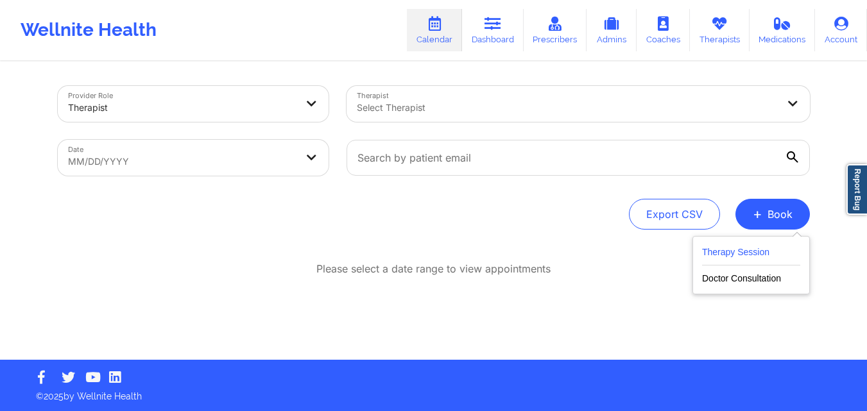
click at [757, 252] on button "Therapy Session" at bounding box center [751, 254] width 98 height 21
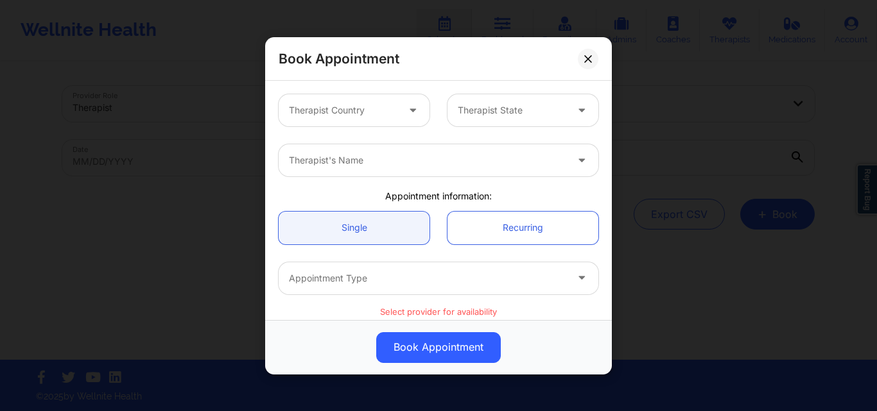
click at [336, 117] on div at bounding box center [343, 110] width 108 height 15
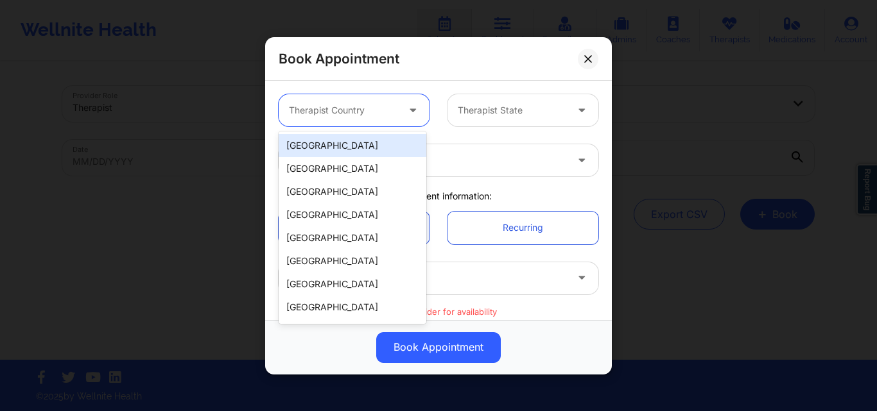
click at [377, 140] on div "[GEOGRAPHIC_DATA]" at bounding box center [352, 145] width 148 height 23
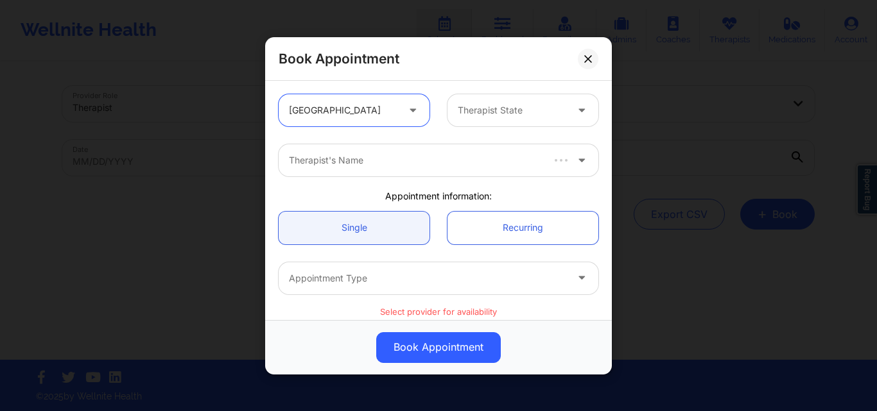
click at [470, 116] on div at bounding box center [512, 110] width 108 height 15
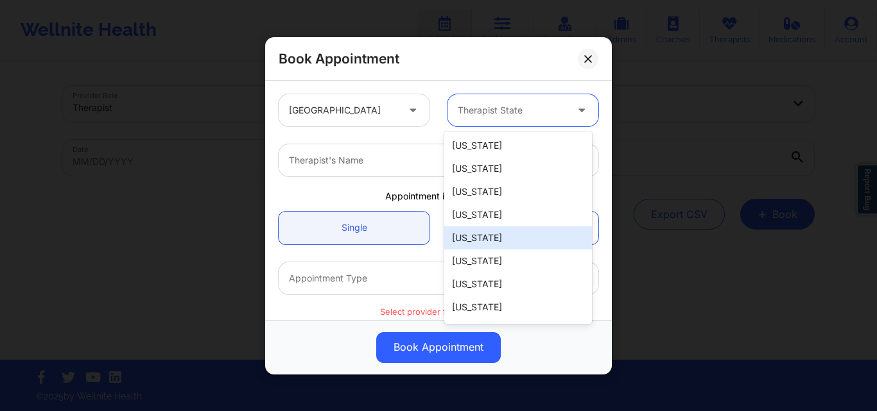
type input "F"
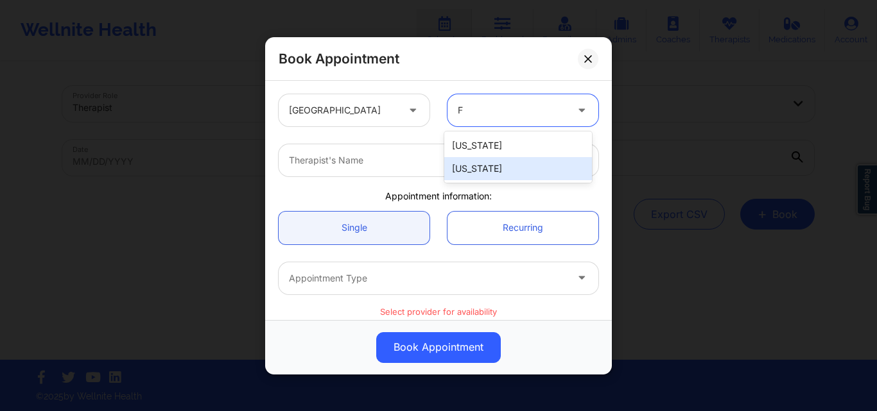
click at [505, 175] on div "[US_STATE]" at bounding box center [518, 168] width 148 height 23
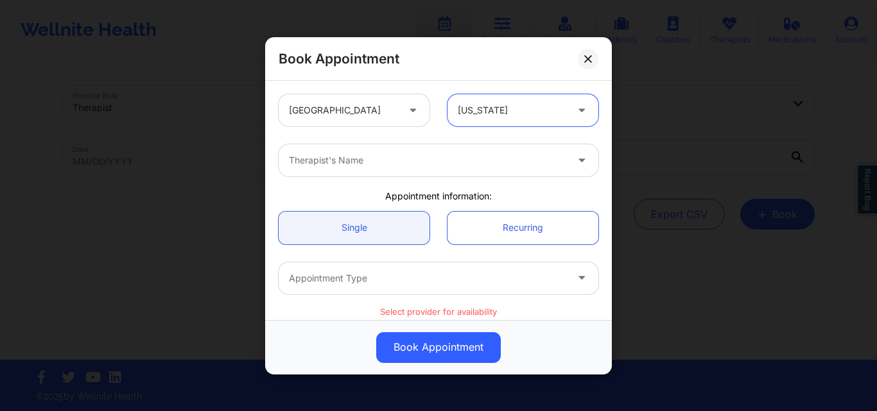
click at [397, 166] on div at bounding box center [427, 160] width 277 height 15
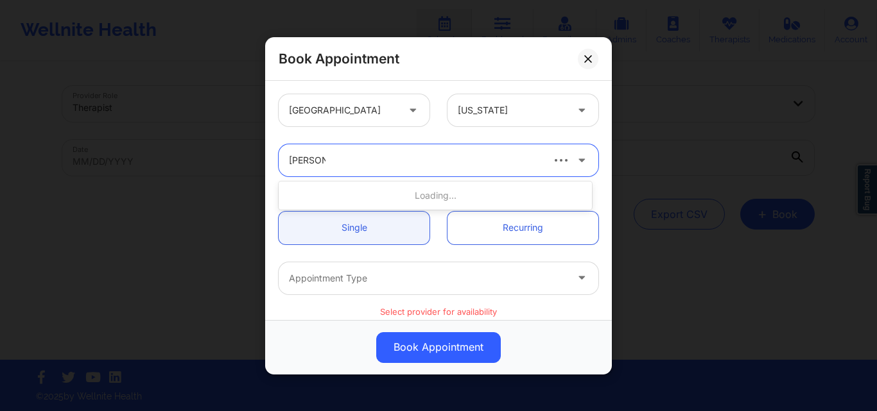
type input "[PERSON_NAME]"
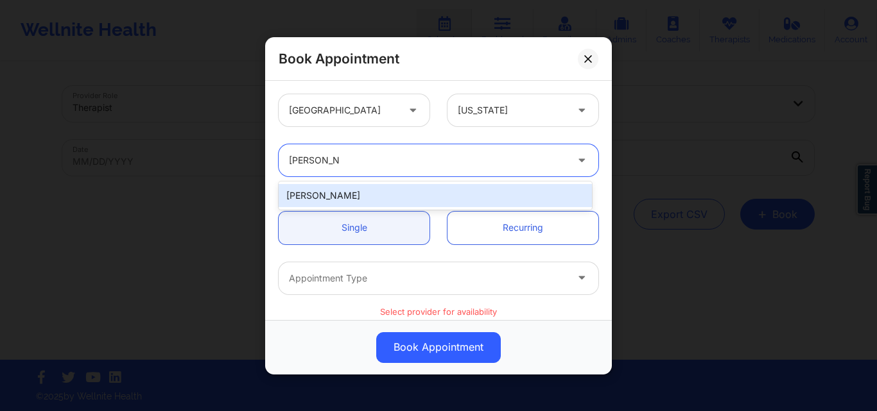
click at [397, 199] on div "[PERSON_NAME]" at bounding box center [434, 195] width 313 height 23
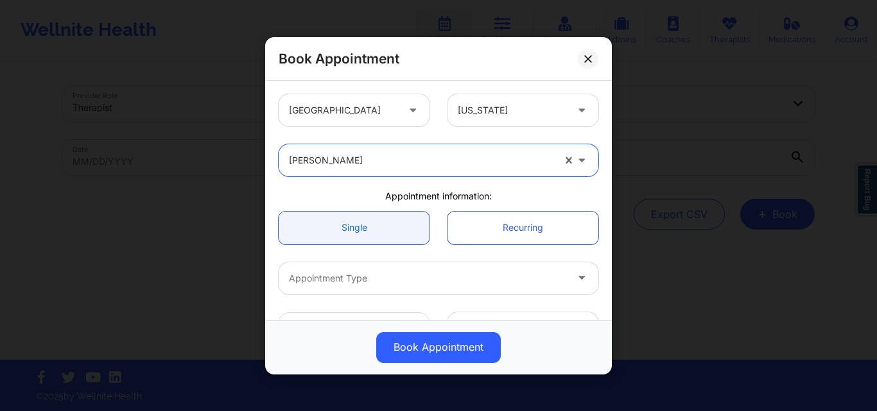
click at [374, 228] on link "Single" at bounding box center [353, 227] width 151 height 33
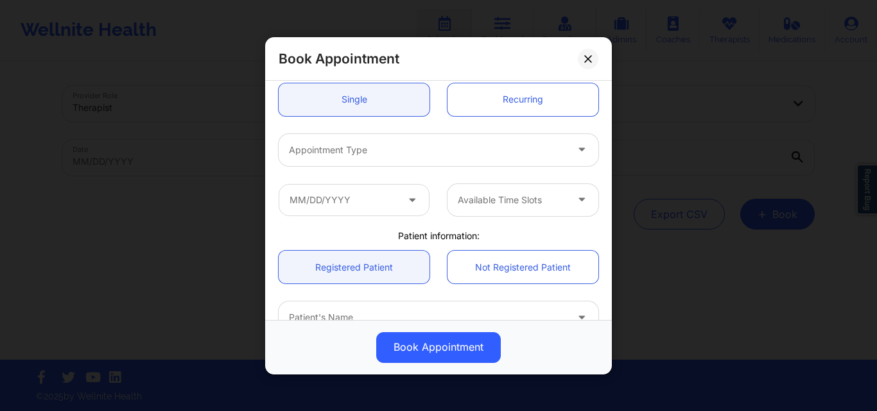
click at [379, 157] on div at bounding box center [427, 149] width 277 height 15
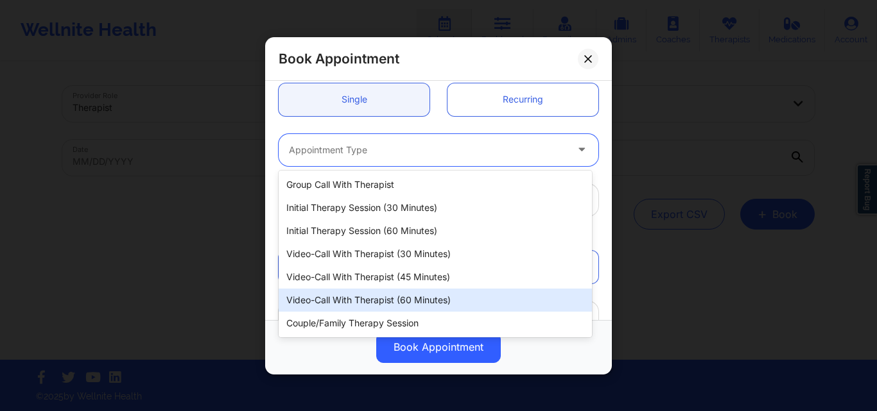
click at [381, 305] on div "Video-Call with Therapist (60 minutes)" at bounding box center [434, 300] width 313 height 23
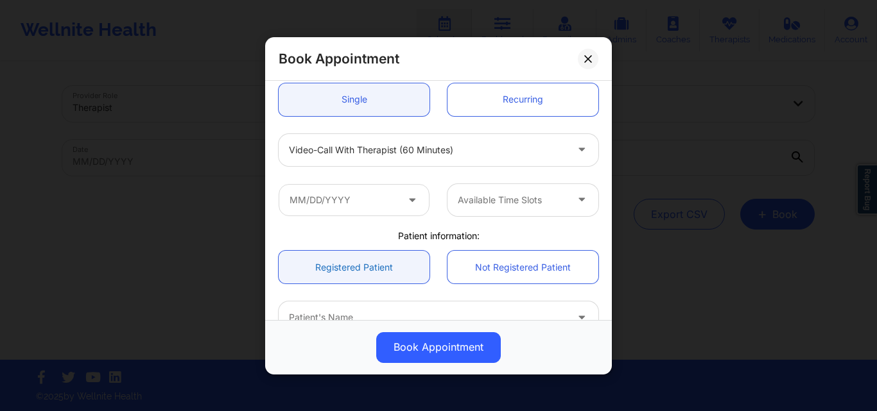
click at [366, 262] on link "Registered Patient" at bounding box center [353, 267] width 151 height 33
click at [366, 199] on input "text" at bounding box center [353, 200] width 151 height 32
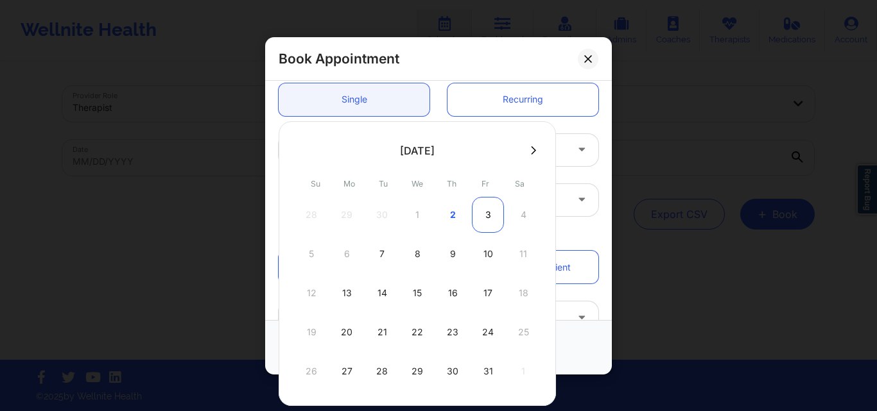
click at [492, 219] on div "3" at bounding box center [488, 215] width 32 height 36
type input "[DATE]"
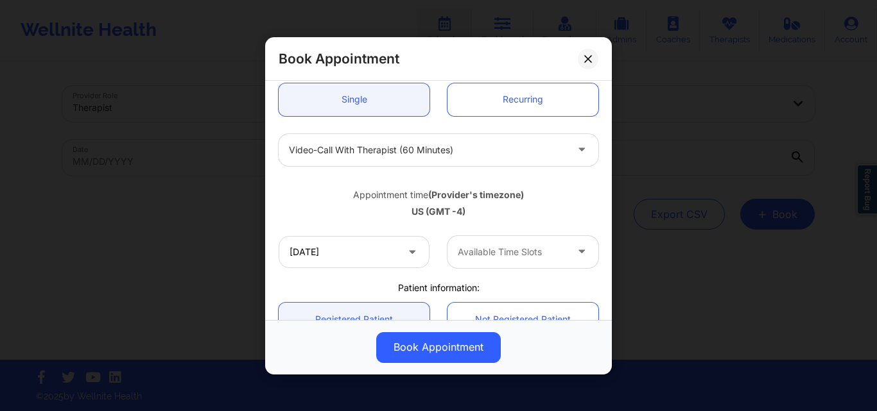
click at [536, 244] on div at bounding box center [512, 251] width 108 height 15
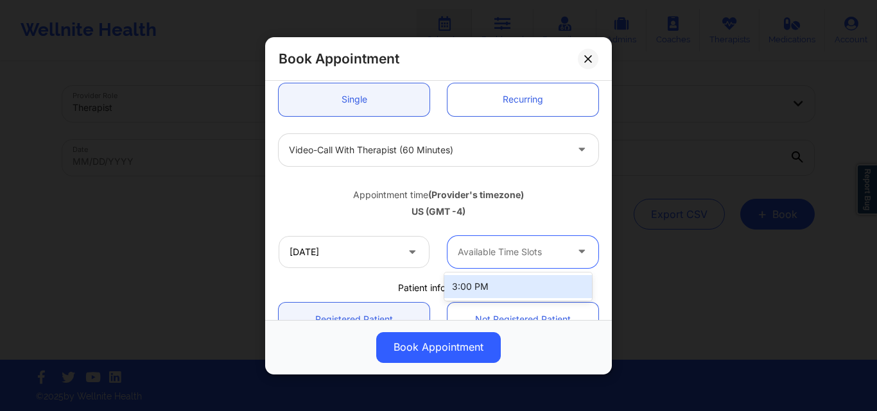
click at [525, 281] on div "3:00 PM" at bounding box center [518, 286] width 148 height 23
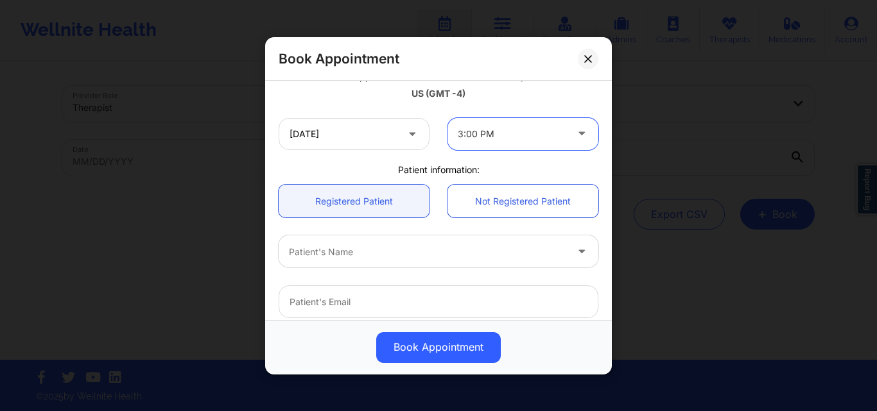
scroll to position [321, 0]
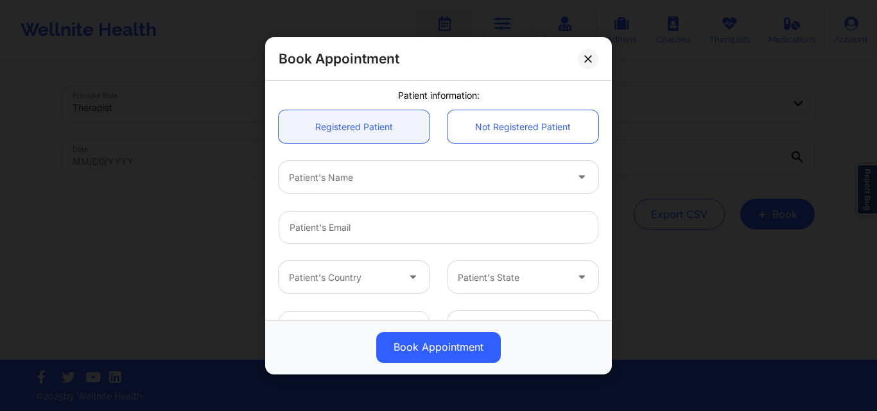
click at [335, 176] on div at bounding box center [427, 176] width 277 height 15
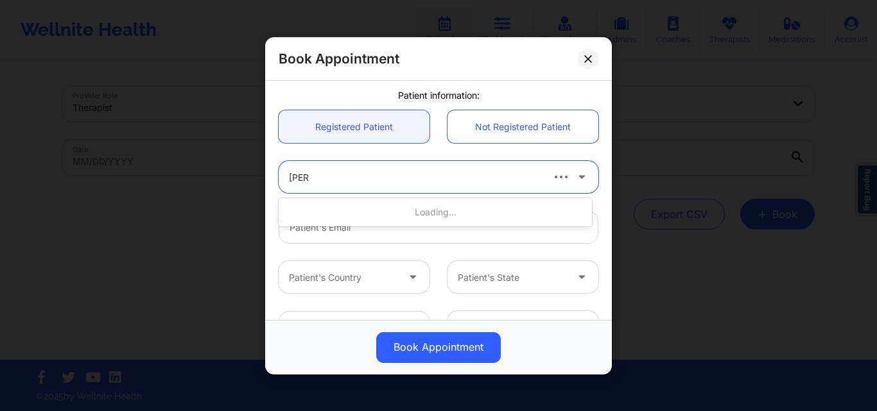
type input "[PERSON_NAME]"
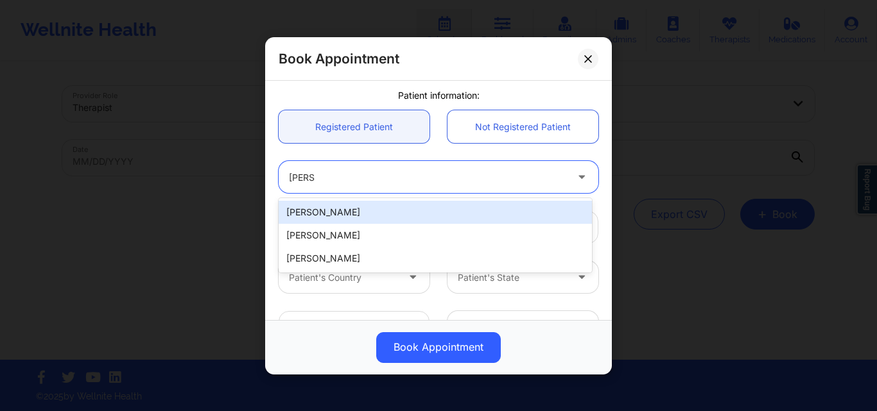
click at [364, 219] on div "[PERSON_NAME]" at bounding box center [434, 212] width 313 height 23
type input "[EMAIL_ADDRESS][DOMAIN_NAME]"
type input "[PHONE_NUMBER]"
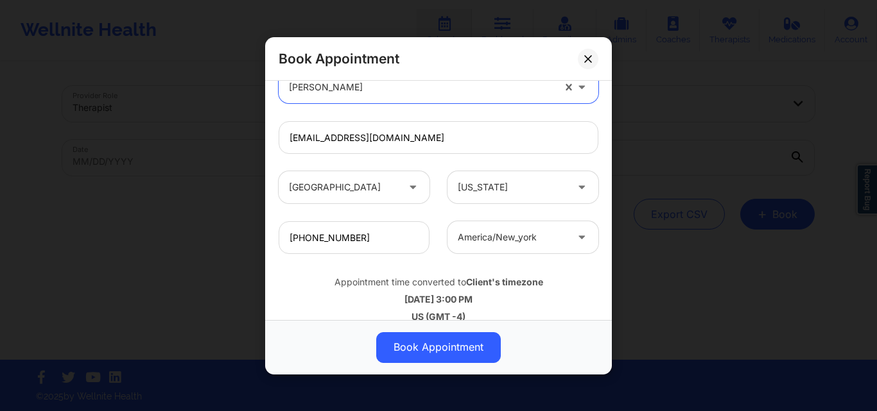
scroll to position [427, 0]
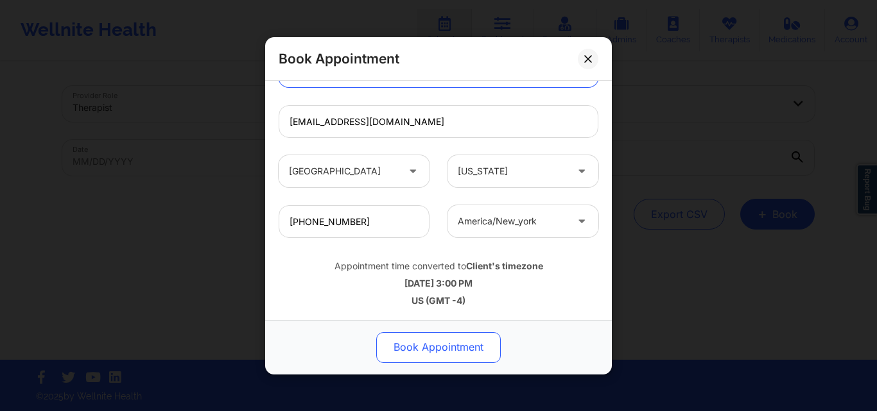
click at [457, 347] on button "Book Appointment" at bounding box center [438, 347] width 124 height 31
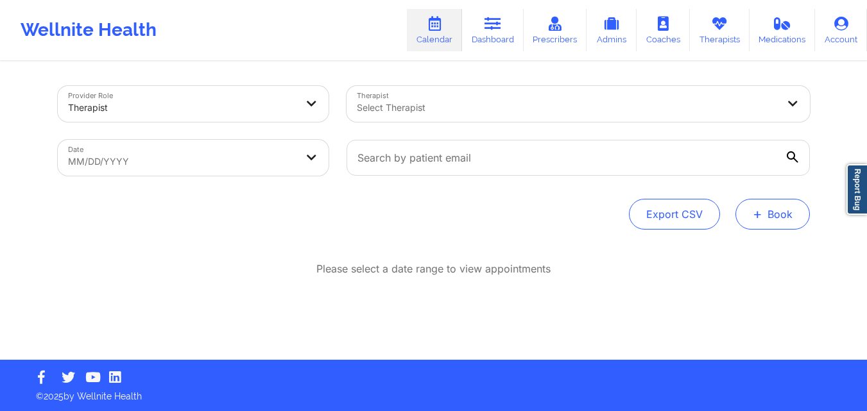
click at [792, 219] on button "+ Book" at bounding box center [772, 214] width 74 height 31
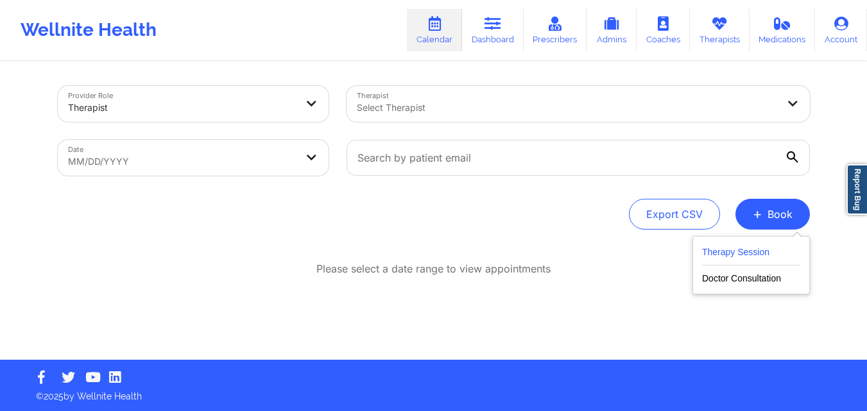
click at [764, 255] on button "Therapy Session" at bounding box center [751, 254] width 98 height 21
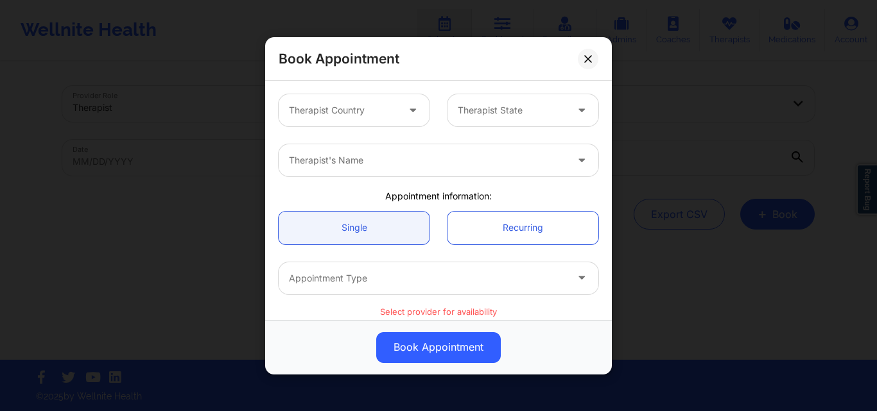
click at [686, 114] on div "Book Appointment Therapist Country Therapist State Therapist's Name Appointment…" at bounding box center [438, 205] width 877 height 411
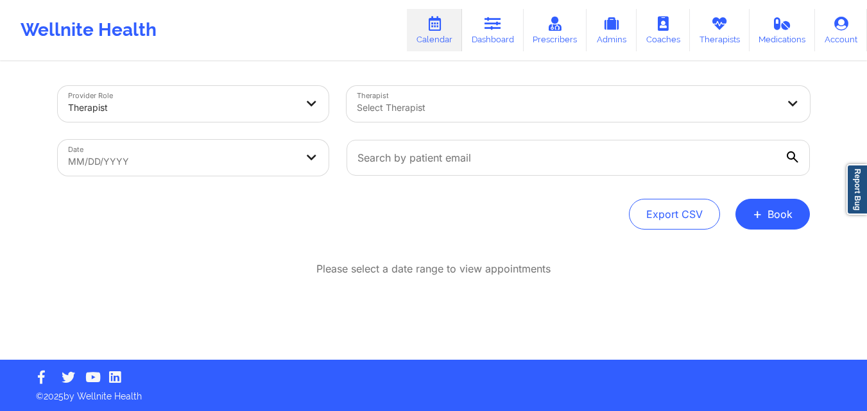
click at [231, 162] on body "Wellnite Health Calendar Dashboard Prescribers Admins Coaches Therapists Medica…" at bounding box center [433, 205] width 867 height 411
select select "2025-8"
select select "2025-9"
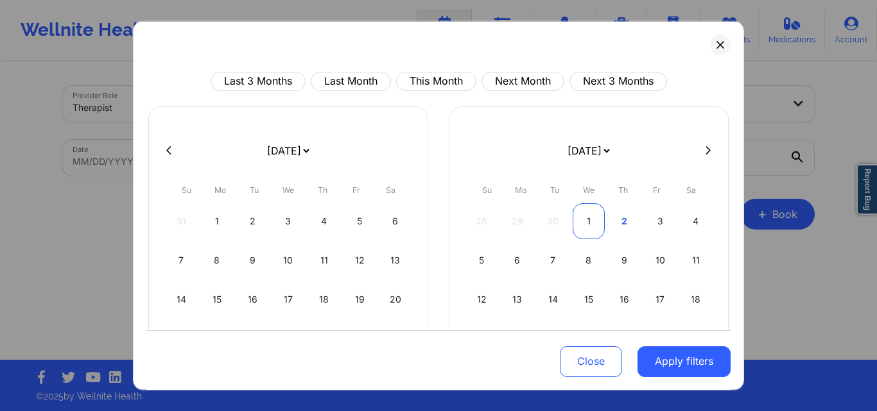
click at [585, 219] on div "1" at bounding box center [588, 221] width 33 height 36
select select "2025-9"
select select "2025-10"
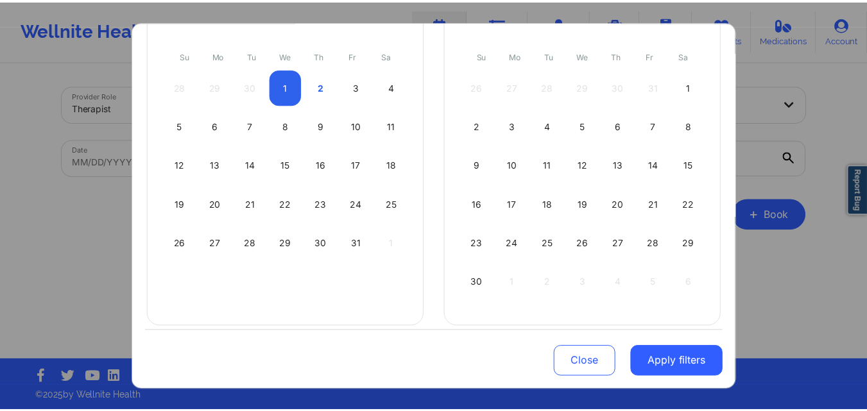
scroll to position [146, 0]
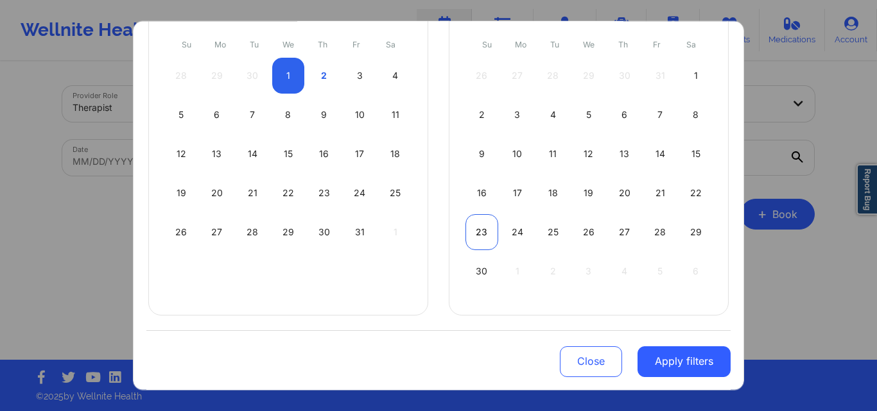
select select "2025-9"
select select "2025-10"
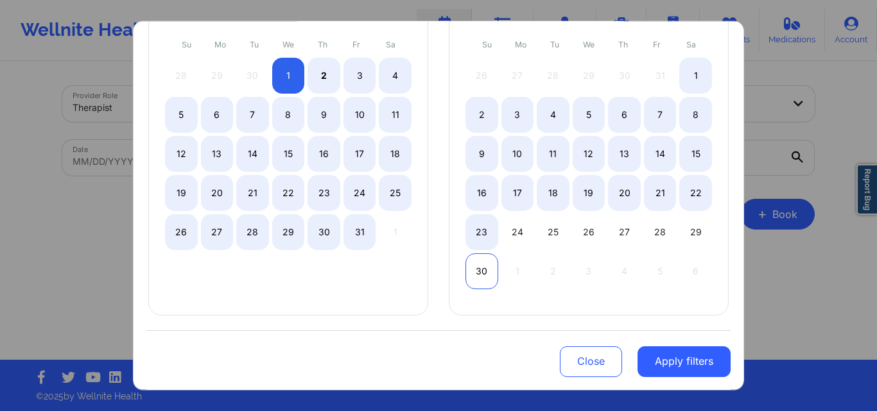
select select "2025-9"
select select "2025-10"
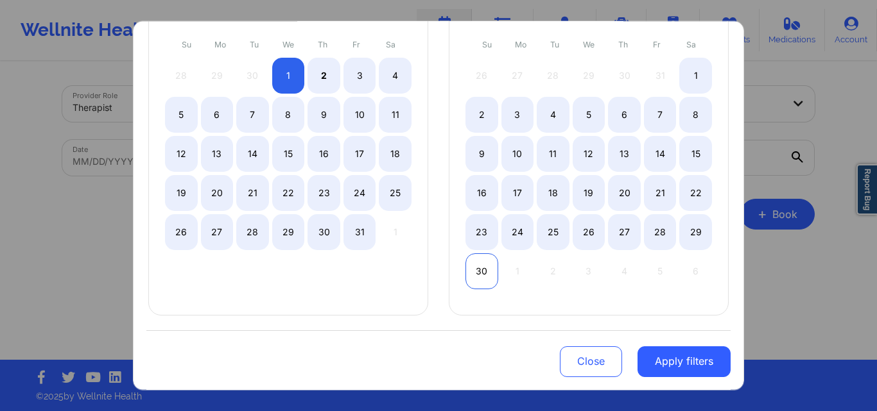
click at [481, 271] on div "30" at bounding box center [481, 271] width 33 height 36
select select "2025-9"
select select "2025-10"
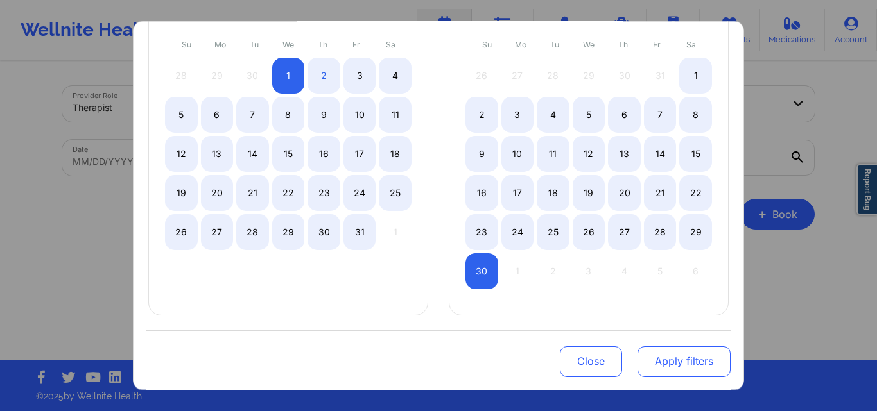
click at [671, 359] on button "Apply filters" at bounding box center [683, 362] width 93 height 31
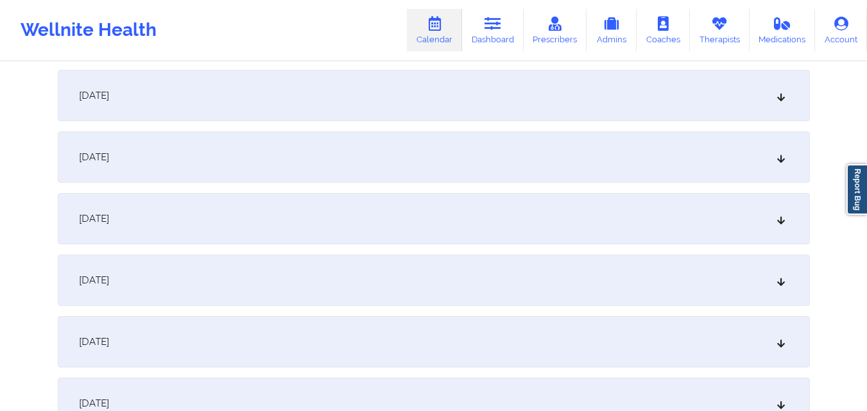
scroll to position [321, 0]
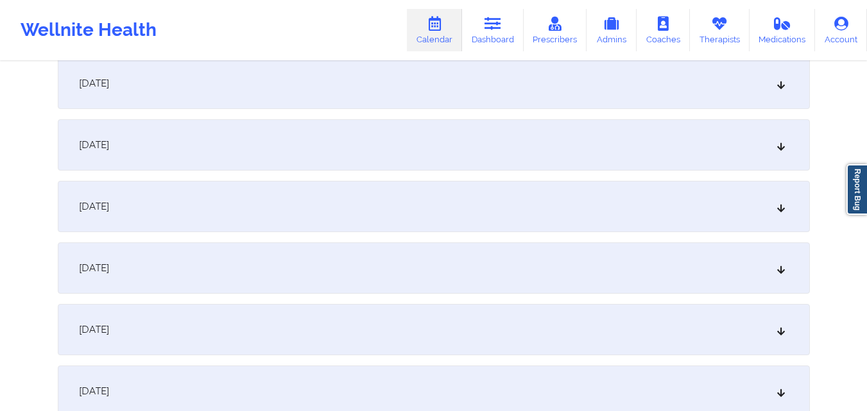
click at [504, 277] on div "[DATE]" at bounding box center [434, 268] width 752 height 51
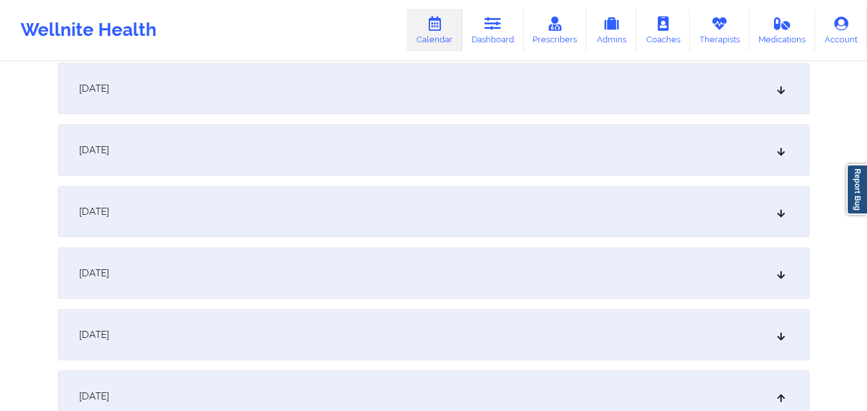
scroll to position [0, 0]
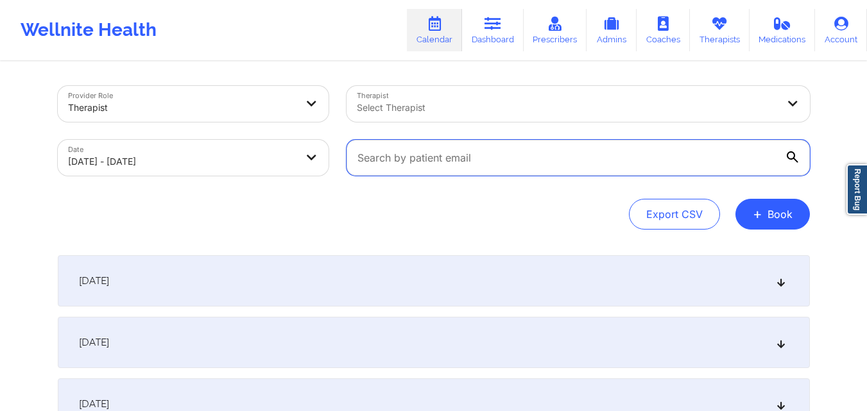
click at [548, 161] on input "text" at bounding box center [578, 158] width 463 height 36
paste input "[EMAIL_ADDRESS][DOMAIN_NAME]"
type input "[EMAIL_ADDRESS][DOMAIN_NAME]"
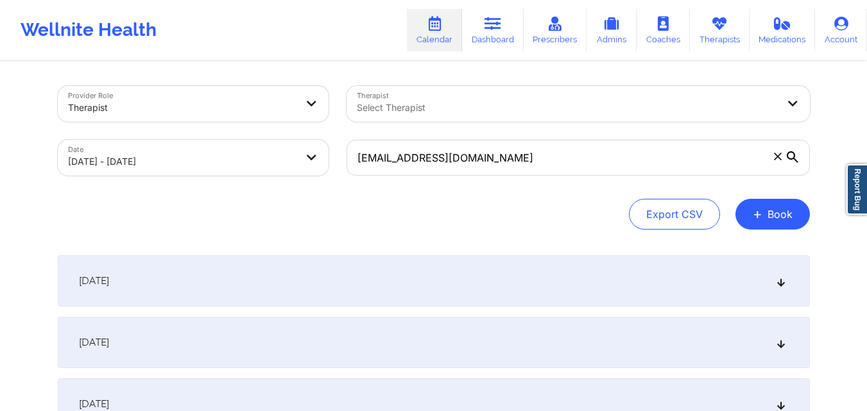
click at [492, 209] on div "Export CSV + Book" at bounding box center [434, 214] width 752 height 31
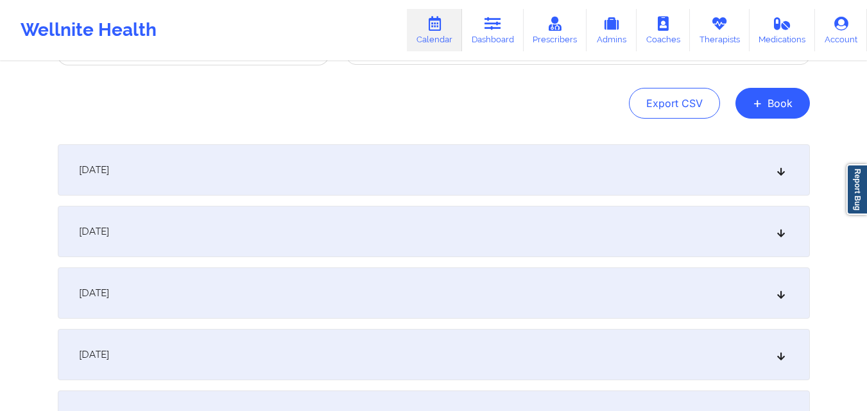
scroll to position [257, 0]
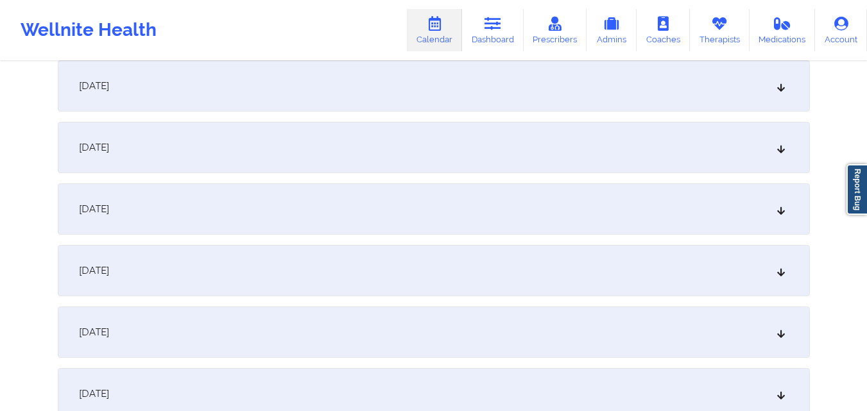
click at [486, 318] on div "[DATE]" at bounding box center [434, 332] width 752 height 51
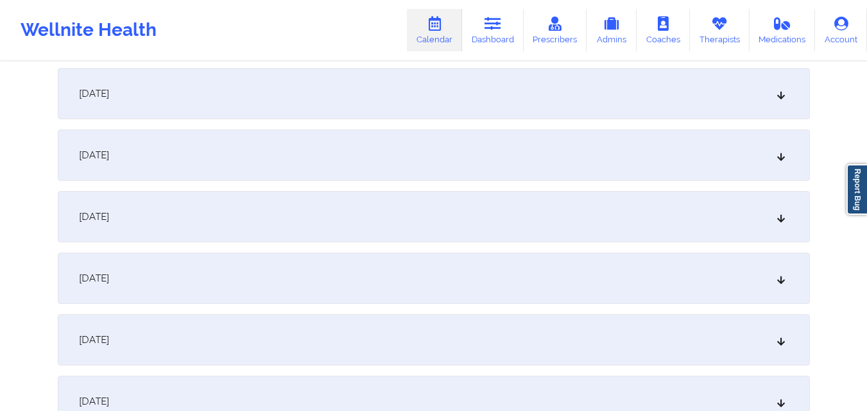
scroll to position [963, 0]
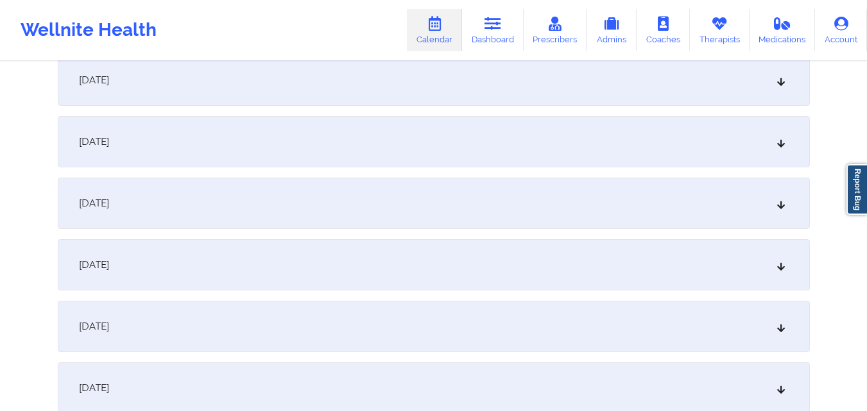
click at [502, 200] on div "[DATE]" at bounding box center [434, 203] width 752 height 51
click at [492, 269] on div "[DATE]" at bounding box center [434, 266] width 752 height 51
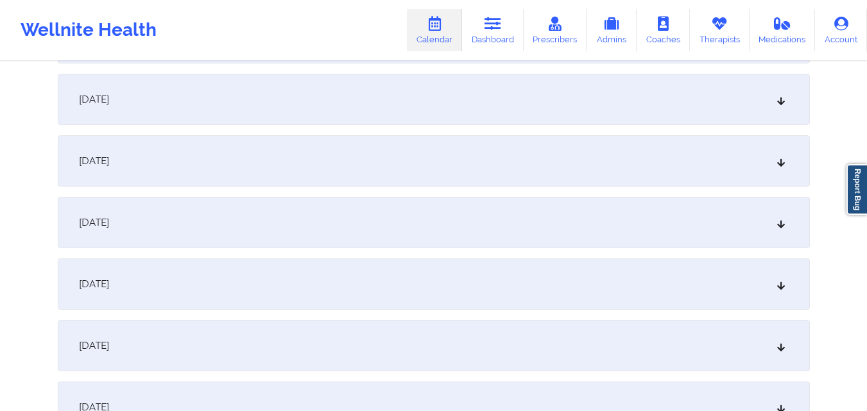
scroll to position [2118, 0]
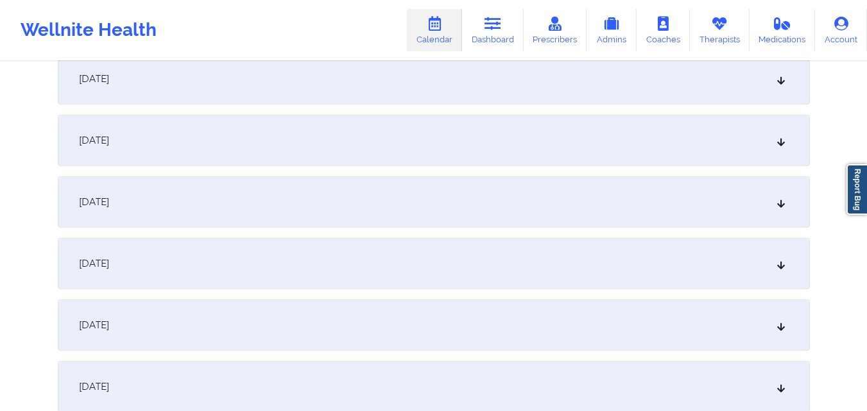
click at [519, 205] on div "[DATE]" at bounding box center [434, 201] width 752 height 51
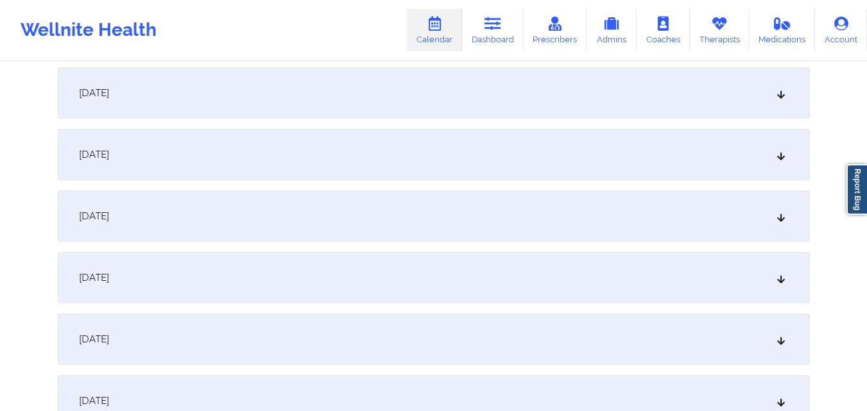
scroll to position [2759, 0]
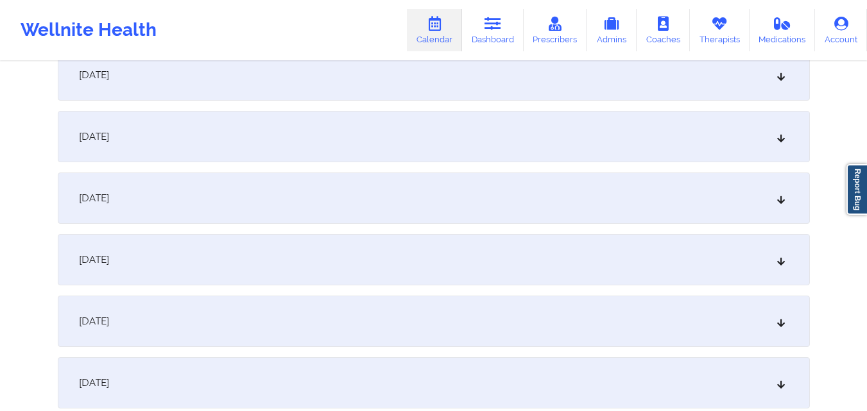
click at [501, 123] on div "[DATE]" at bounding box center [434, 136] width 752 height 51
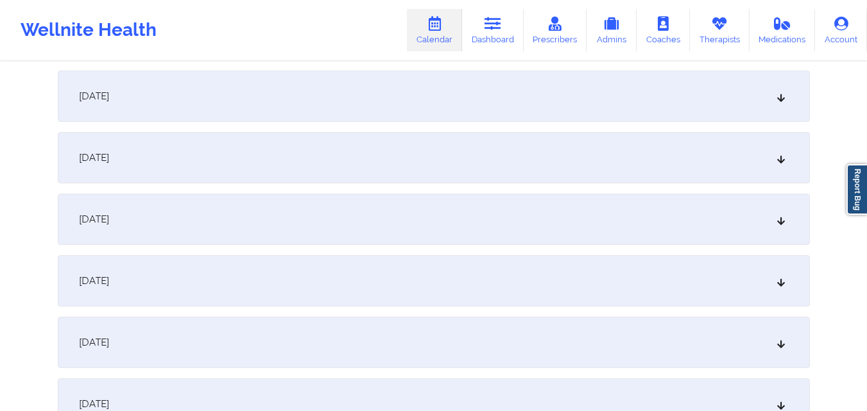
scroll to position [3337, 0]
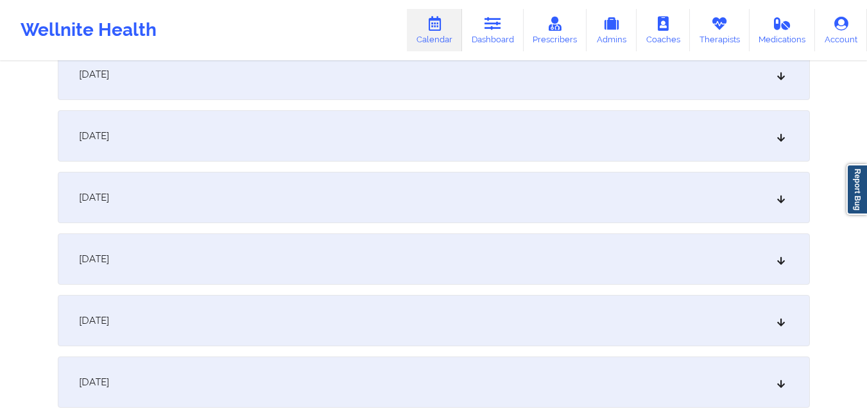
click at [493, 130] on div "[DATE]" at bounding box center [434, 135] width 752 height 51
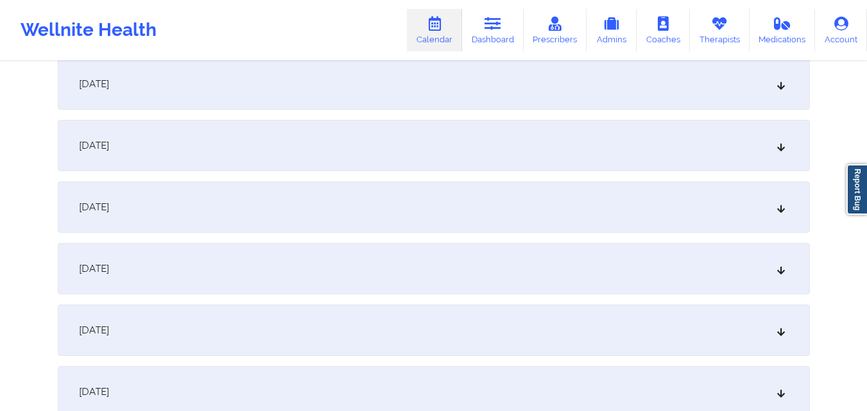
scroll to position [3850, 0]
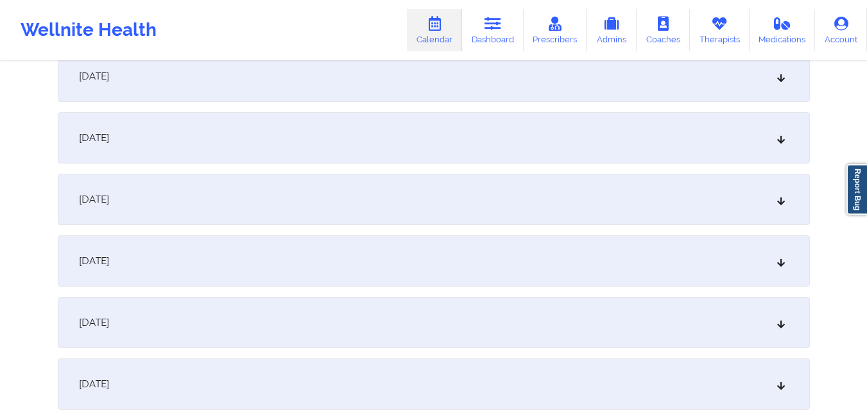
click at [493, 196] on div "[DATE]" at bounding box center [434, 199] width 752 height 51
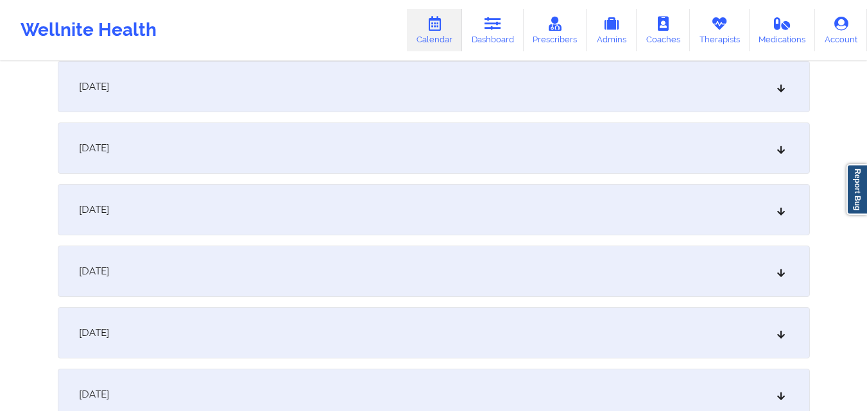
scroll to position [4428, 0]
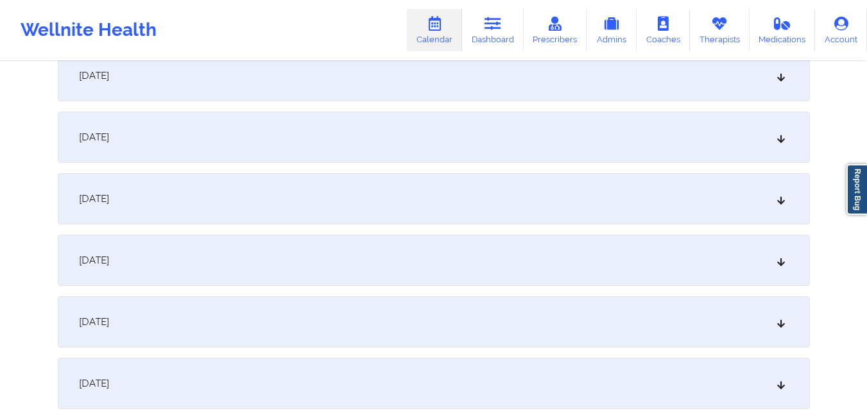
click at [493, 196] on div "[DATE]" at bounding box center [434, 198] width 752 height 51
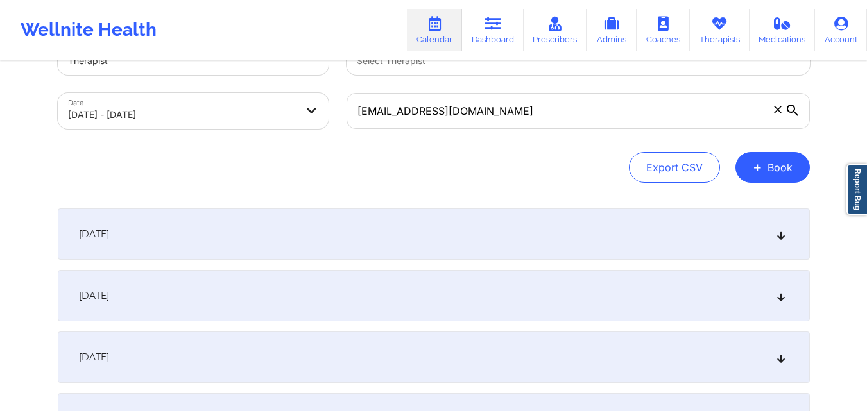
scroll to position [0, 0]
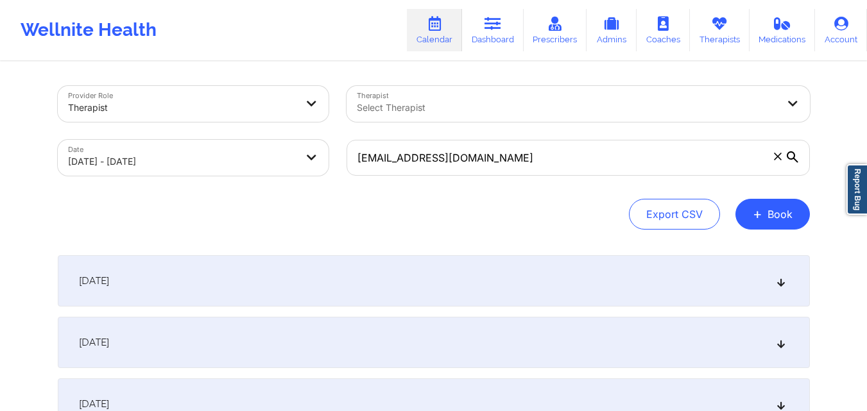
click at [775, 160] on icon at bounding box center [777, 156] width 7 height 7
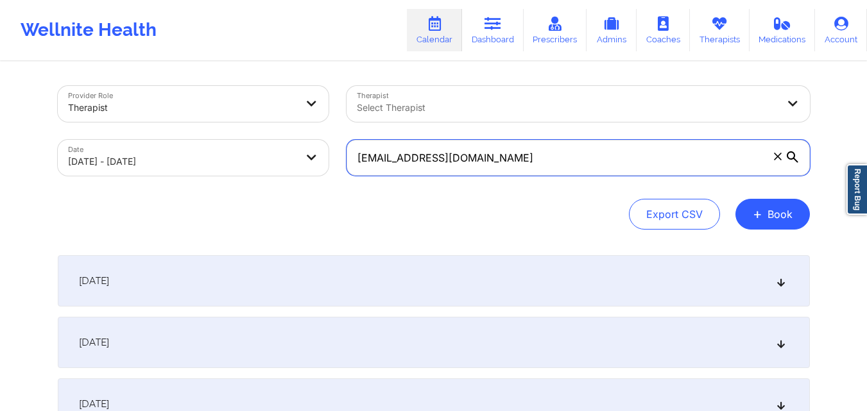
click at [775, 160] on input "[EMAIL_ADDRESS][DOMAIN_NAME]" at bounding box center [578, 158] width 463 height 36
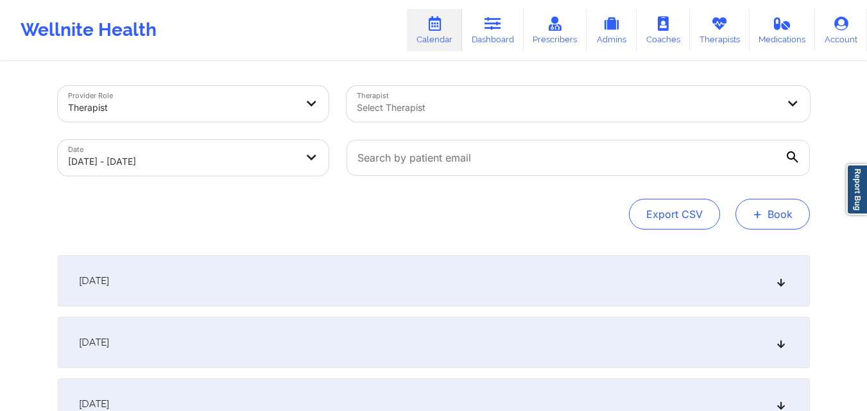
click at [763, 214] on button "+ Book" at bounding box center [772, 214] width 74 height 31
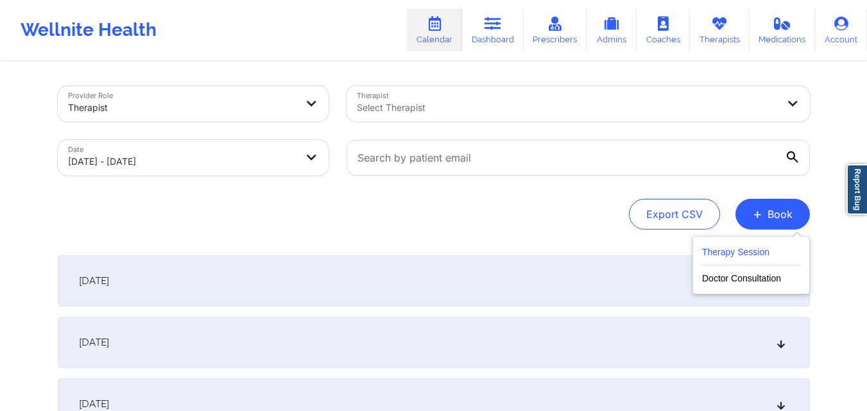
click at [729, 256] on button "Therapy Session" at bounding box center [751, 254] width 98 height 21
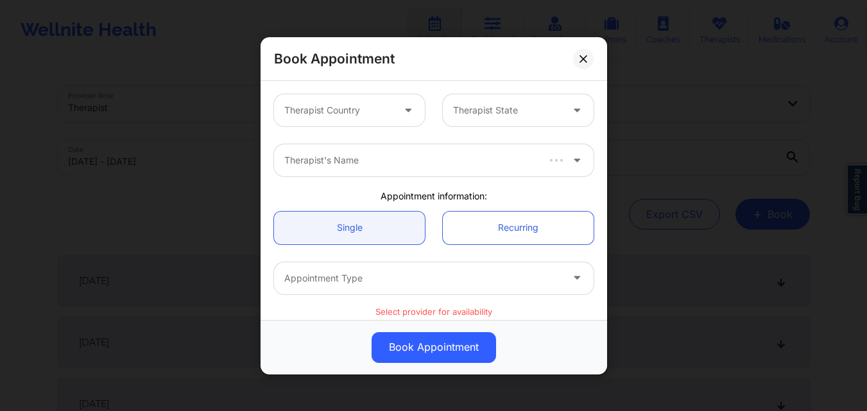
click at [359, 107] on div at bounding box center [338, 110] width 108 height 15
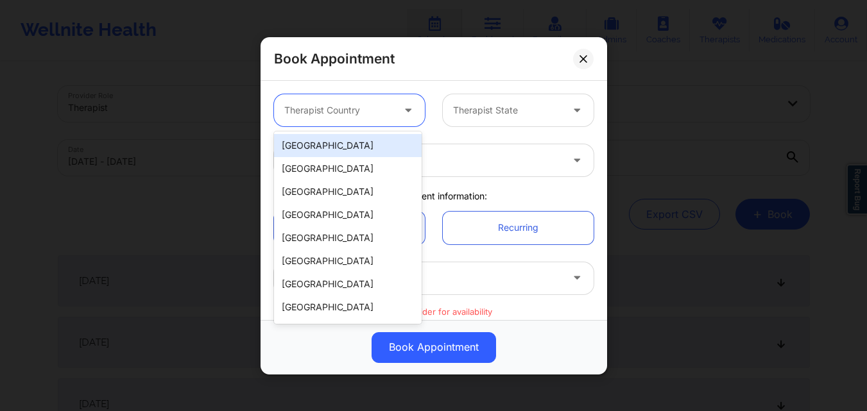
click at [345, 144] on div "[GEOGRAPHIC_DATA]" at bounding box center [348, 145] width 148 height 23
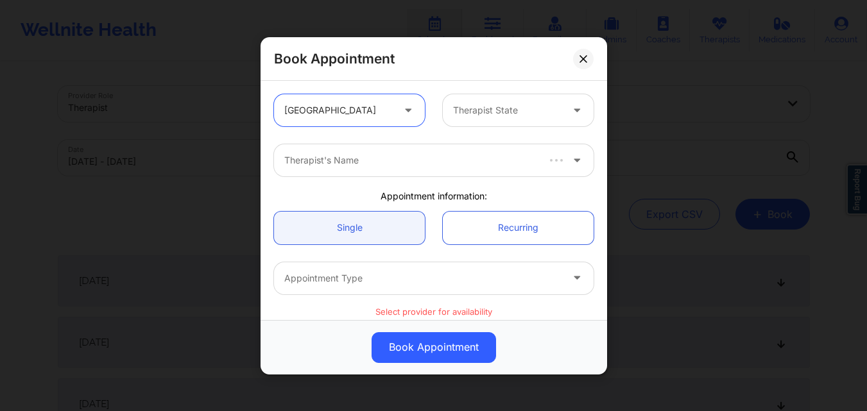
click at [493, 121] on div "Therapist State" at bounding box center [503, 110] width 120 height 32
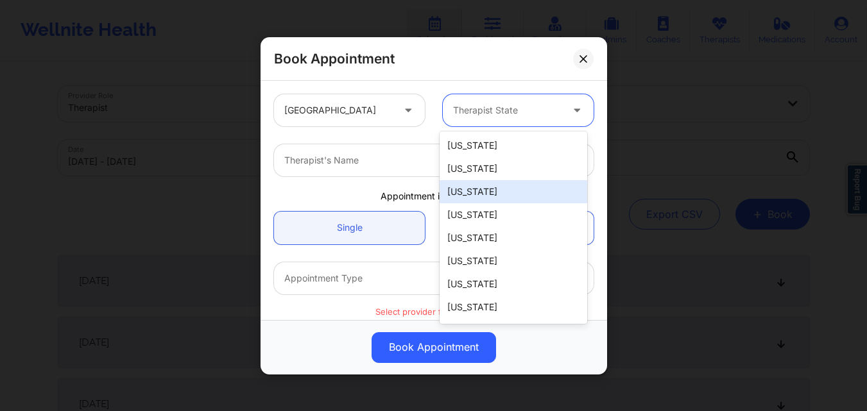
type input "F"
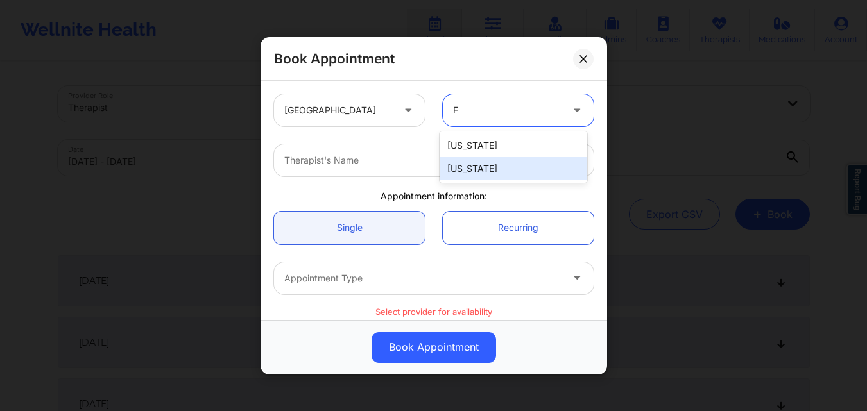
click at [486, 175] on div "[US_STATE]" at bounding box center [514, 168] width 148 height 23
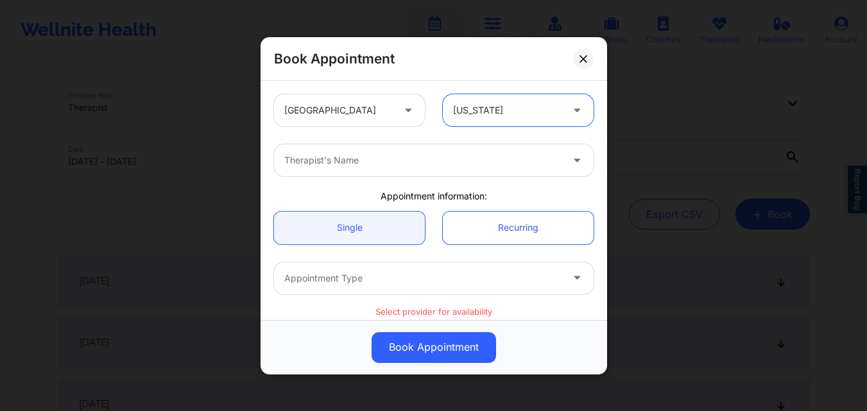
click at [410, 164] on div at bounding box center [422, 160] width 277 height 15
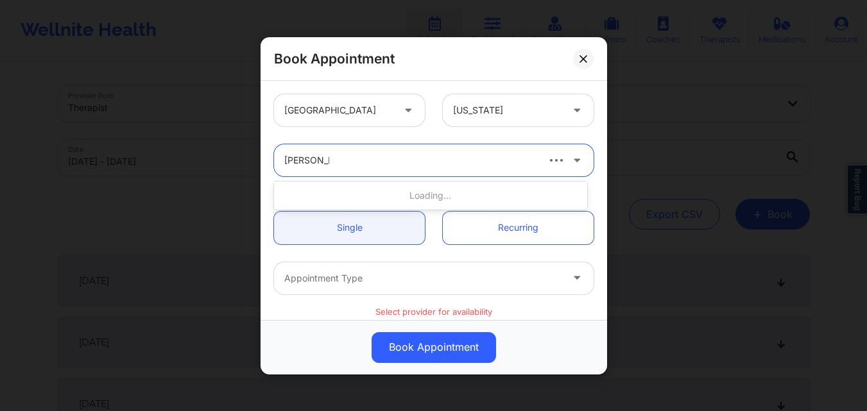
type input "[PERSON_NAME]"
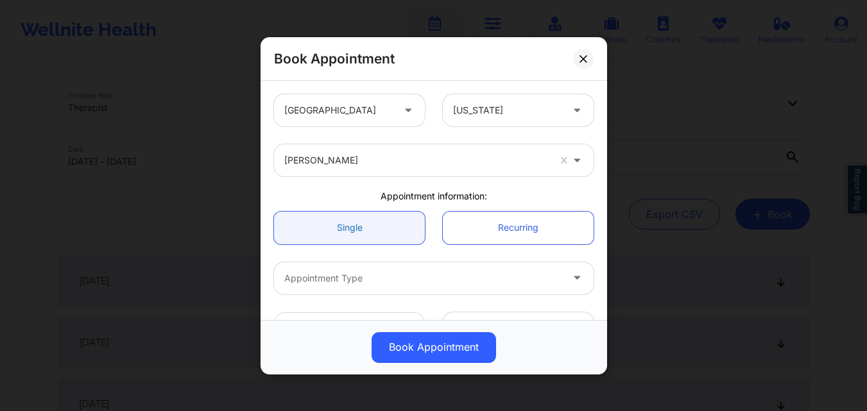
click at [366, 222] on link "Single" at bounding box center [349, 227] width 151 height 33
click at [357, 271] on div at bounding box center [422, 277] width 277 height 15
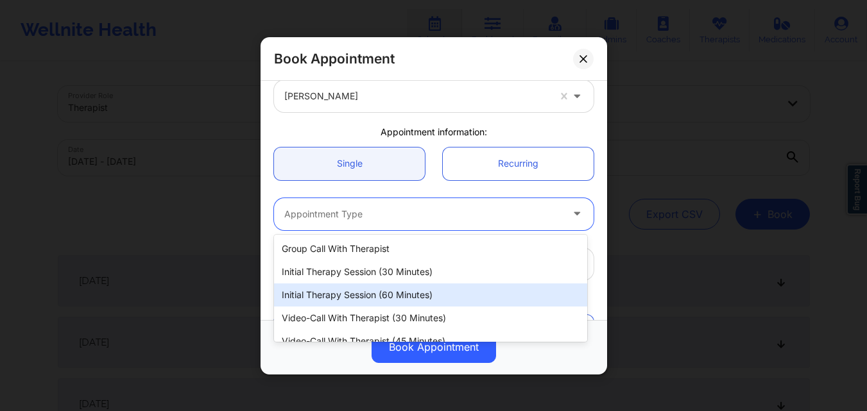
scroll to position [60, 0]
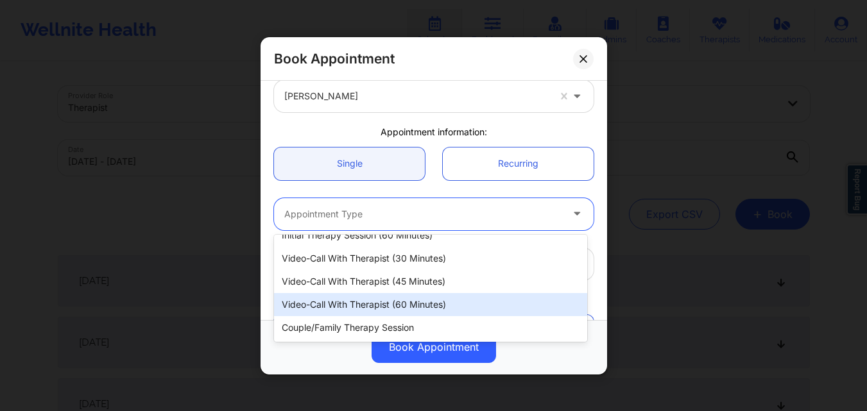
click at [386, 297] on div "Video-Call with Therapist (60 minutes)" at bounding box center [430, 304] width 313 height 23
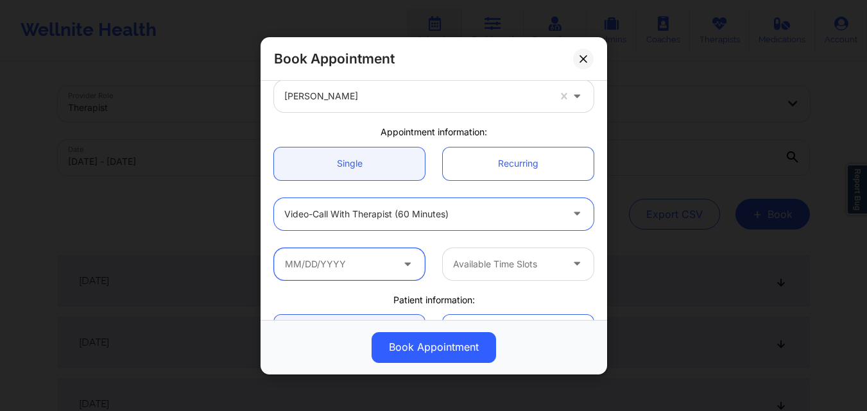
click at [388, 258] on input "text" at bounding box center [349, 264] width 151 height 32
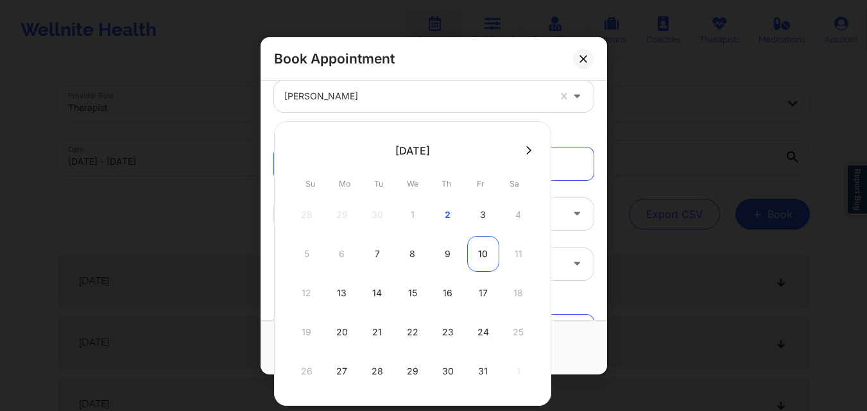
click at [487, 257] on div "10" at bounding box center [483, 254] width 32 height 36
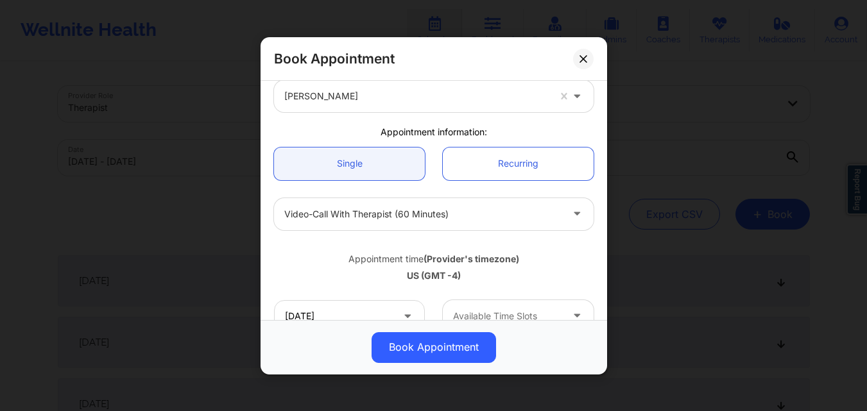
scroll to position [193, 0]
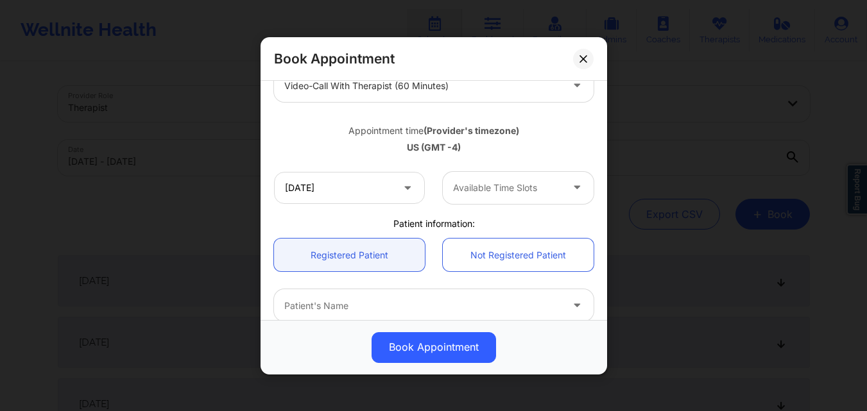
click at [521, 200] on div "Available Time Slots" at bounding box center [503, 187] width 120 height 32
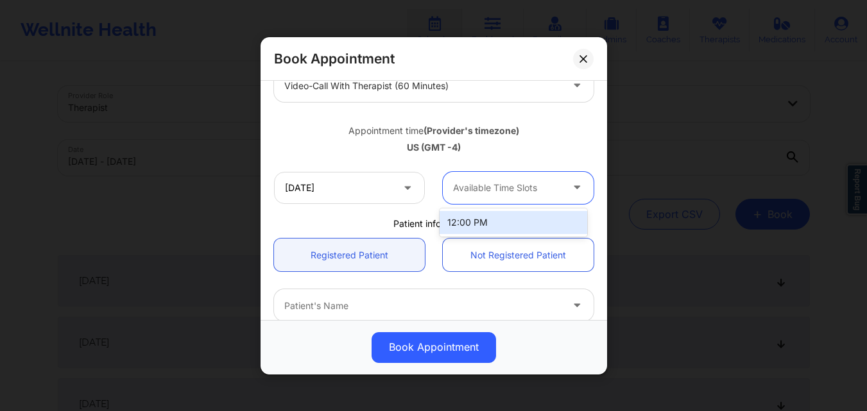
click at [533, 193] on div at bounding box center [507, 187] width 108 height 15
click at [496, 197] on div "Available Time Slots" at bounding box center [503, 187] width 120 height 32
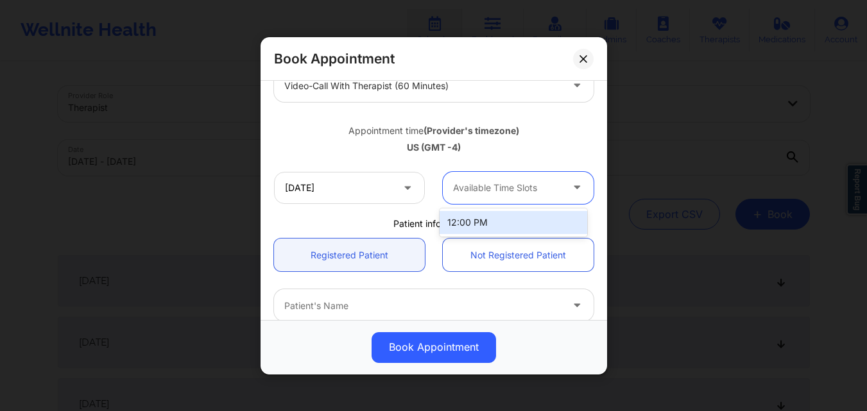
click at [496, 201] on div "Available Time Slots" at bounding box center [503, 187] width 120 height 32
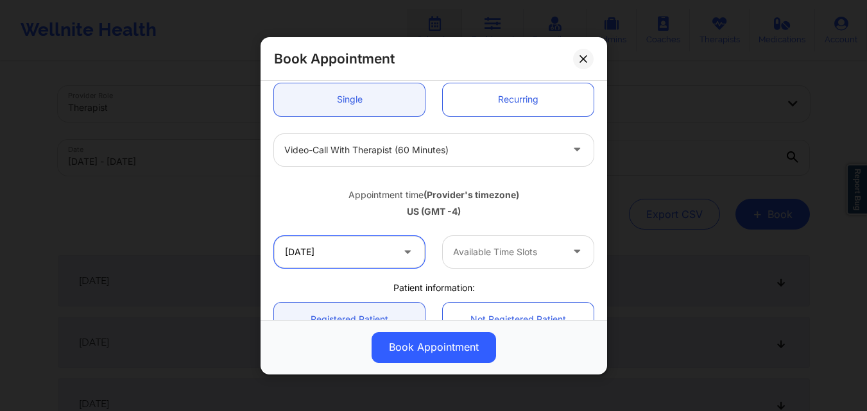
click at [361, 262] on input "[DATE]" at bounding box center [349, 251] width 151 height 32
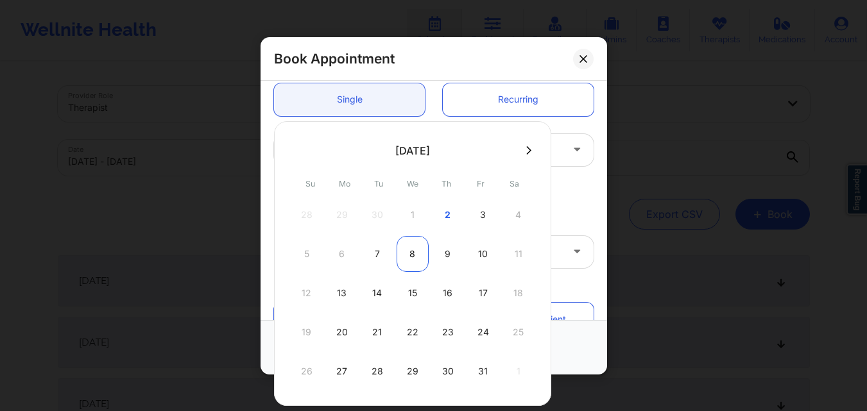
click at [414, 259] on div "8" at bounding box center [413, 254] width 32 height 36
type input "[DATE]"
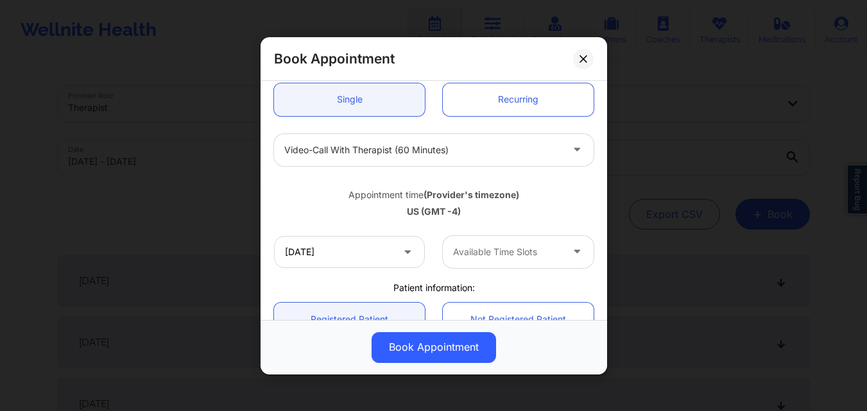
click at [524, 250] on div at bounding box center [507, 251] width 108 height 15
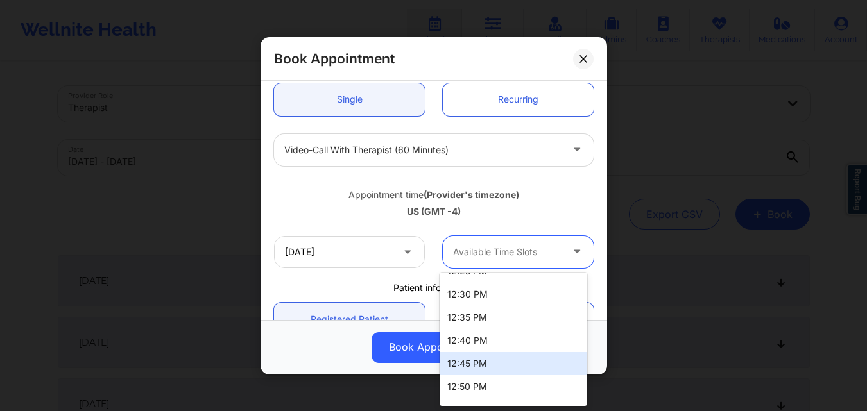
scroll to position [1027, 0]
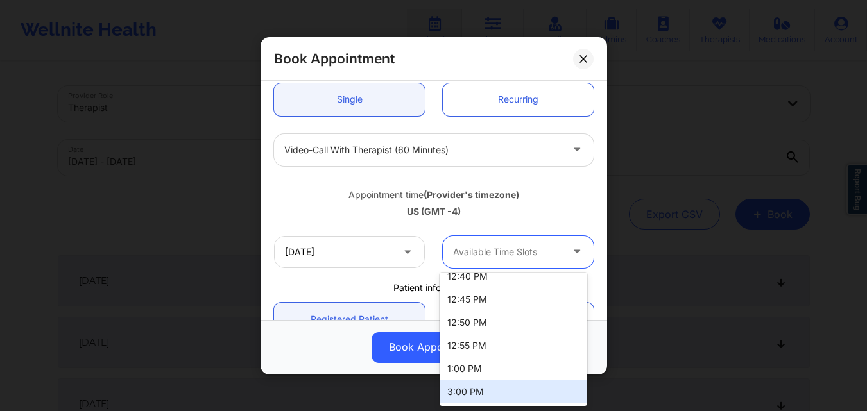
click at [529, 393] on div "3:00 PM" at bounding box center [514, 392] width 148 height 23
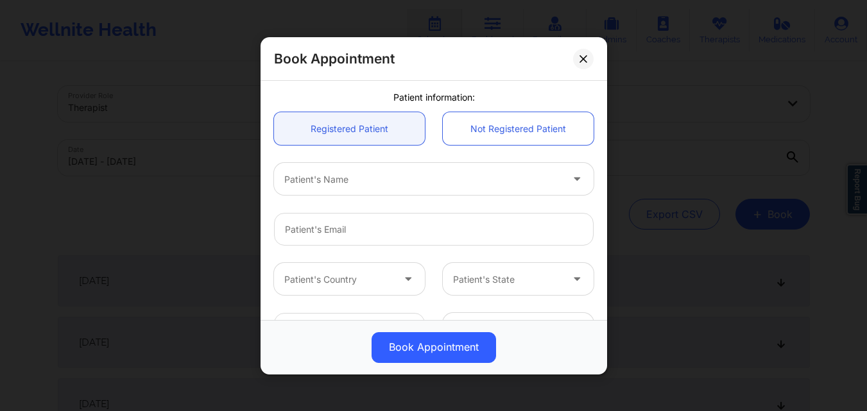
scroll to position [298, 0]
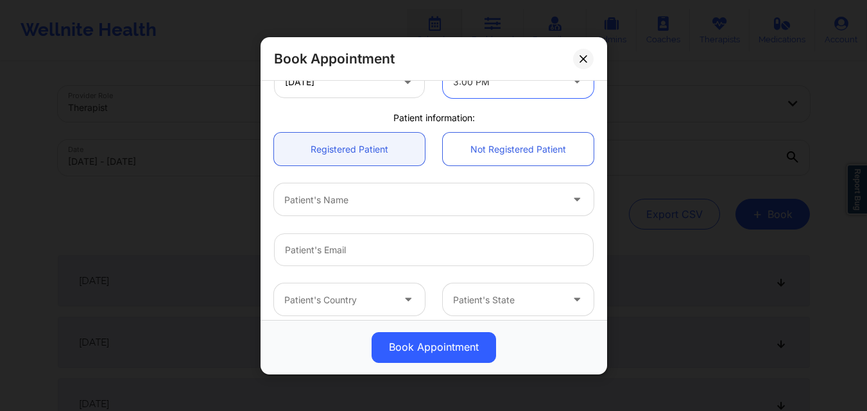
click at [370, 207] on div at bounding box center [422, 199] width 277 height 15
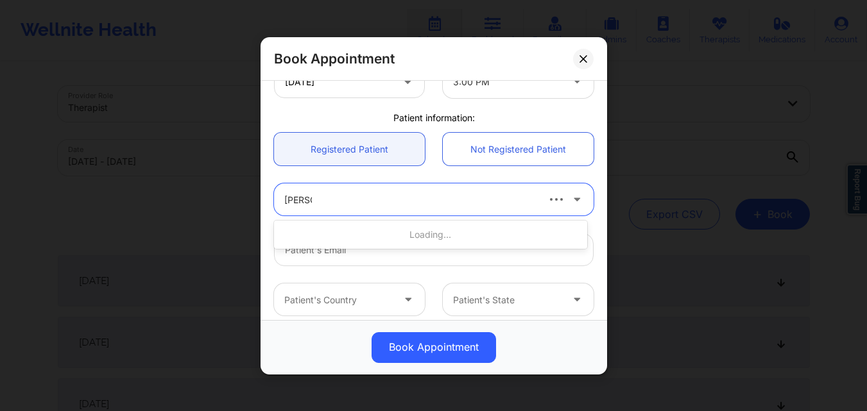
type input "[PERSON_NAME] [PERSON_NAME]"
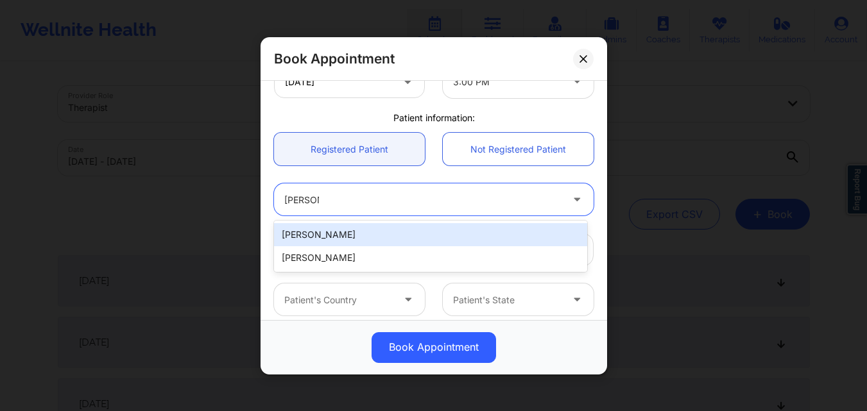
type input "[EMAIL_ADDRESS][DOMAIN_NAME]"
type input "[PHONE_NUMBER]"
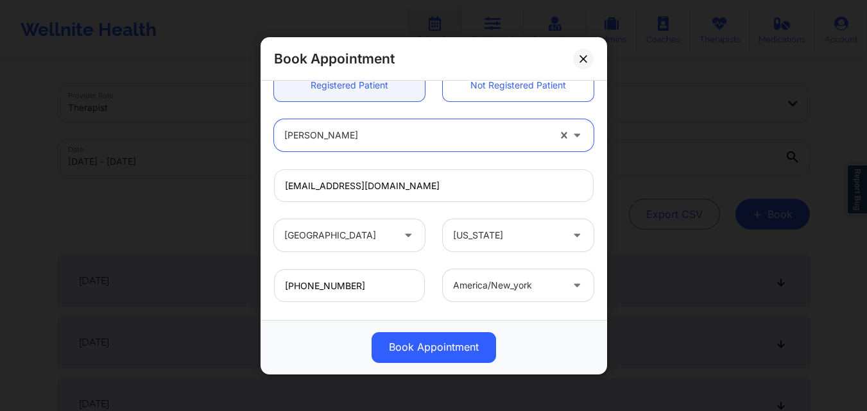
scroll to position [427, 0]
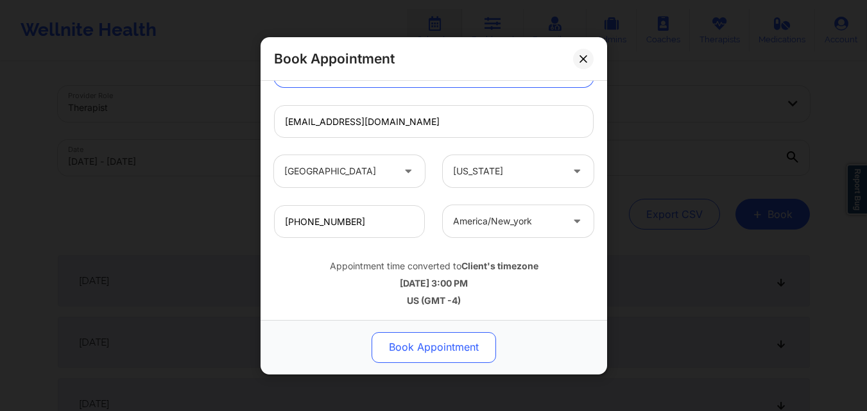
click at [431, 345] on button "Book Appointment" at bounding box center [434, 347] width 124 height 31
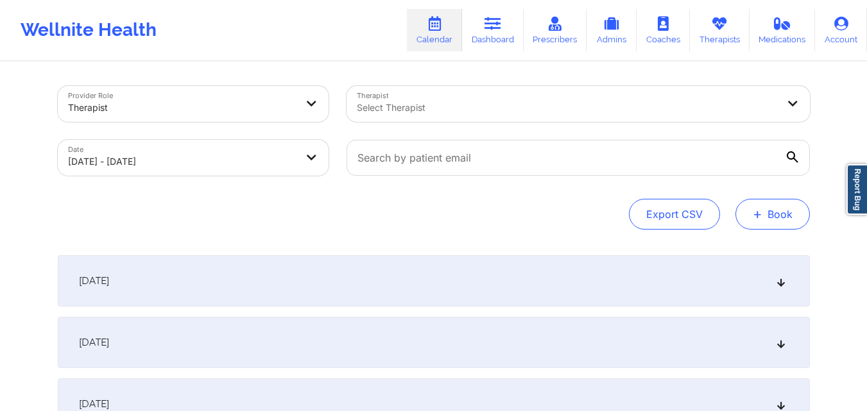
click at [782, 227] on button "+ Book" at bounding box center [772, 214] width 74 height 31
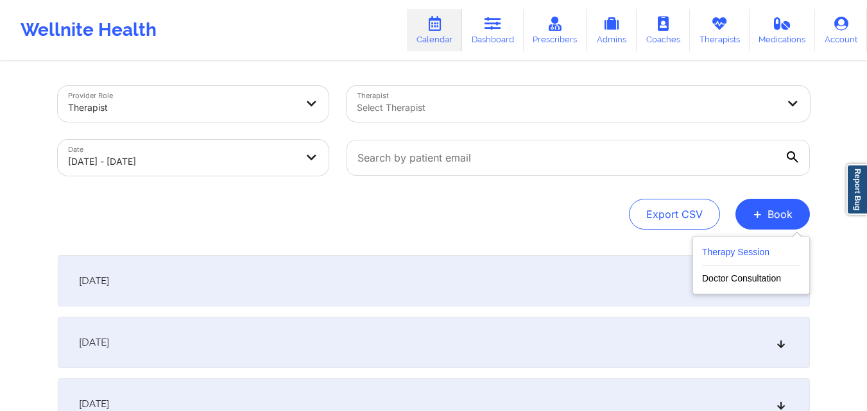
click at [769, 259] on button "Therapy Session" at bounding box center [751, 254] width 98 height 21
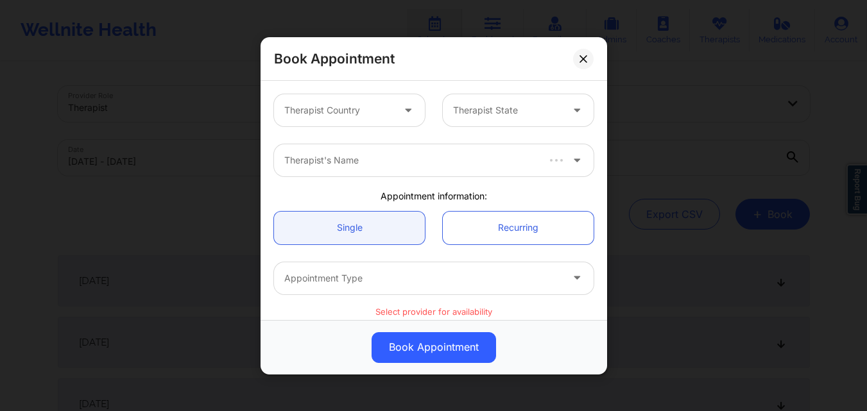
click at [372, 108] on div at bounding box center [338, 110] width 108 height 15
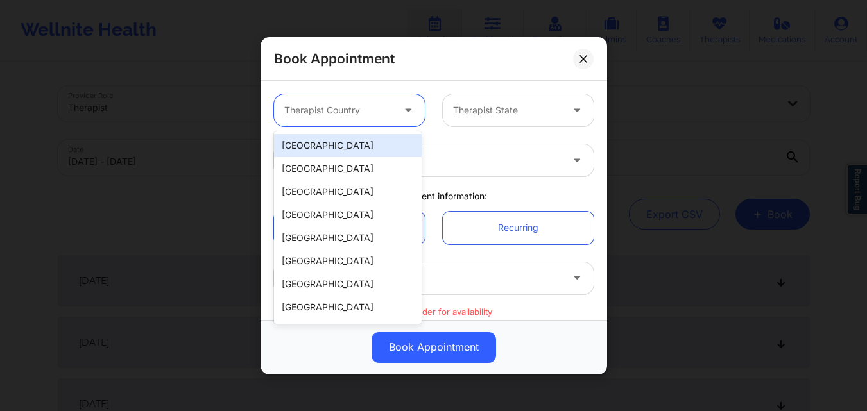
click at [355, 141] on div "[GEOGRAPHIC_DATA]" at bounding box center [348, 145] width 148 height 23
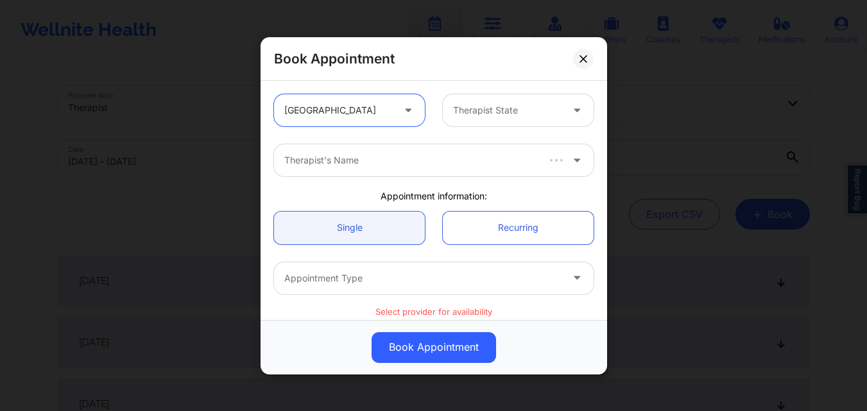
click at [483, 106] on div at bounding box center [507, 110] width 108 height 15
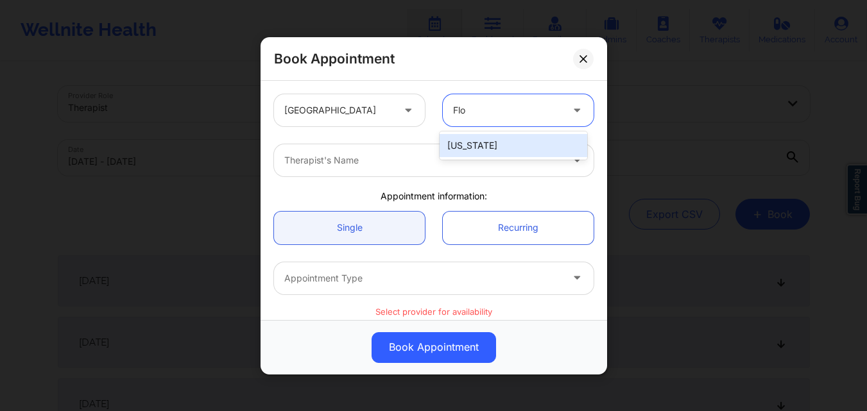
type input "[PERSON_NAME]"
click at [511, 143] on div "[US_STATE]" at bounding box center [514, 145] width 148 height 23
click at [424, 159] on div at bounding box center [422, 160] width 277 height 15
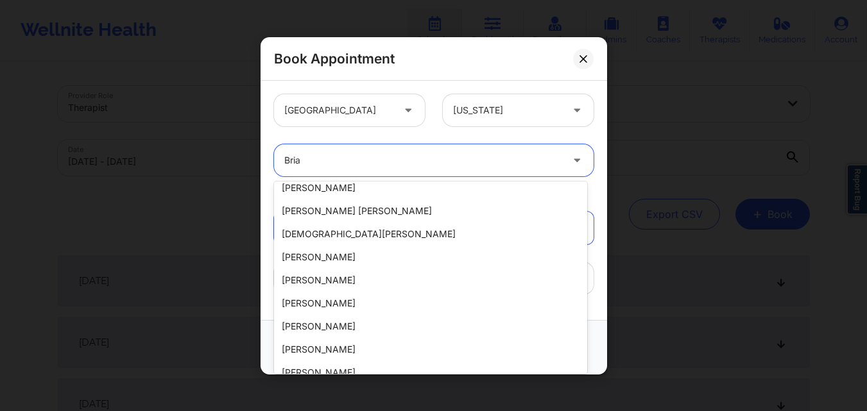
scroll to position [0, 0]
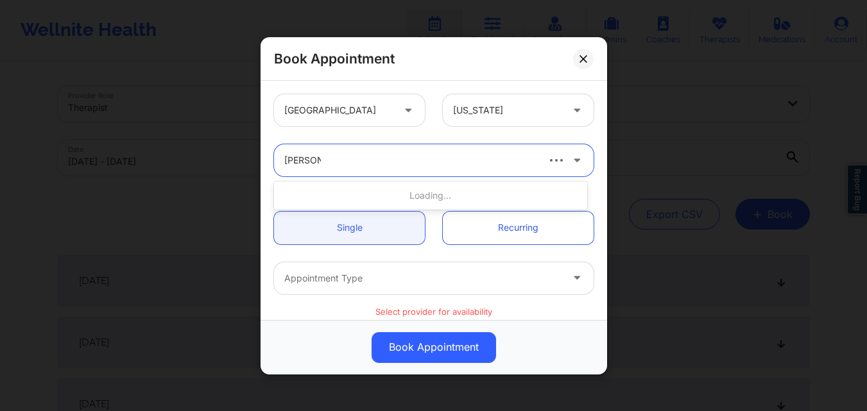
type input "[PERSON_NAME]"
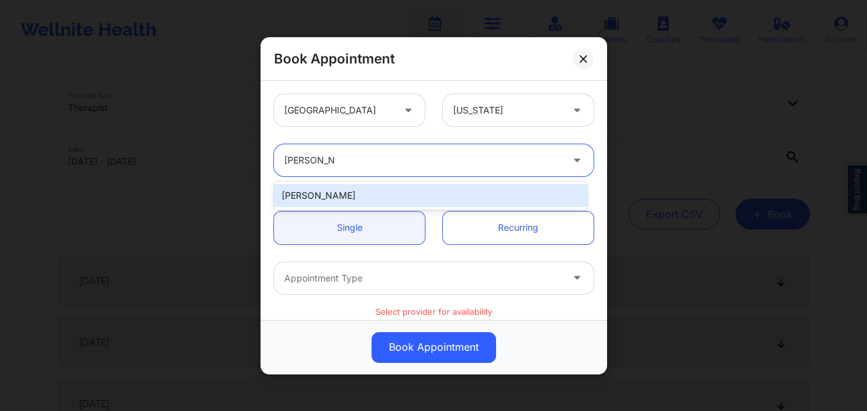
click at [413, 194] on div "[PERSON_NAME]" at bounding box center [430, 195] width 313 height 23
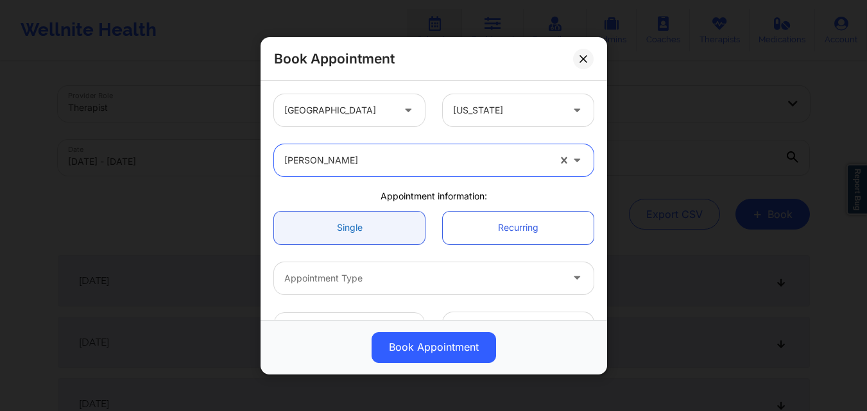
click at [376, 236] on link "Single" at bounding box center [349, 227] width 151 height 33
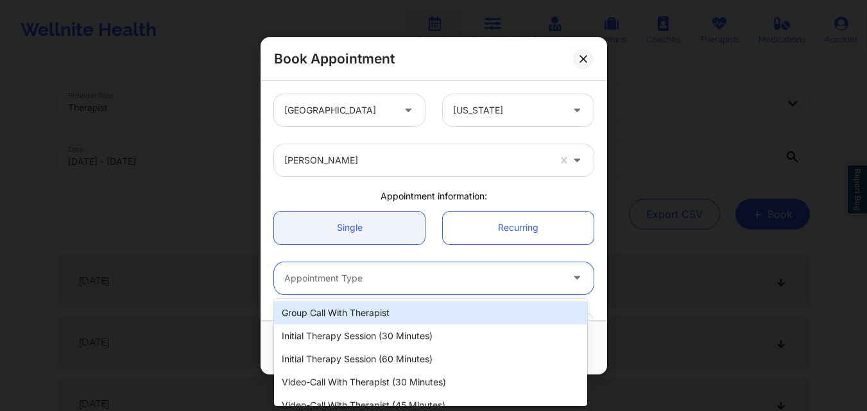
click at [383, 273] on div at bounding box center [422, 277] width 277 height 15
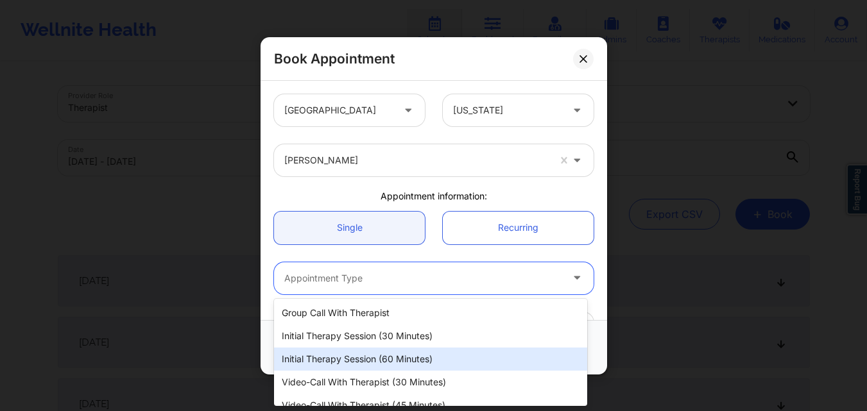
scroll to position [60, 0]
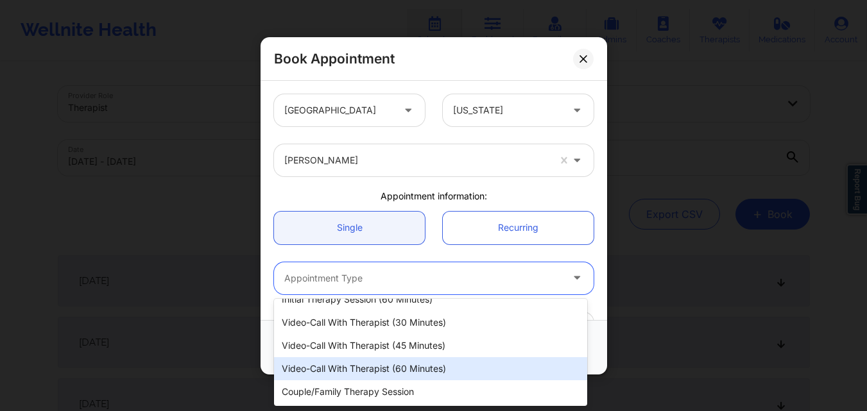
click at [378, 370] on div "Video-Call with Therapist (60 minutes)" at bounding box center [430, 368] width 313 height 23
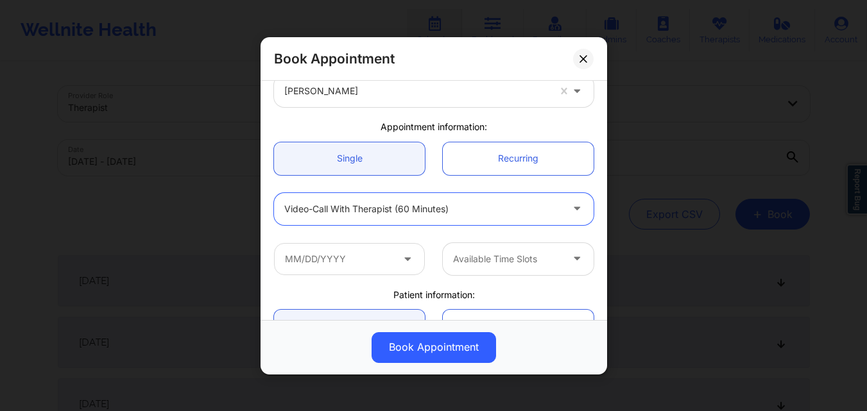
scroll to position [128, 0]
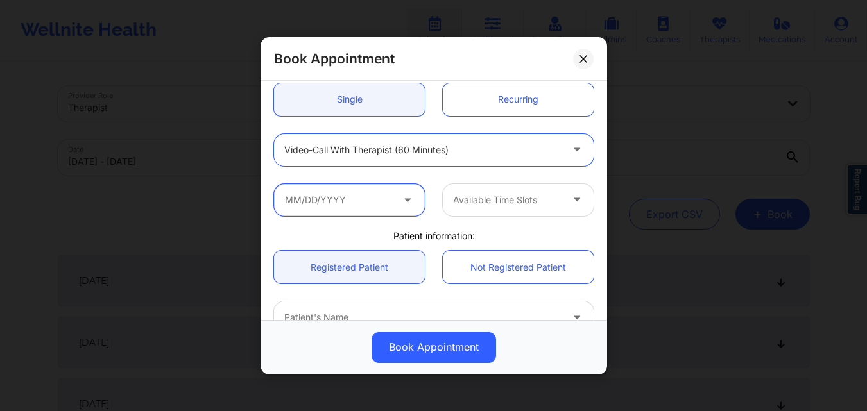
click at [377, 209] on input "text" at bounding box center [349, 200] width 151 height 32
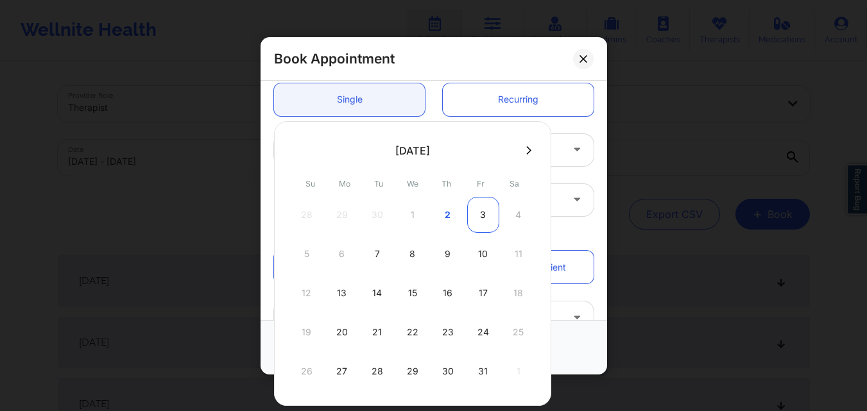
click at [471, 219] on div "3" at bounding box center [483, 215] width 32 height 36
type input "[DATE]"
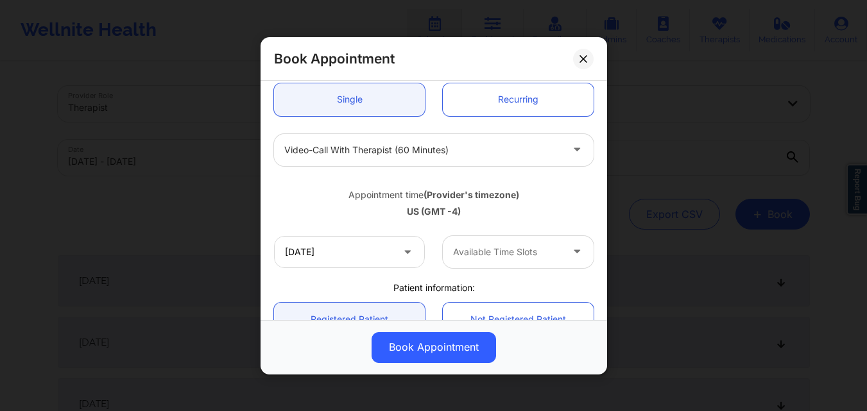
click at [524, 262] on div "Available Time Slots" at bounding box center [503, 251] width 120 height 32
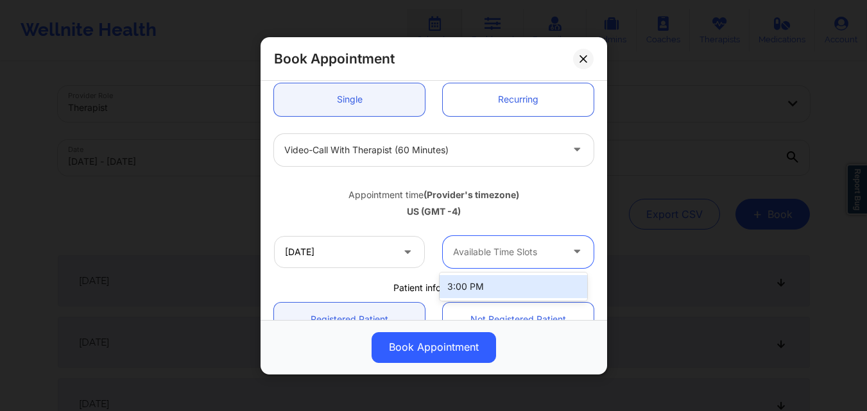
click at [504, 287] on div "3:00 PM" at bounding box center [514, 286] width 148 height 23
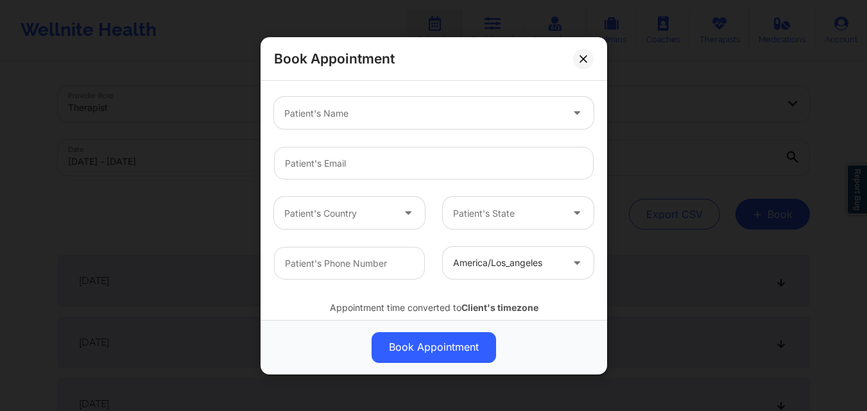
scroll to position [257, 0]
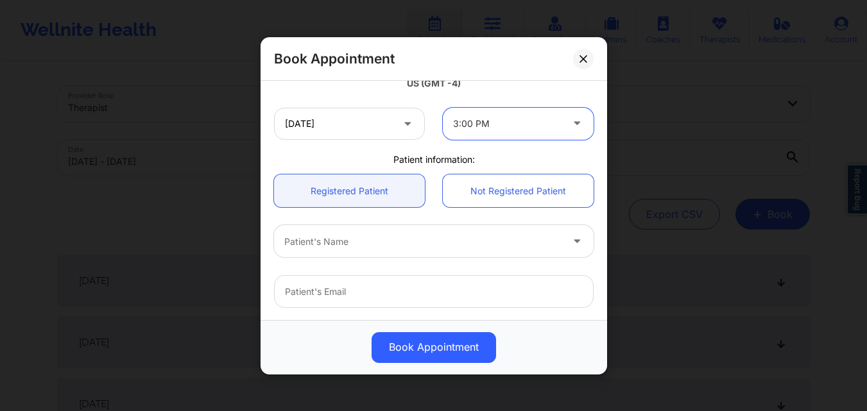
click at [384, 254] on div "Patient's Name" at bounding box center [418, 241] width 289 height 32
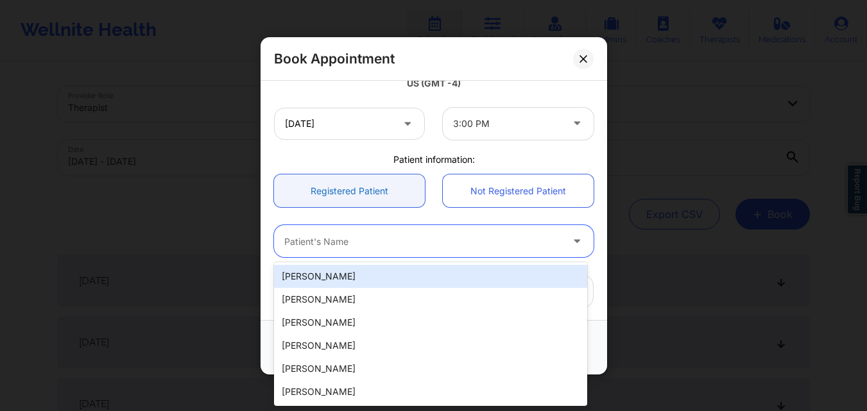
click at [375, 189] on link "Registered Patient" at bounding box center [349, 191] width 151 height 33
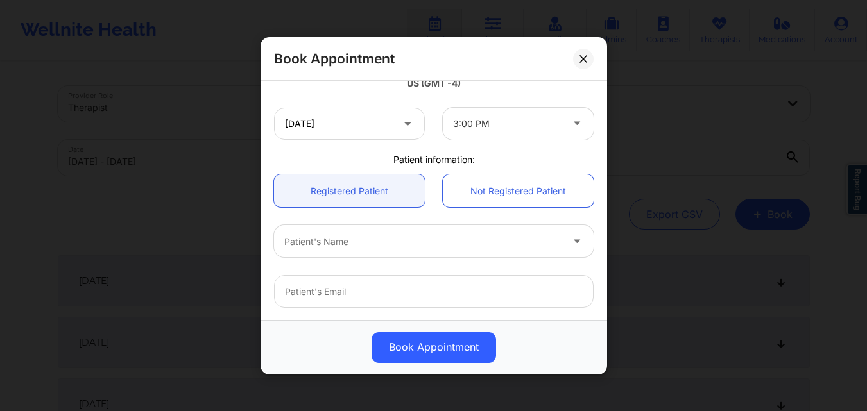
click at [379, 235] on div at bounding box center [422, 241] width 277 height 15
type input "[PERSON_NAME]"
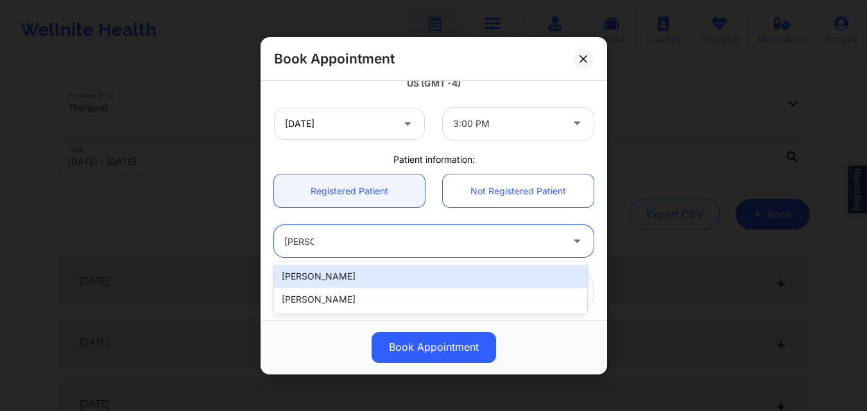
click at [357, 271] on div "[PERSON_NAME]" at bounding box center [430, 276] width 313 height 23
type input "[EMAIL_ADDRESS][DOMAIN_NAME]"
type input "[PHONE_NUMBER]"
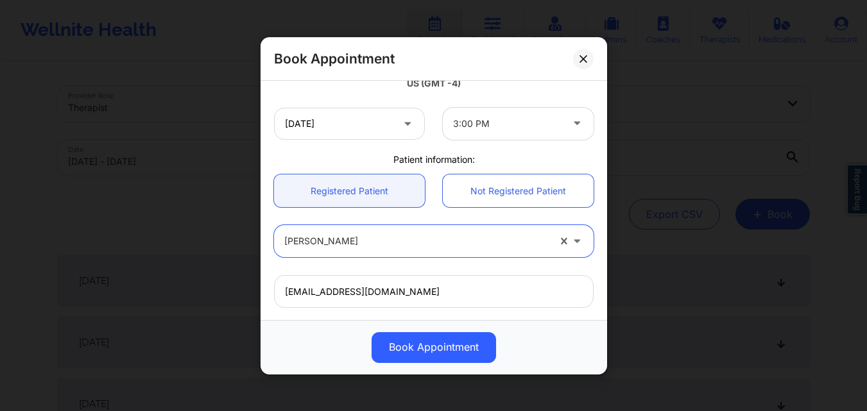
scroll to position [427, 0]
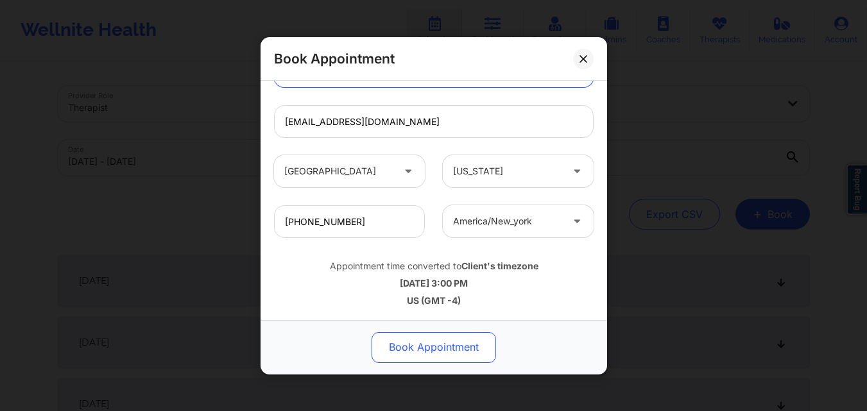
click at [451, 352] on button "Book Appointment" at bounding box center [434, 347] width 124 height 31
